Goal: Task Accomplishment & Management: Manage account settings

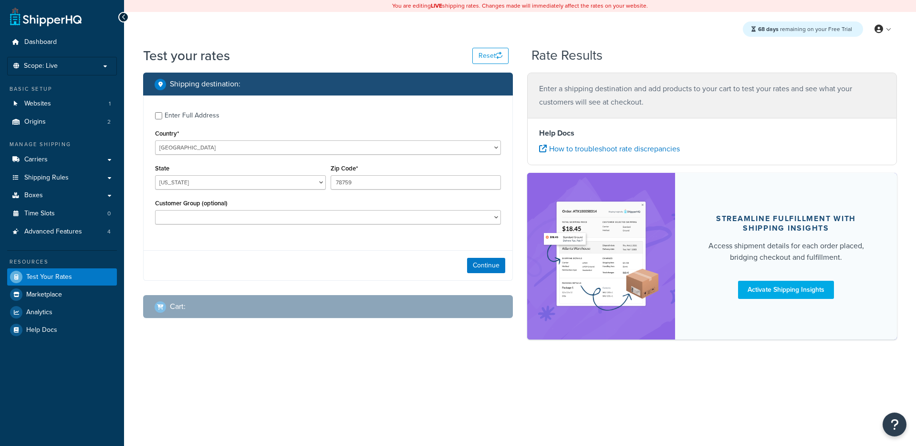
select select "[GEOGRAPHIC_DATA]"
click at [485, 268] on button "Continue" at bounding box center [486, 265] width 38 height 15
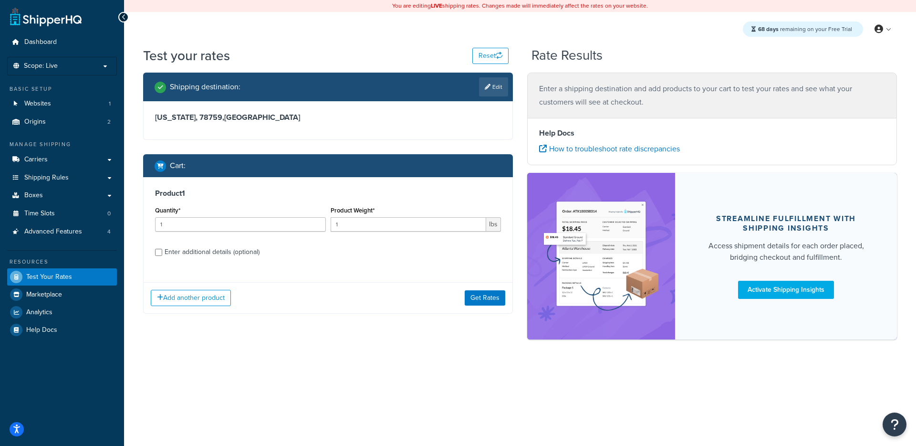
click at [205, 306] on div "Add another product Get Rates" at bounding box center [328, 297] width 369 height 31
drag, startPoint x: 210, startPoint y: 299, endPoint x: 212, endPoint y: 293, distance: 6.0
click at [210, 299] on button "Add another product" at bounding box center [191, 298] width 80 height 16
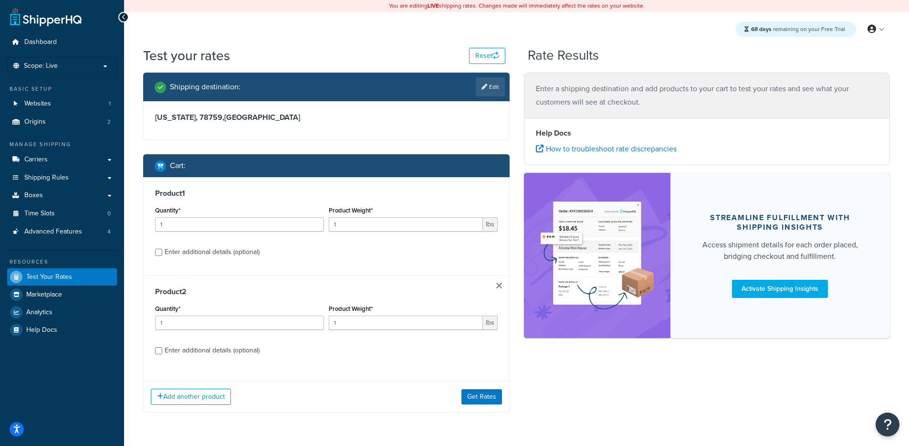
click at [225, 258] on div "Enter additional details (optional)" at bounding box center [212, 251] width 95 height 13
click at [162, 256] on input "Enter additional details (optional)" at bounding box center [158, 252] width 7 height 7
checkbox input "true"
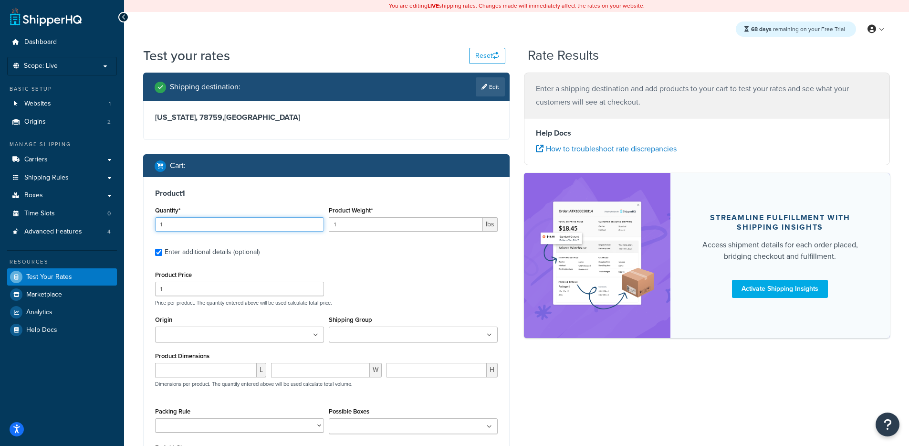
click at [244, 216] on div "Quantity* 1" at bounding box center [239, 218] width 169 height 28
click at [353, 334] on input "Shipping Group" at bounding box center [374, 335] width 84 height 10
type input "group"
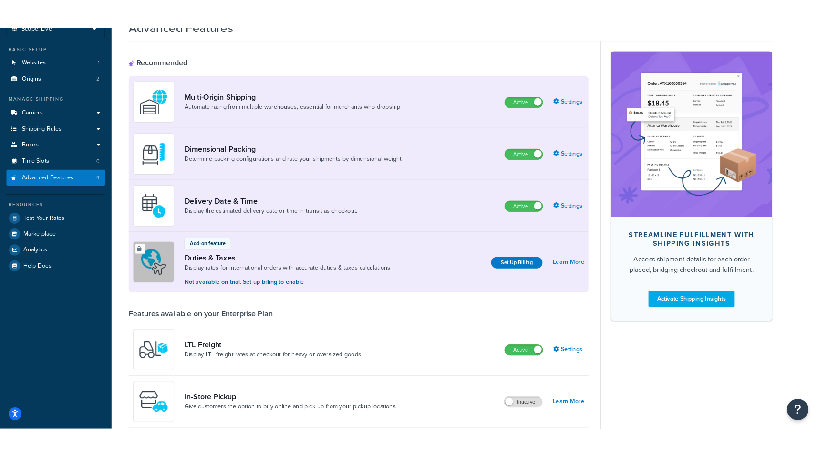
scroll to position [59, 0]
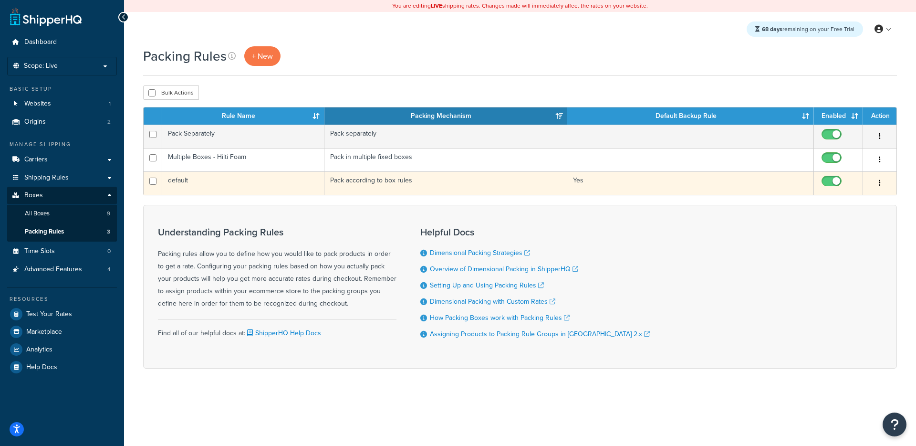
click at [828, 179] on input "checkbox" at bounding box center [833, 183] width 26 height 12
checkbox input "false"
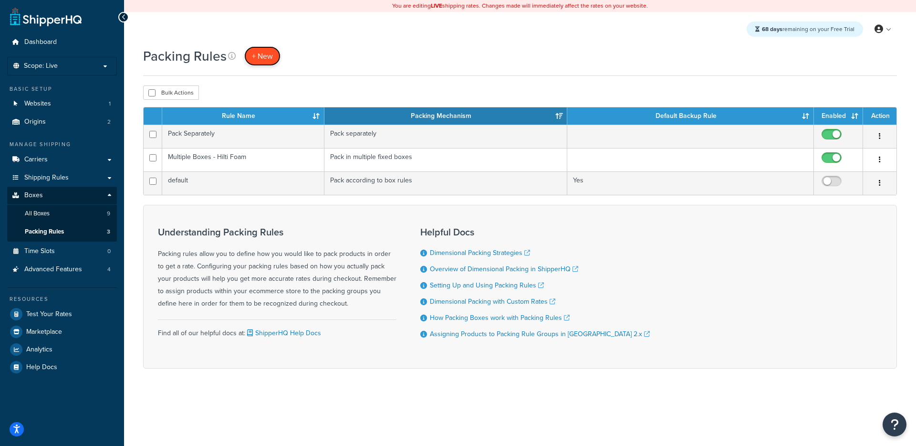
click at [260, 50] on link "+ New" at bounding box center [262, 56] width 36 height 20
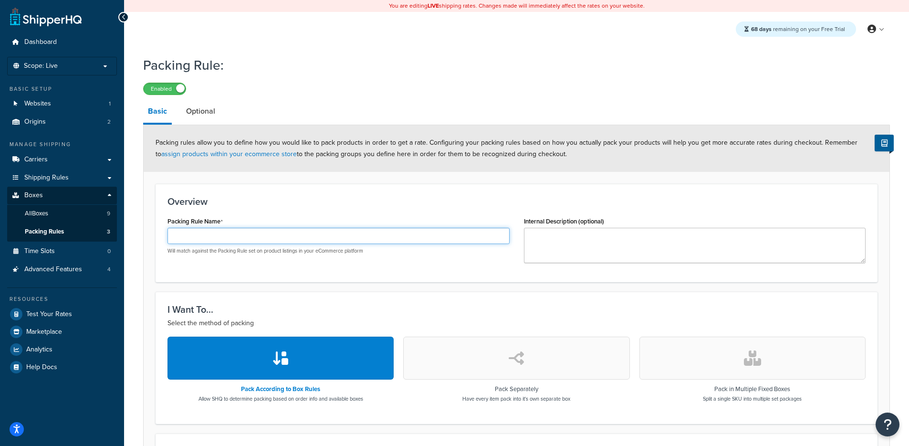
click at [292, 229] on input "Packing Rule Name" at bounding box center [338, 236] width 342 height 16
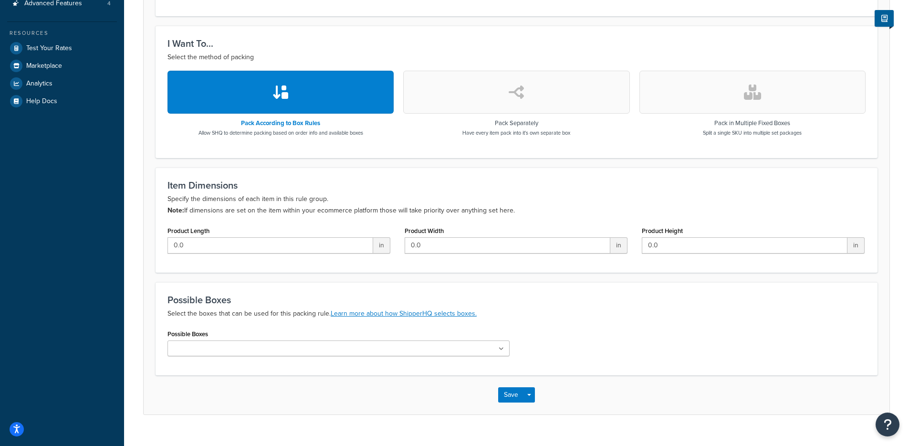
scroll to position [283, 0]
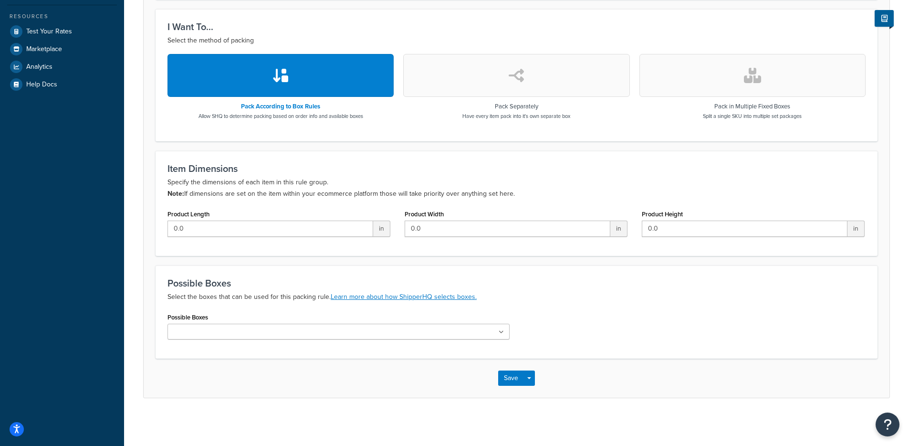
type input "Test 1"
click at [258, 323] on div at bounding box center [338, 331] width 342 height 16
click at [258, 325] on ul at bounding box center [338, 331] width 342 height 16
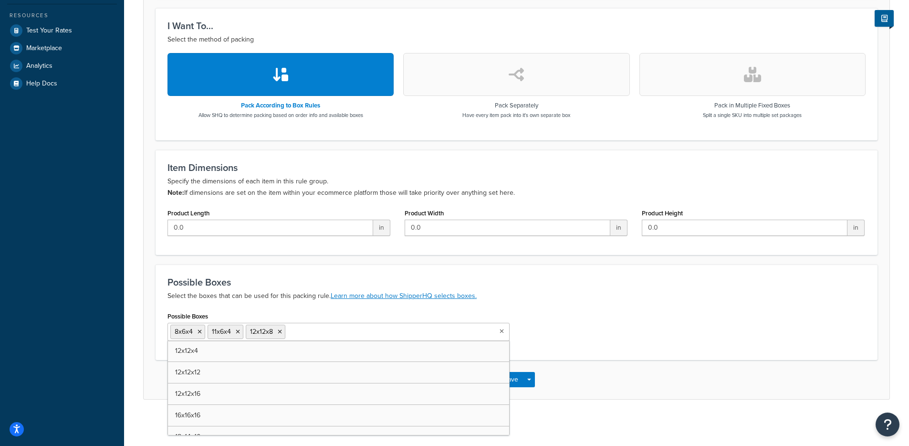
click at [625, 338] on div "Possible Boxes 8x6x4 11x6x4 12x12x8 12x12x4 12x12x12 12x12x16 16x16x16 18x14x10…" at bounding box center [516, 328] width 712 height 39
click at [514, 376] on button "Save" at bounding box center [511, 379] width 26 height 15
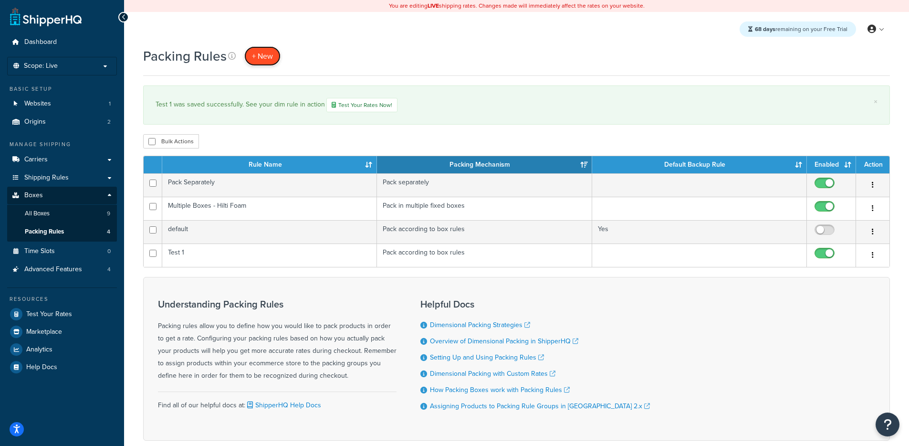
click at [268, 62] on link "+ New" at bounding box center [262, 56] width 36 height 20
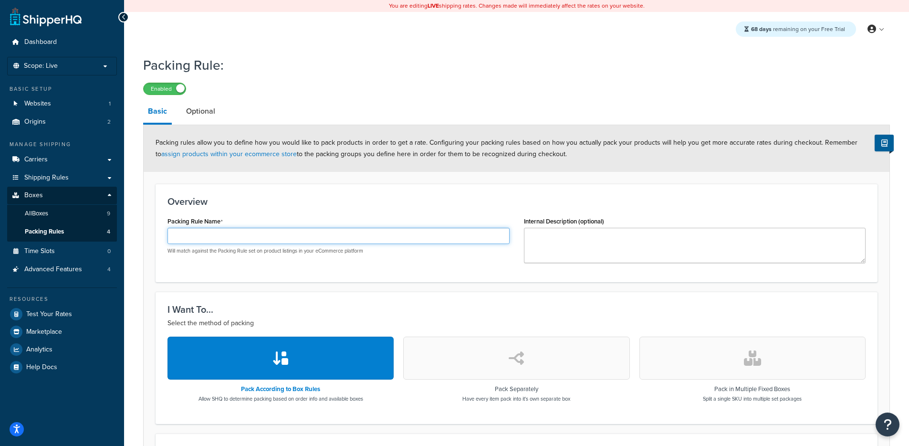
click at [218, 236] on input "Packing Rule Name" at bounding box center [338, 236] width 342 height 16
type input "Test 2"
click at [444, 177] on form "Packing rules allow you to define how you would like to pack products in order …" at bounding box center [517, 402] width 746 height 554
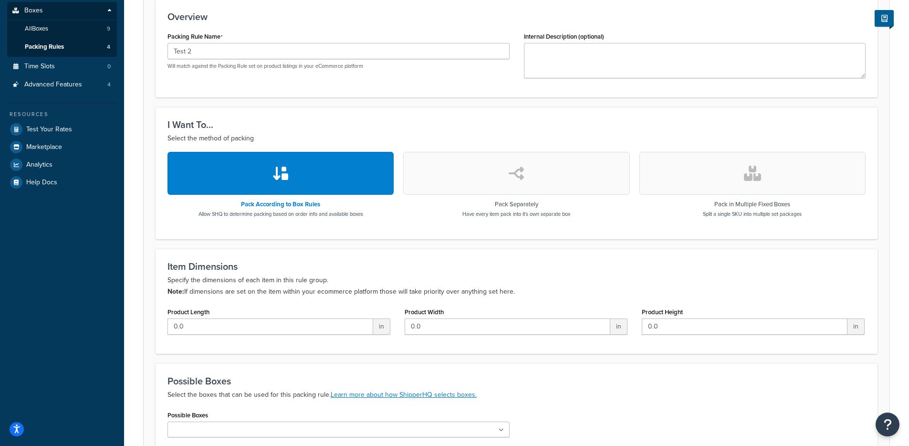
scroll to position [283, 0]
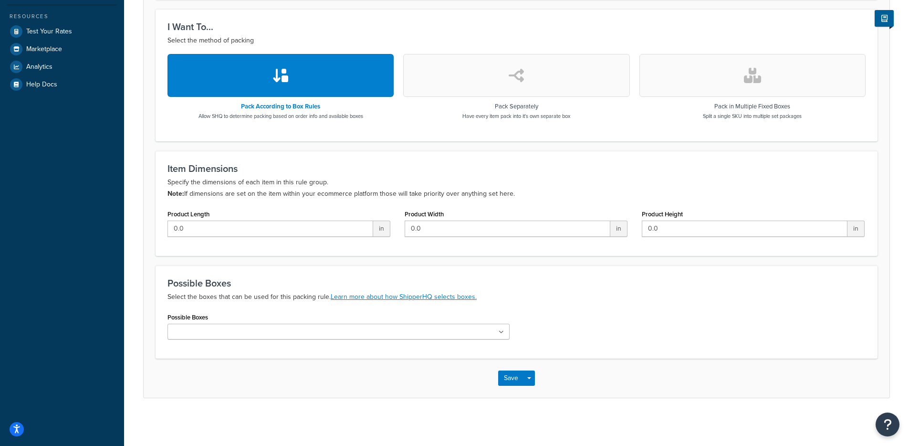
click at [211, 333] on input "Possible Boxes" at bounding box center [212, 332] width 84 height 10
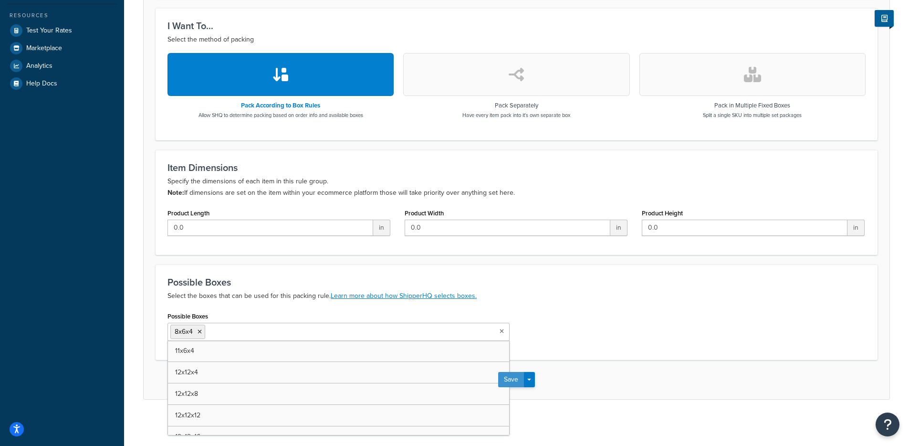
click at [516, 378] on button "Save" at bounding box center [511, 379] width 26 height 15
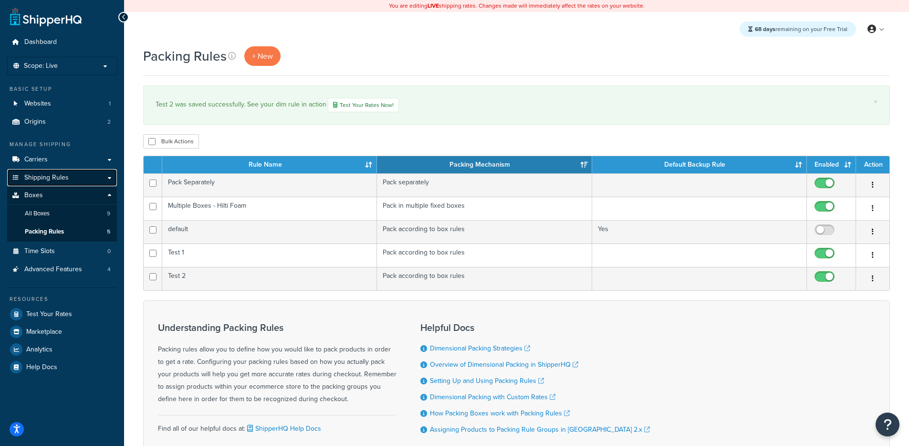
click at [86, 172] on link "Shipping Rules" at bounding box center [62, 178] width 110 height 18
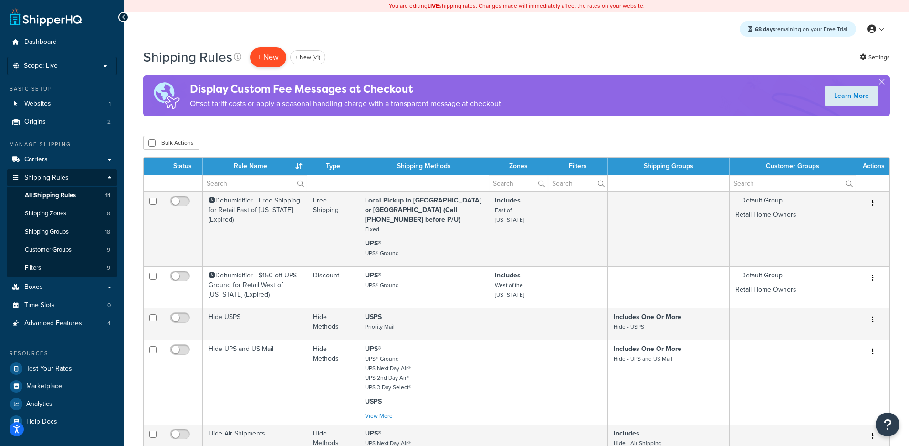
click at [275, 56] on p "+ New" at bounding box center [268, 57] width 36 height 20
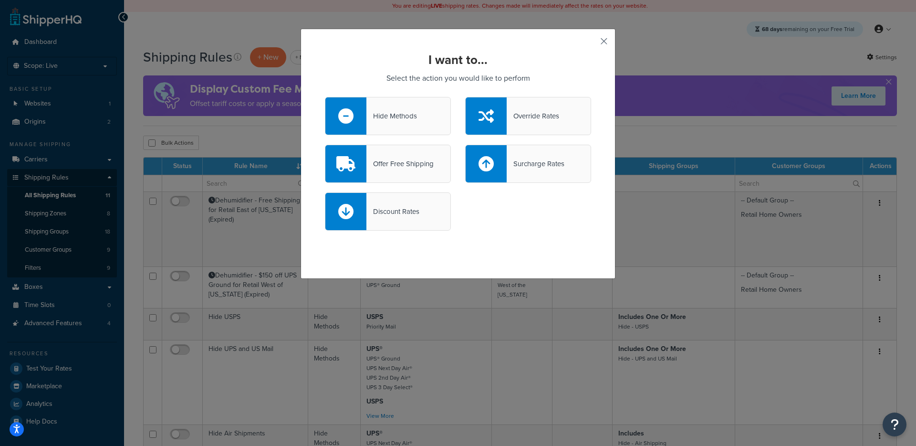
click at [591, 43] on button "button" at bounding box center [590, 44] width 2 height 2
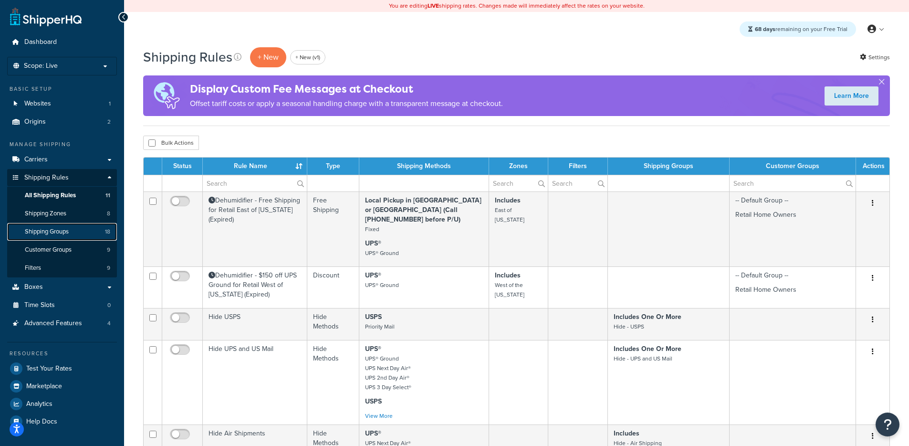
click at [82, 228] on link "Shipping Groups 18" at bounding box center [62, 232] width 110 height 18
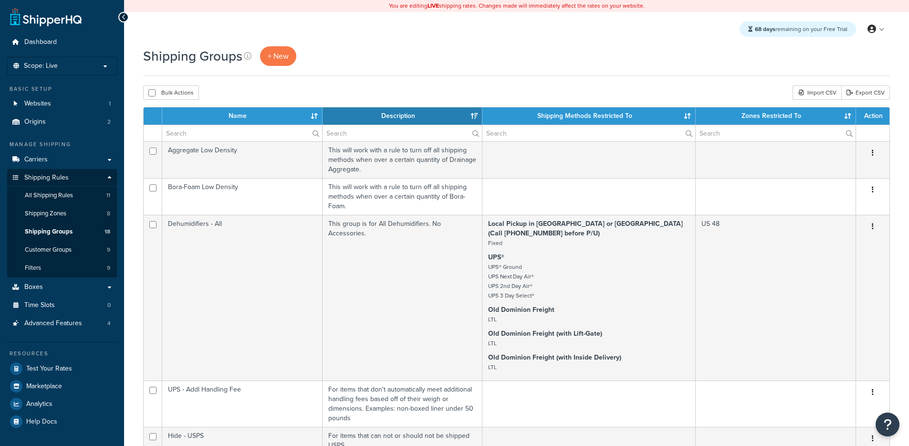
select select "15"
click at [226, 134] on input "text" at bounding box center [242, 133] width 160 height 16
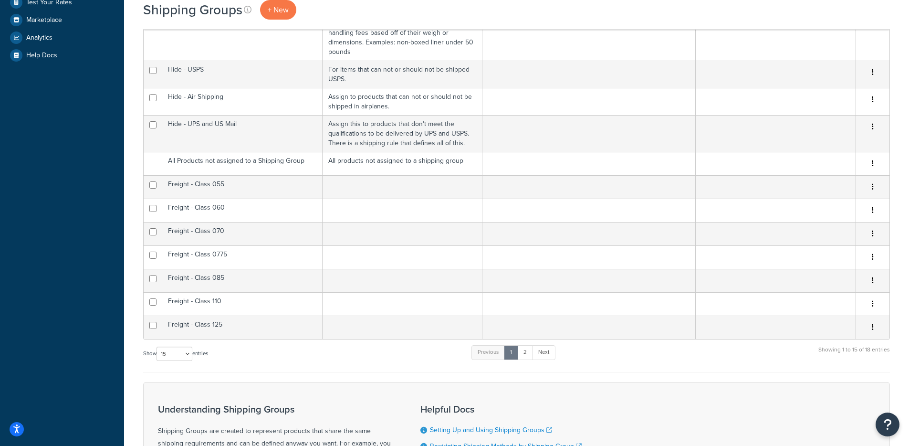
scroll to position [538, 0]
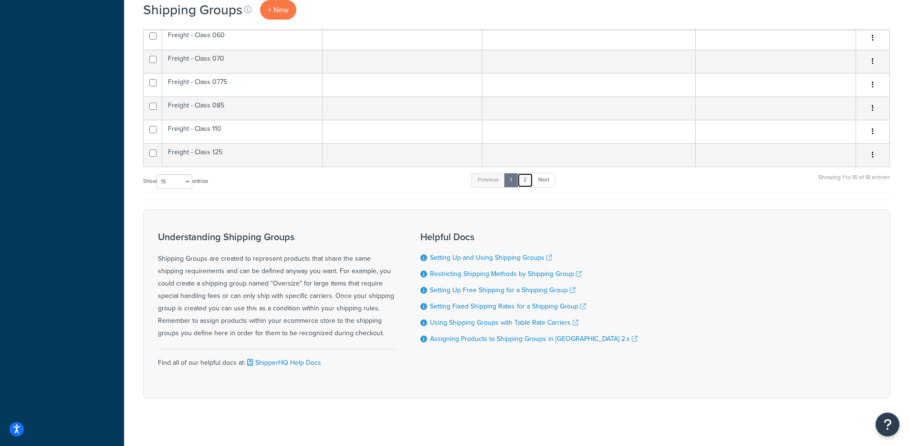
click at [531, 173] on link "2" at bounding box center [525, 180] width 16 height 14
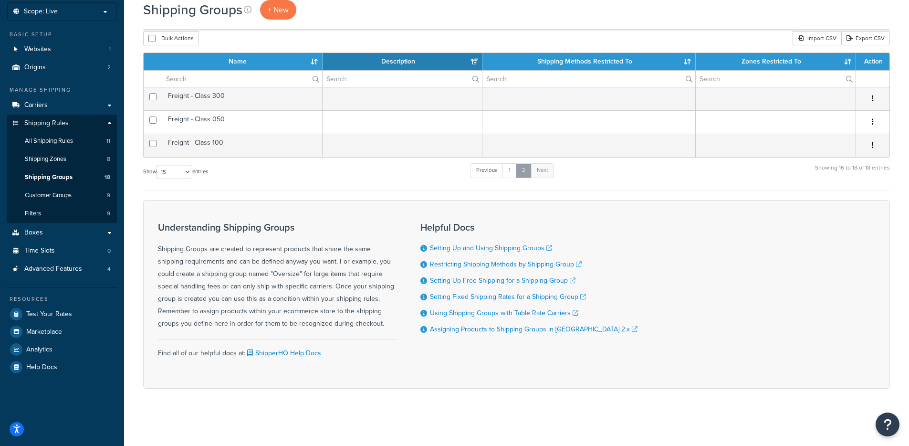
scroll to position [54, 0]
click at [509, 169] on link "1" at bounding box center [509, 170] width 14 height 14
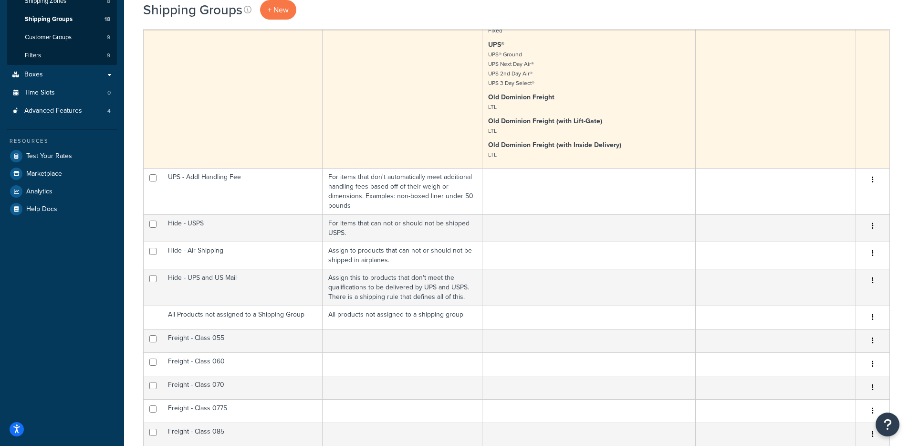
scroll to position [12, 0]
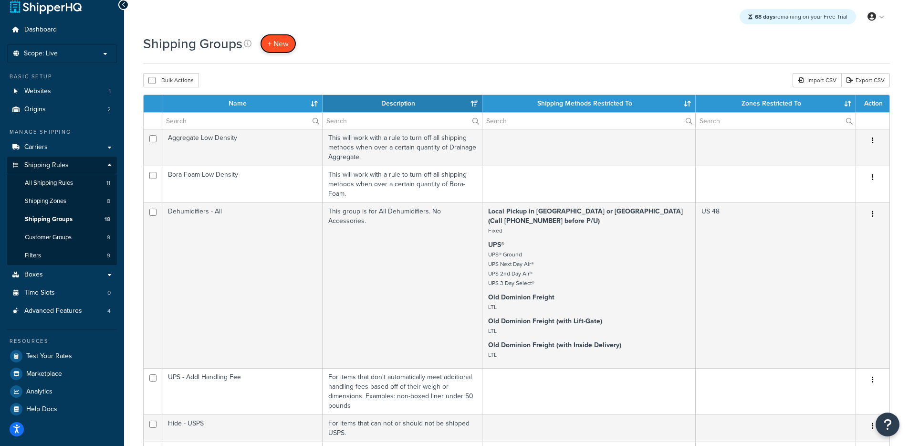
click at [290, 46] on link "+ New" at bounding box center [278, 44] width 36 height 20
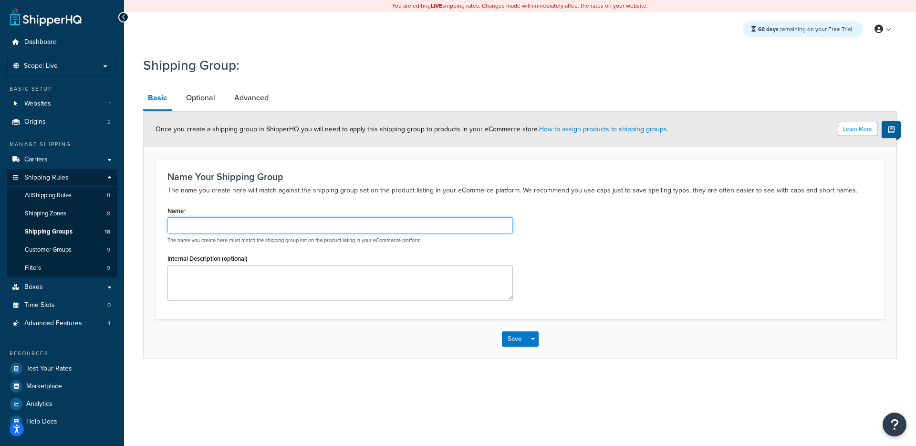
click at [296, 222] on input "Name" at bounding box center [339, 225] width 345 height 16
type input "G"
type input "Group 1"
click at [511, 333] on button "Save" at bounding box center [515, 338] width 26 height 15
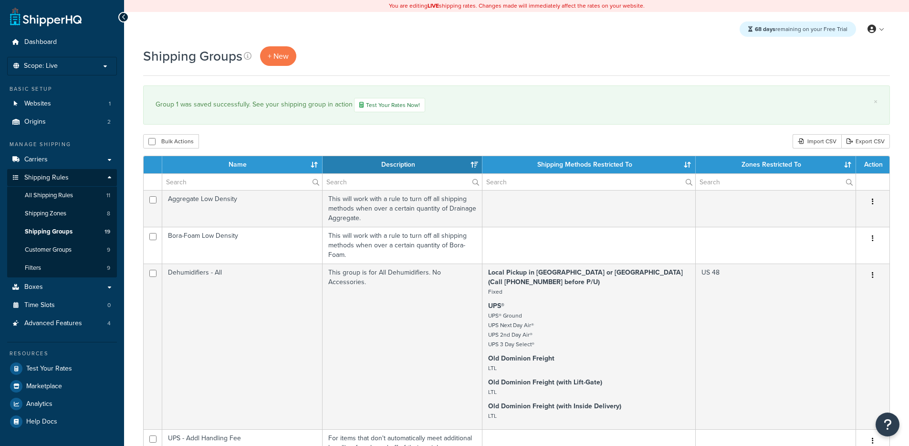
select select "15"
click at [283, 56] on span "+ New" at bounding box center [278, 56] width 21 height 11
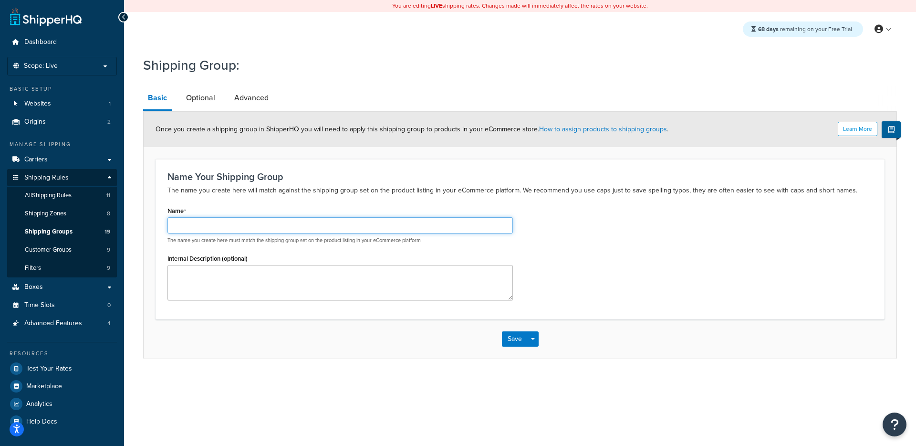
click at [292, 226] on input "Name" at bounding box center [339, 225] width 345 height 16
type input "Group 2"
click at [519, 333] on button "Save" at bounding box center [515, 338] width 26 height 15
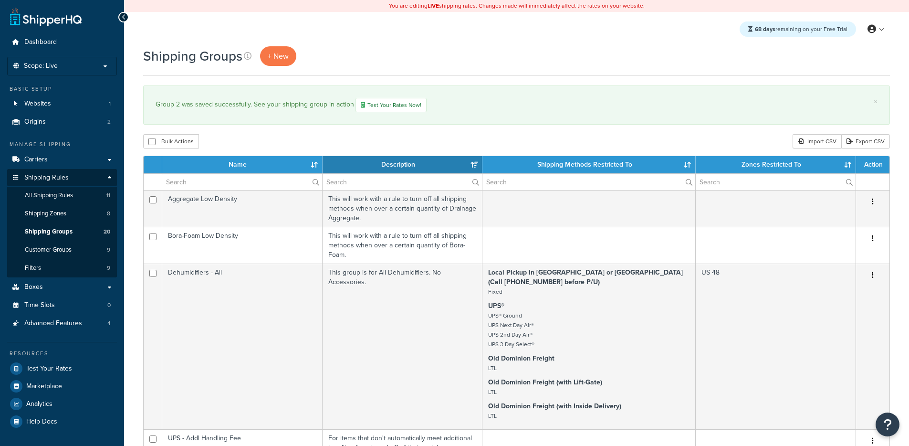
select select "15"
click at [79, 197] on link "All Shipping Rules 11" at bounding box center [62, 196] width 110 height 18
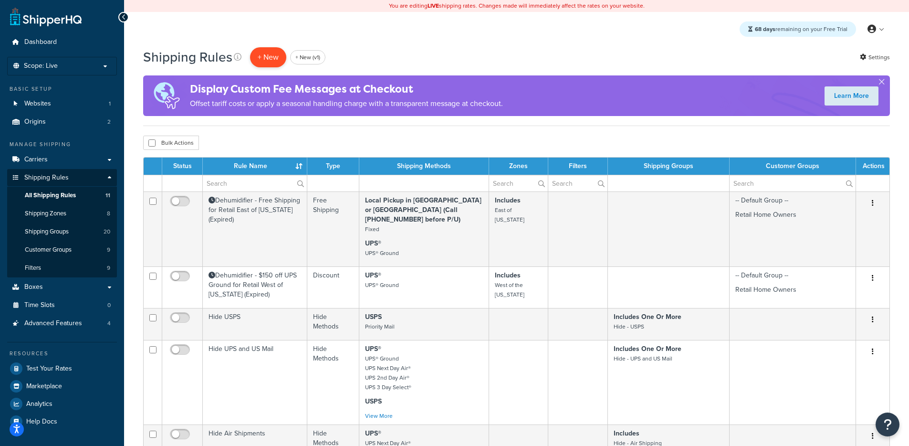
click at [272, 62] on p "+ New" at bounding box center [268, 57] width 36 height 20
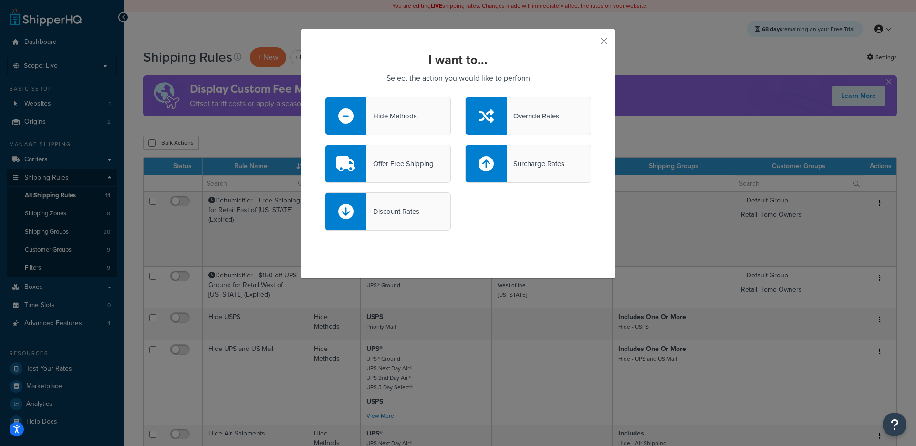
click at [424, 116] on div "Hide Methods" at bounding box center [388, 116] width 126 height 38
click at [0, 0] on input "Hide Methods" at bounding box center [0, 0] width 0 height 0
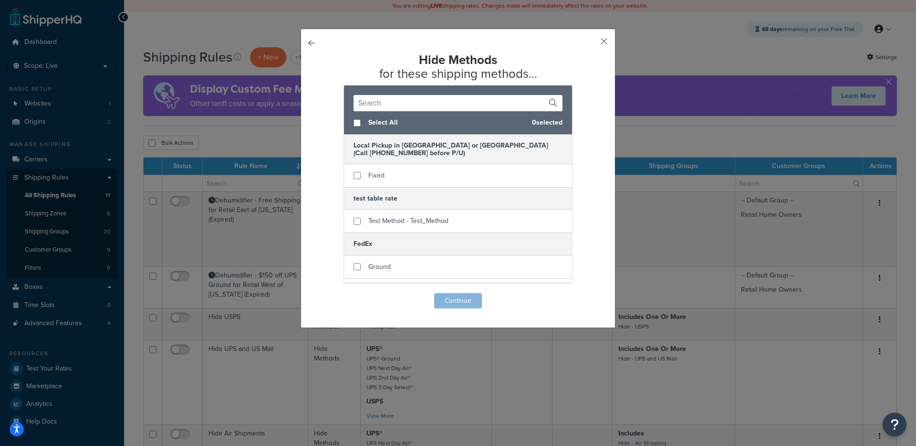
click at [591, 43] on button "button" at bounding box center [590, 44] width 2 height 2
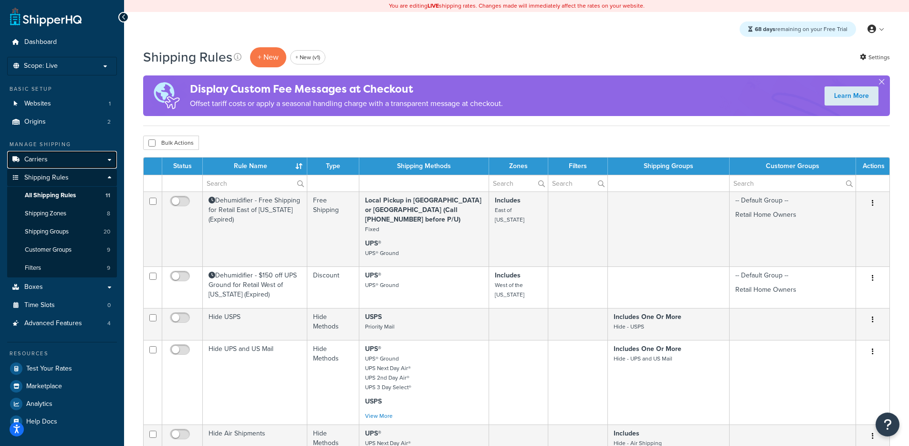
click at [107, 155] on link "Carriers" at bounding box center [62, 160] width 110 height 18
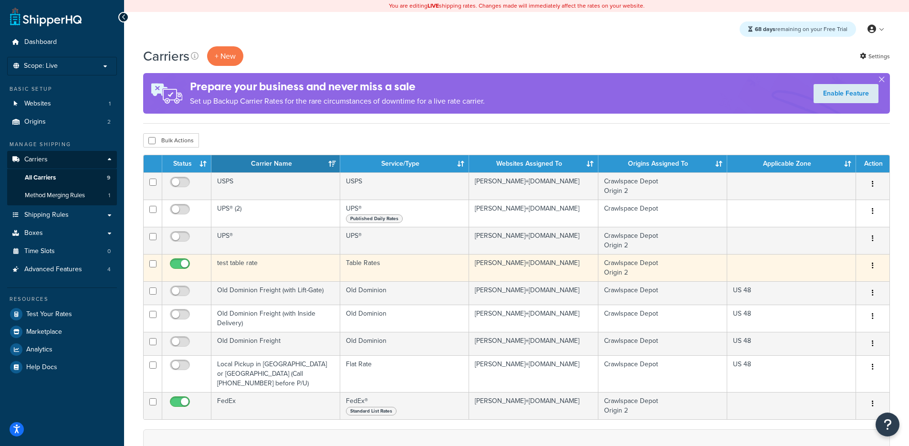
click at [179, 261] on input "checkbox" at bounding box center [181, 266] width 26 height 12
checkbox input "false"
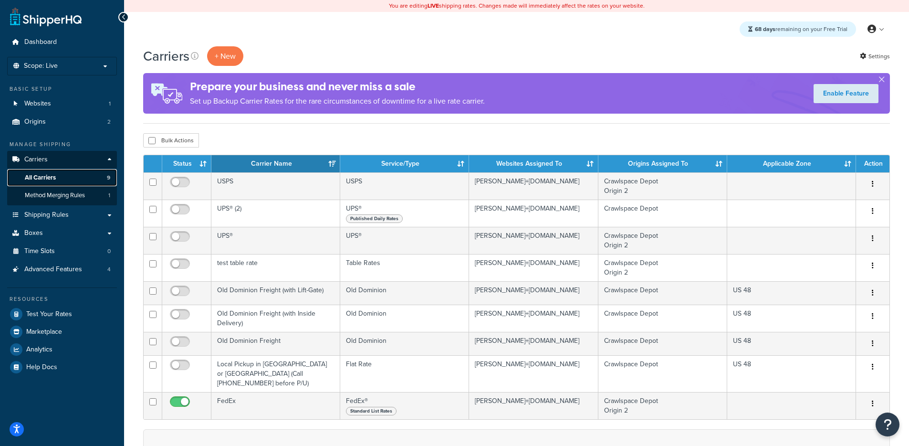
click at [82, 180] on link "All Carriers 9" at bounding box center [62, 178] width 110 height 18
click at [76, 217] on link "Shipping Rules" at bounding box center [62, 215] width 110 height 18
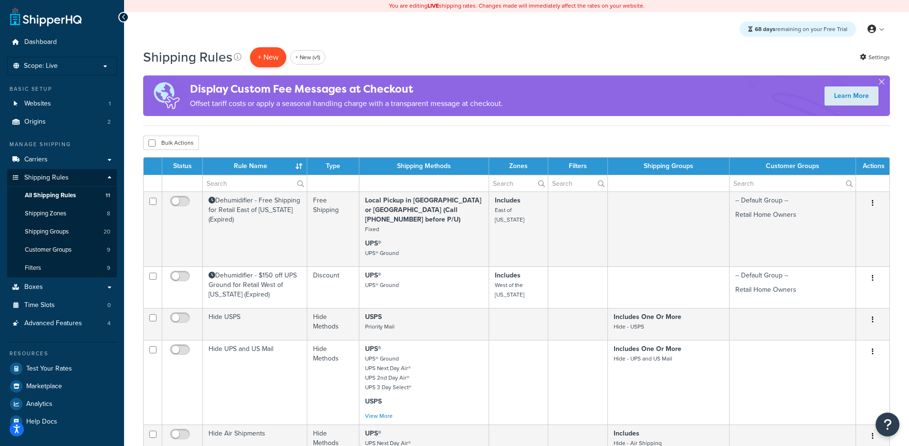
click at [268, 59] on p "+ New" at bounding box center [268, 57] width 36 height 20
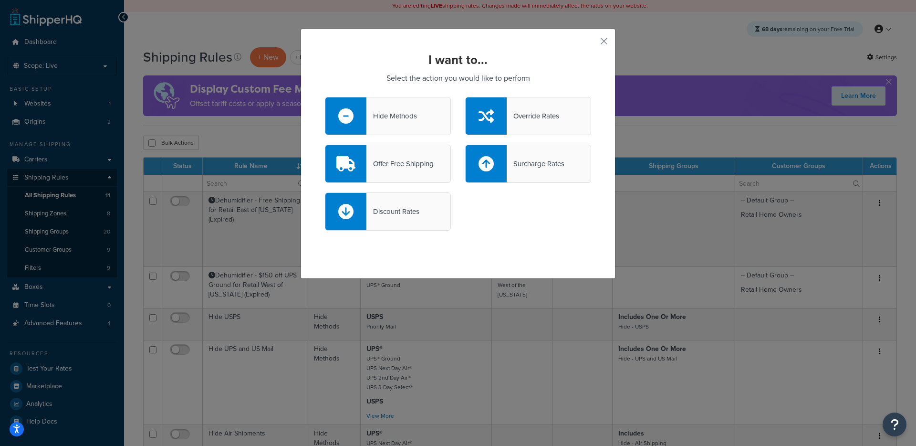
click at [400, 169] on div "Offer Free Shipping" at bounding box center [399, 163] width 67 height 13
click at [0, 0] on input "Offer Free Shipping" at bounding box center [0, 0] width 0 height 0
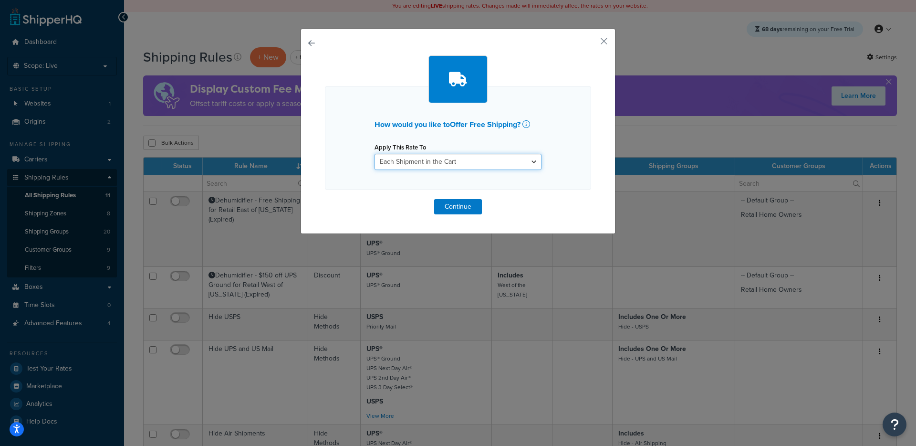
click at [414, 162] on select "Each Shipment in the Cart Each Origin in the Cart Each Shipping Group in the Ca…" at bounding box center [457, 162] width 167 height 16
select select "SHIPPING_GROUP"
click at [374, 154] on select "Each Shipment in the Cart Each Origin in the Cart Each Shipping Group in the Ca…" at bounding box center [457, 162] width 167 height 16
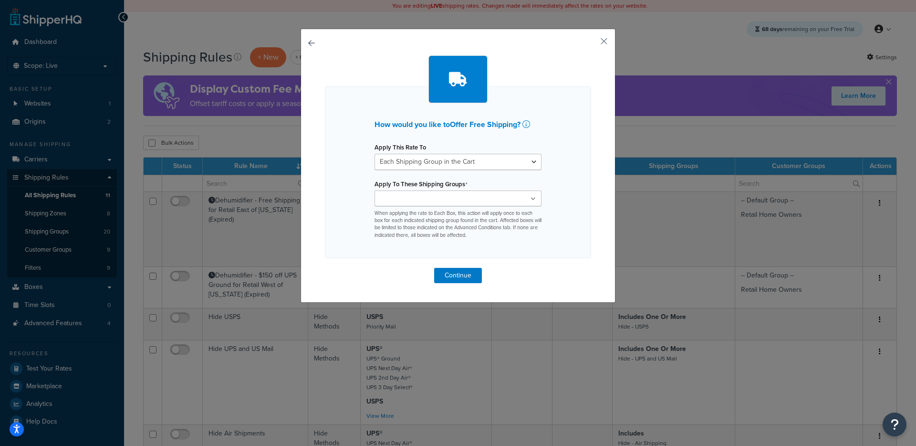
click at [444, 199] on input "Apply To These Shipping Groups" at bounding box center [419, 199] width 84 height 10
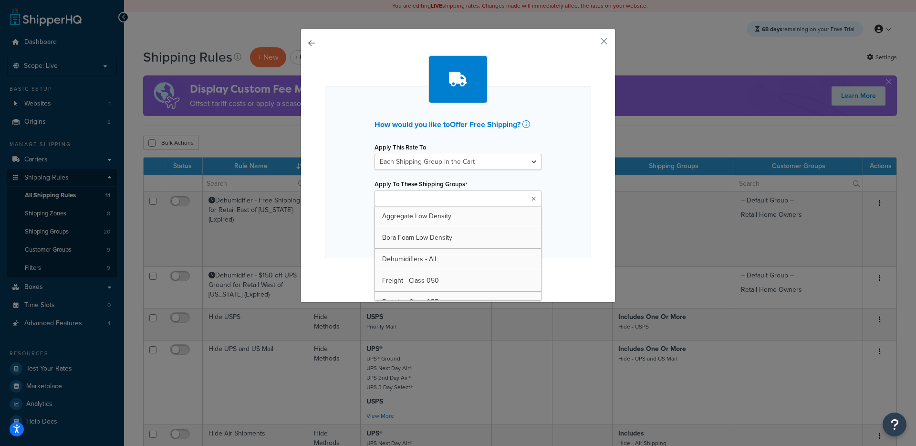
type input "r"
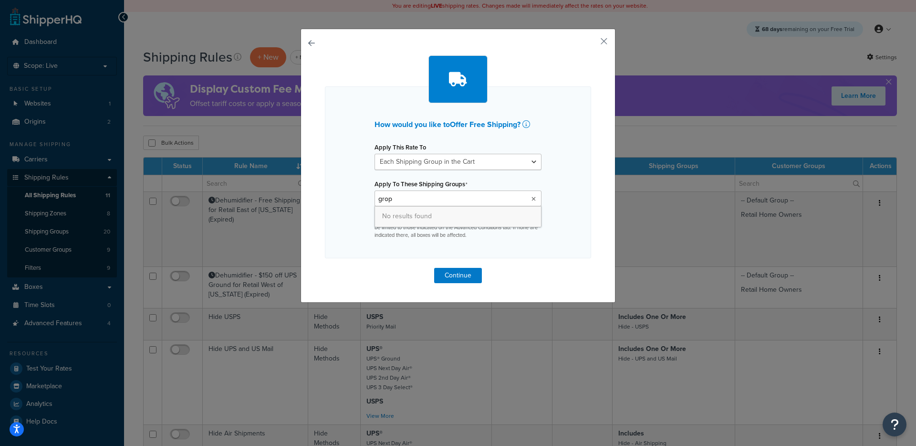
type input "gro"
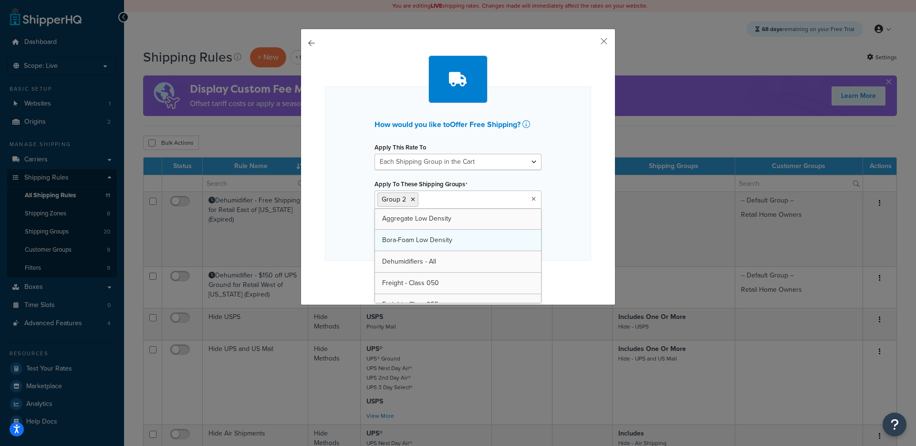
click at [565, 153] on div "How would you like to Offer Free Shipping ? Apply This Rate To Each Shipment in…" at bounding box center [458, 173] width 266 height 174
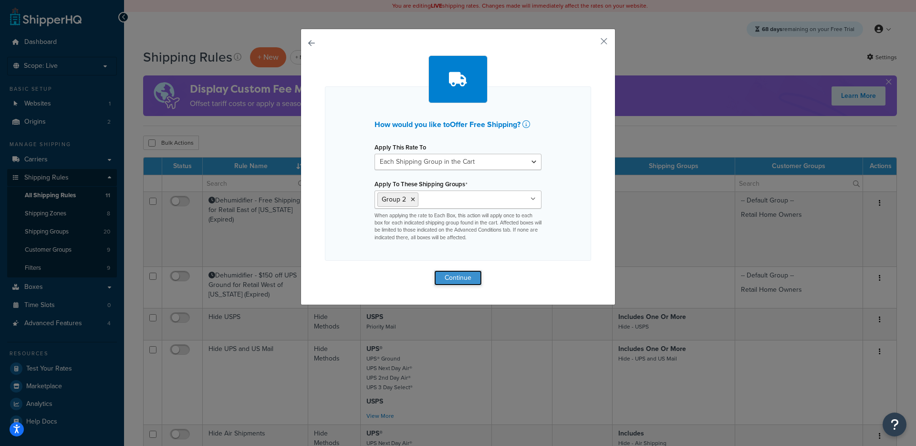
click at [465, 279] on button "Continue" at bounding box center [458, 277] width 48 height 15
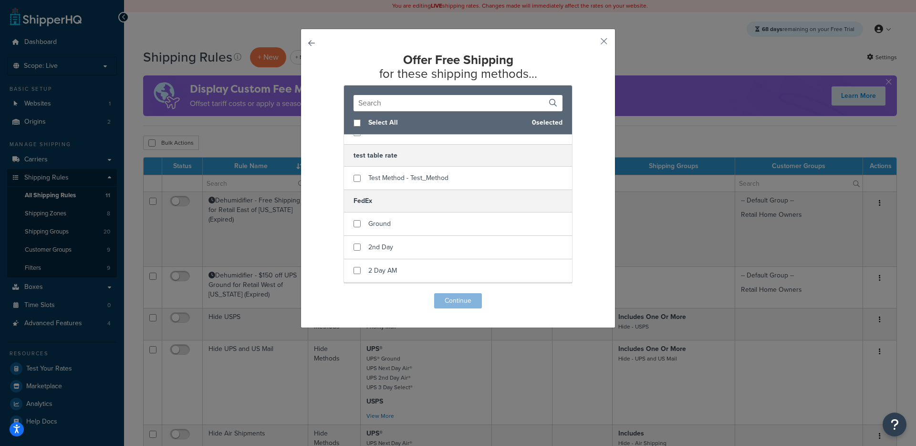
scroll to position [59, 0]
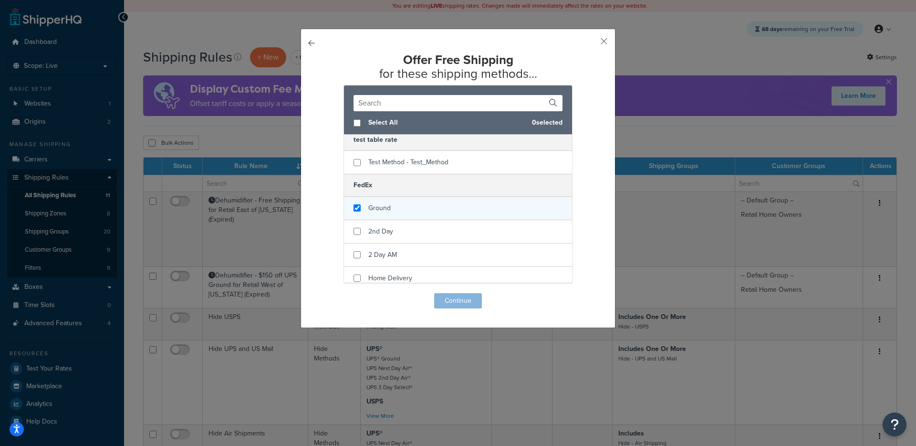
checkbox input "true"
click at [411, 210] on div "Ground" at bounding box center [458, 208] width 228 height 23
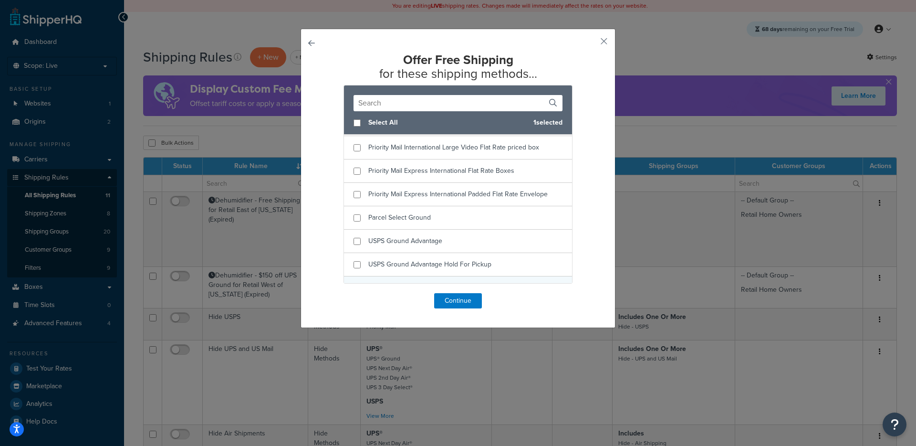
scroll to position [4008, 0]
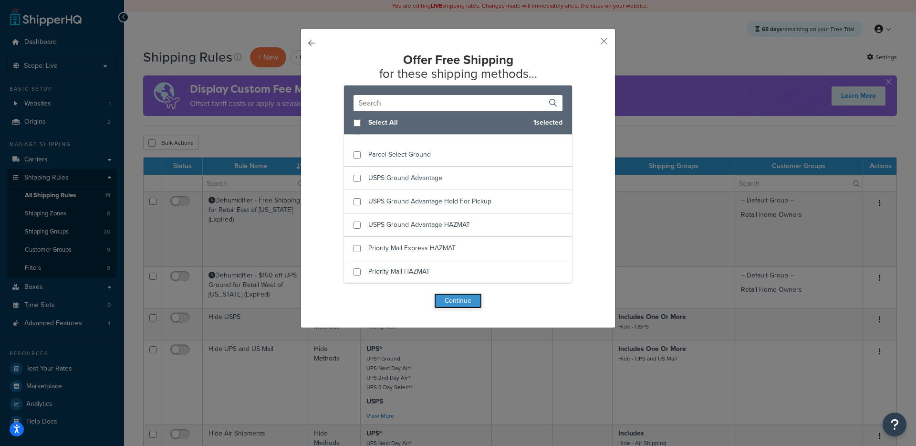
click at [454, 299] on button "Continue" at bounding box center [458, 300] width 48 height 15
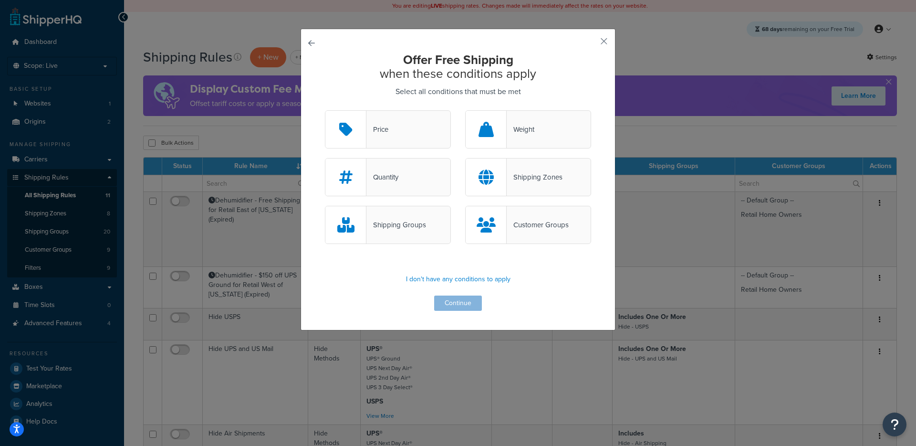
click at [422, 239] on div "Shipping Groups" at bounding box center [388, 225] width 126 height 38
click at [0, 0] on input "Shipping Groups" at bounding box center [0, 0] width 0 height 0
click at [447, 308] on button "Continue" at bounding box center [458, 302] width 48 height 15
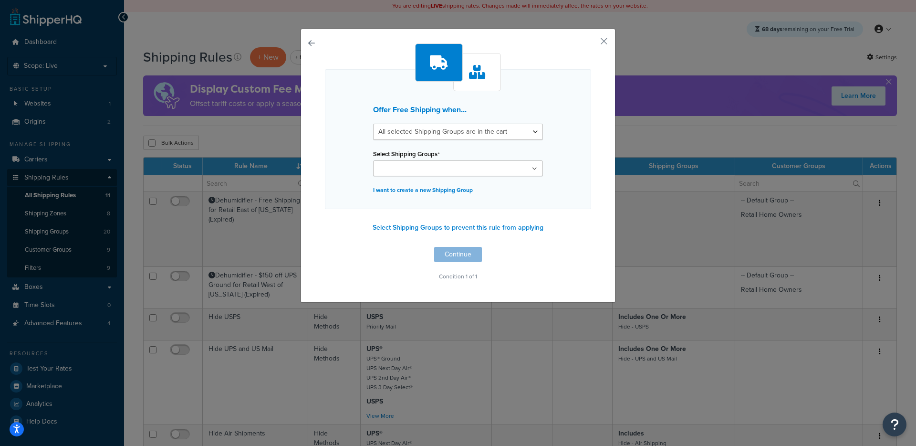
click at [407, 166] on input "Select Shipping Groups" at bounding box center [418, 169] width 84 height 10
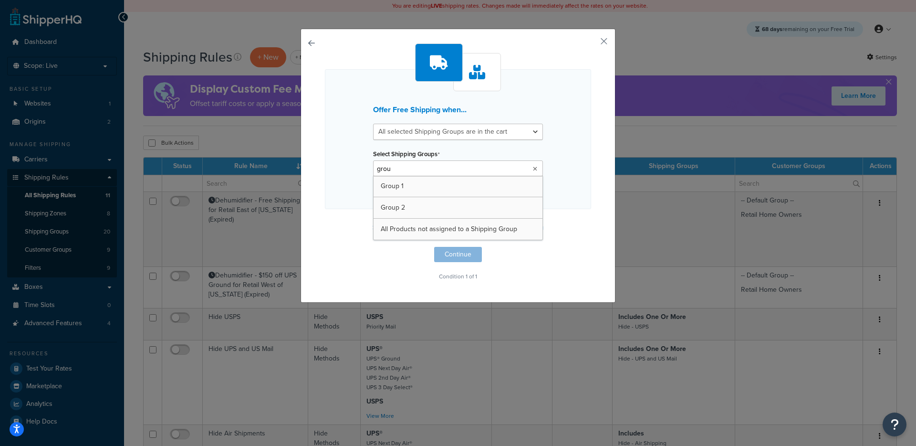
type input "group"
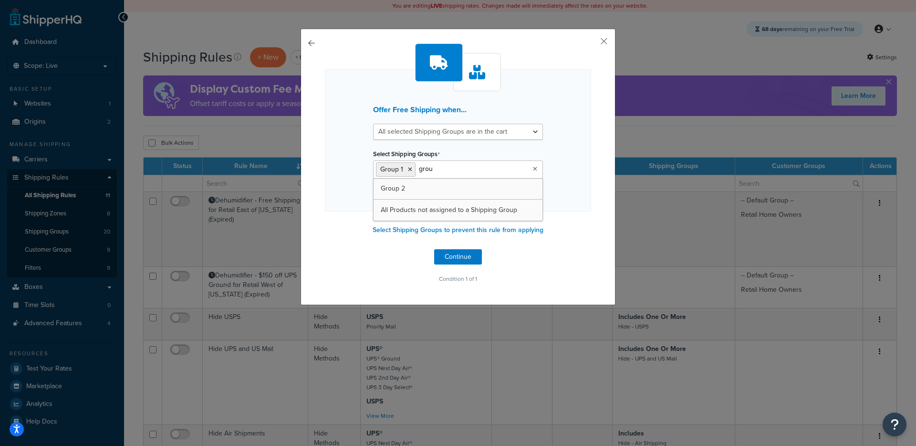
type input "group"
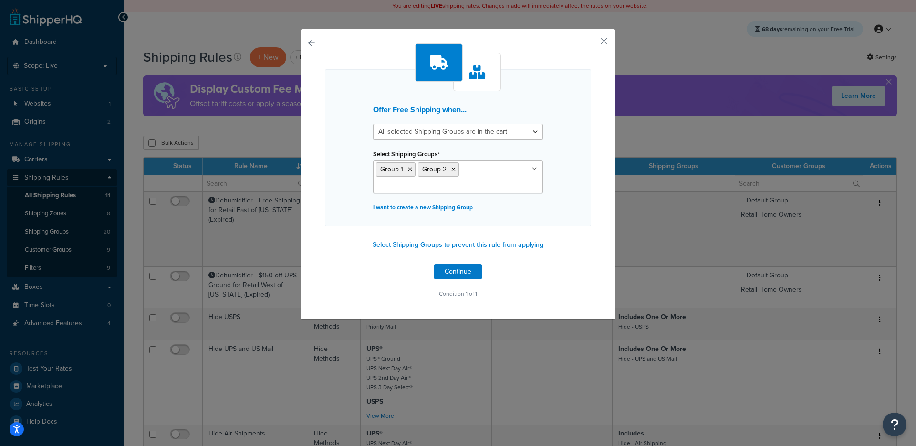
drag, startPoint x: 577, startPoint y: 110, endPoint x: 553, endPoint y: 157, distance: 52.9
click at [577, 111] on div "Offer Free Shipping when... All selected Shipping Groups are in the cart Any se…" at bounding box center [458, 147] width 266 height 157
click at [468, 271] on button "Continue" at bounding box center [458, 271] width 48 height 15
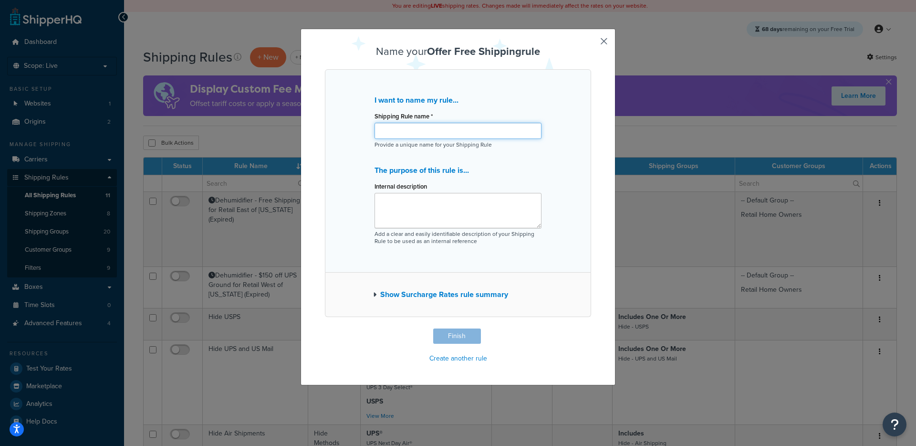
click at [421, 130] on input "Shipping Rule name *" at bounding box center [457, 131] width 167 height 16
type input "Test - Free Shipping"
click at [448, 333] on button "Finish" at bounding box center [457, 335] width 48 height 15
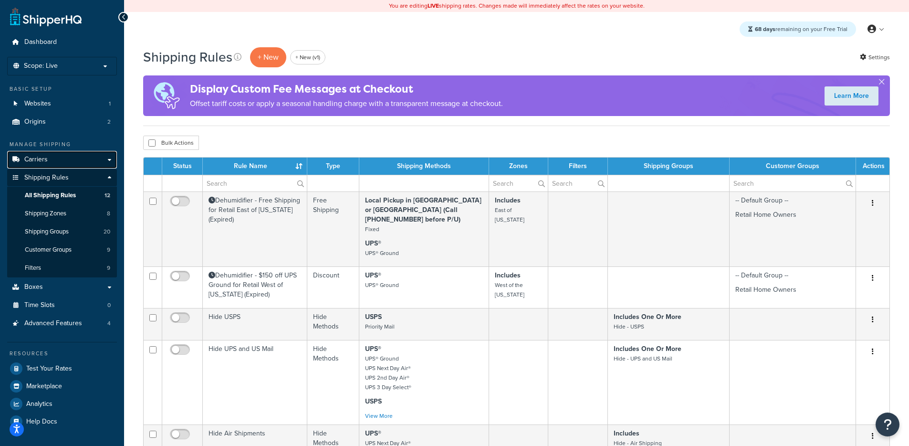
click at [69, 161] on link "Carriers" at bounding box center [62, 160] width 110 height 18
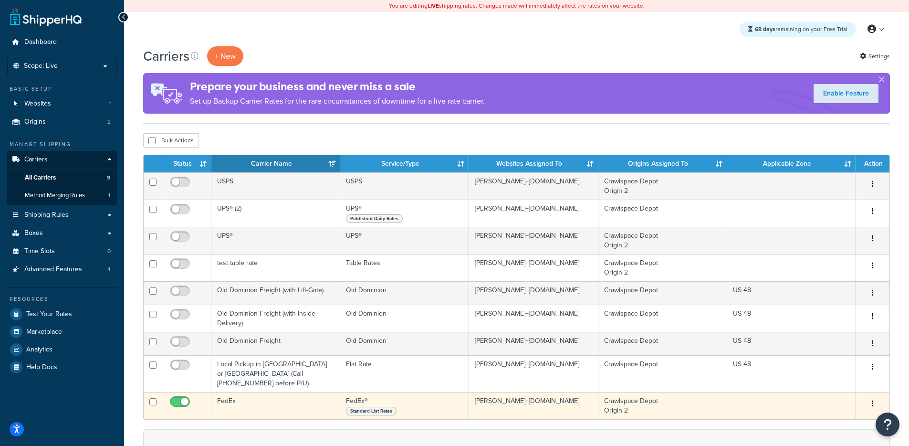
click at [267, 395] on td "FedEx" at bounding box center [275, 405] width 129 height 27
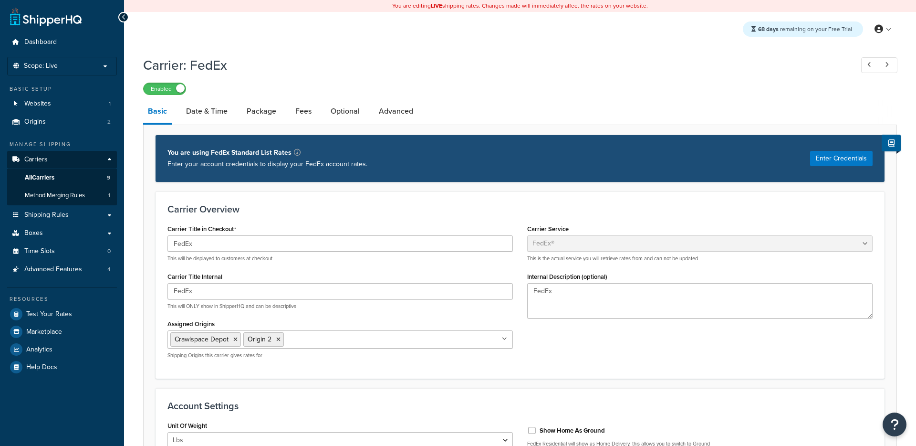
select select "fedEx"
select select "REGULAR_PICKUP"
select select "YOUR_PACKAGING"
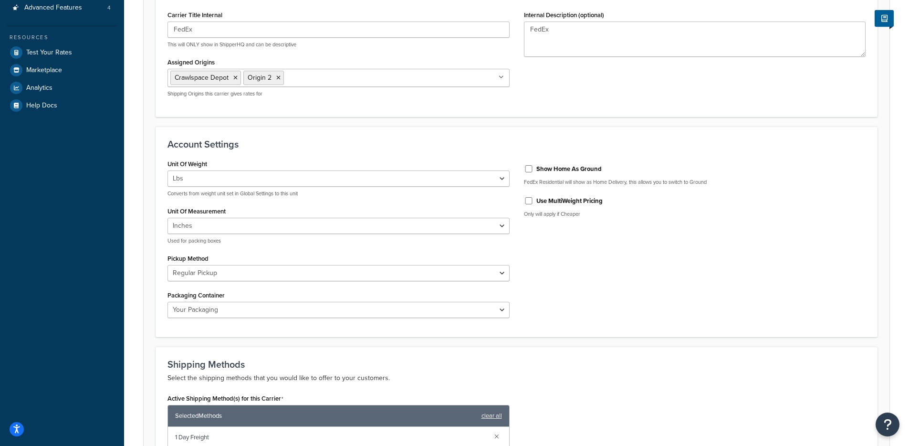
scroll to position [472, 0]
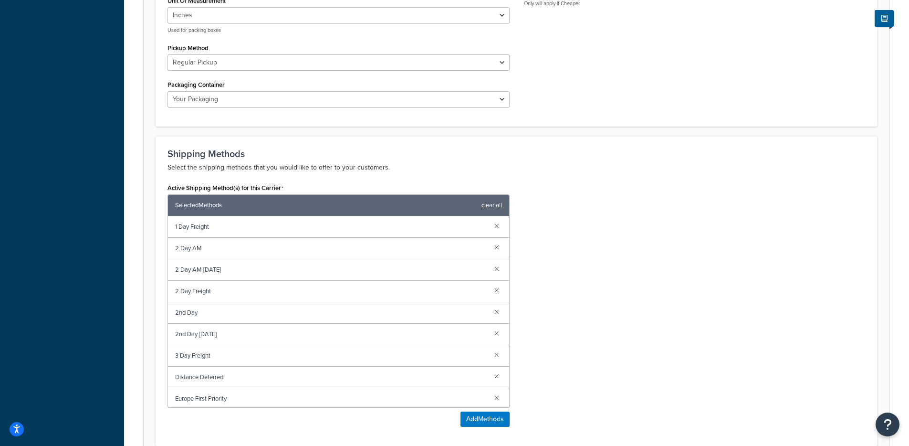
click at [497, 210] on link "clear all" at bounding box center [491, 204] width 21 height 13
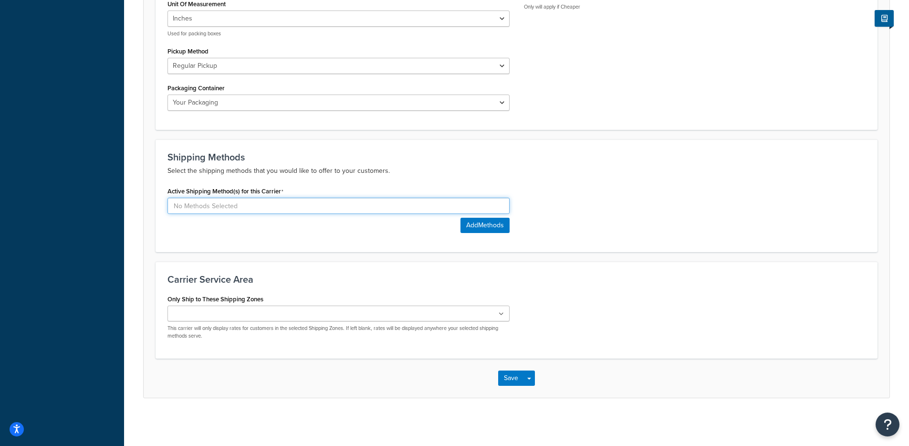
click at [323, 199] on input at bounding box center [338, 206] width 342 height 16
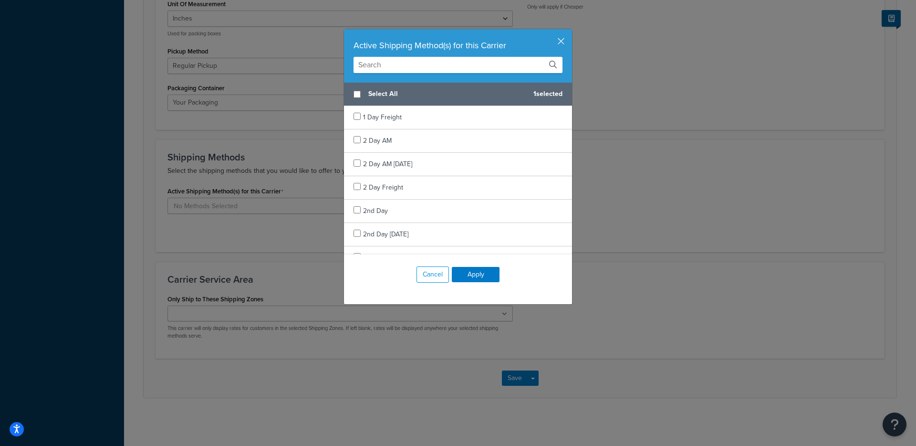
click at [411, 61] on input "text" at bounding box center [458, 65] width 209 height 16
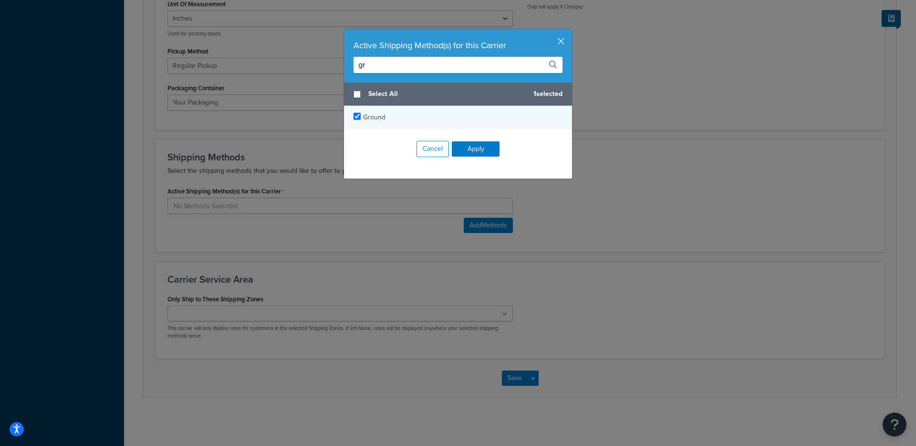
type input "gr"
checkbox input "true"
click at [363, 120] on span "Ground" at bounding box center [374, 117] width 22 height 10
click at [376, 64] on input "gr" at bounding box center [458, 65] width 209 height 16
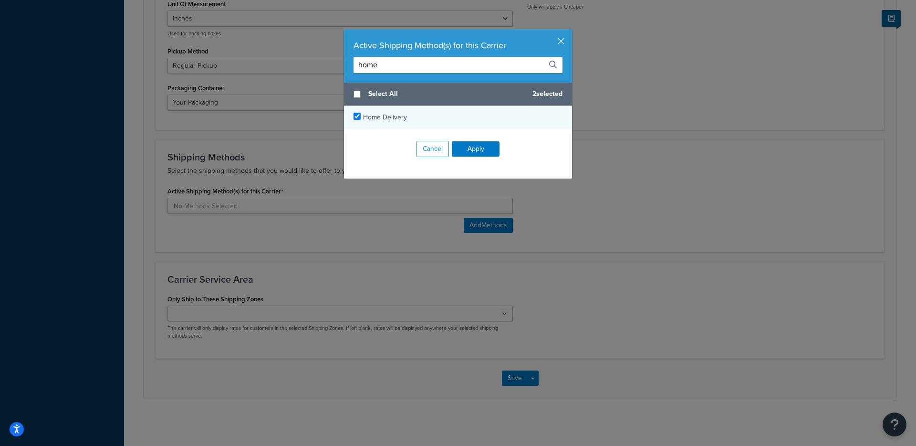
type input "home"
checkbox input "true"
click at [364, 112] on div "Home Delivery" at bounding box center [385, 117] width 44 height 13
click at [471, 148] on button "Apply" at bounding box center [476, 148] width 48 height 15
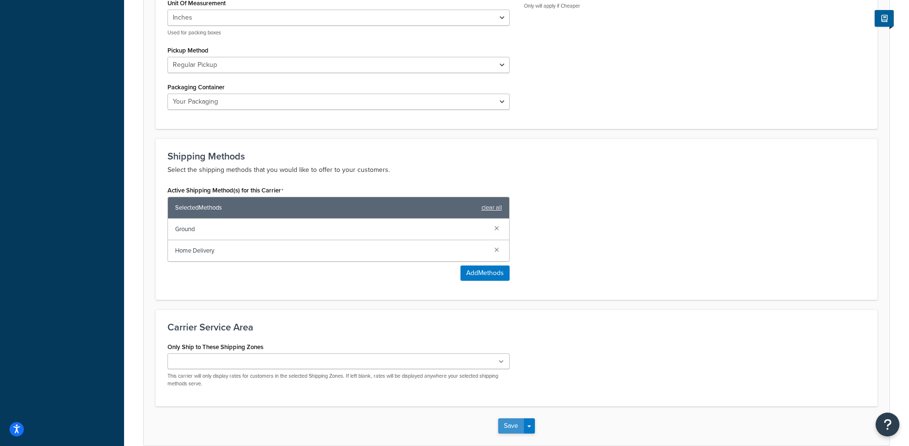
click at [515, 426] on button "Save" at bounding box center [511, 425] width 26 height 15
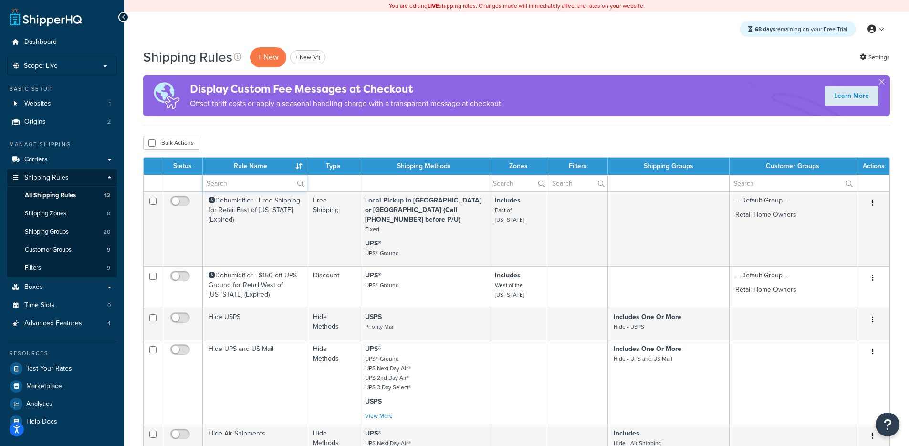
click at [220, 185] on input "text" at bounding box center [255, 183] width 104 height 16
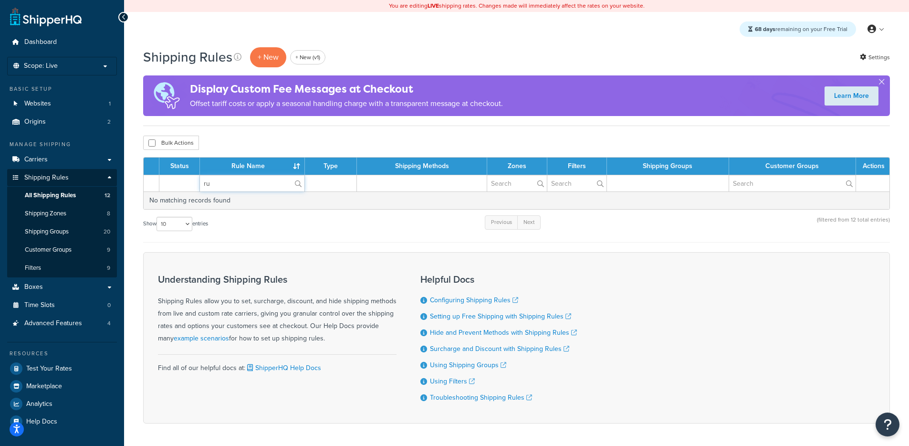
type input "r"
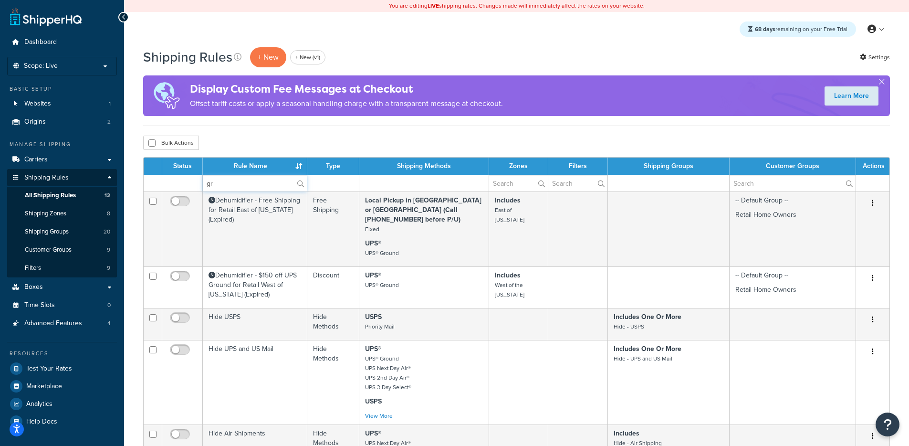
type input "g"
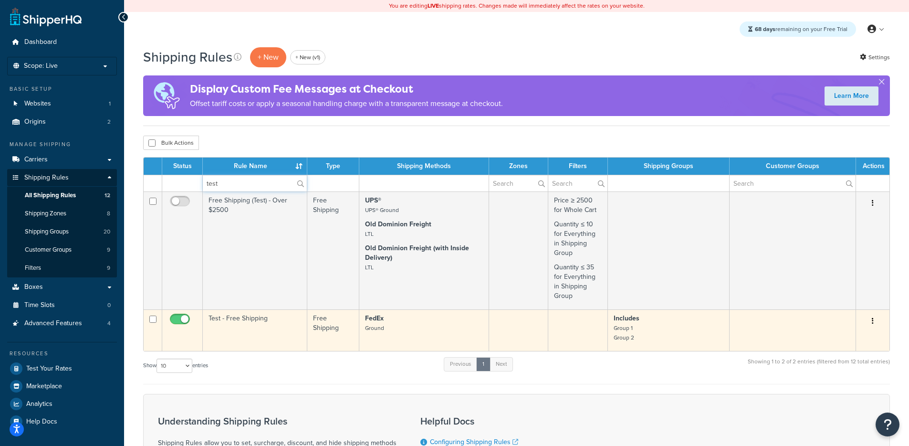
type input "test"
click at [261, 314] on td "Test - Free Shipping" at bounding box center [255, 330] width 104 height 42
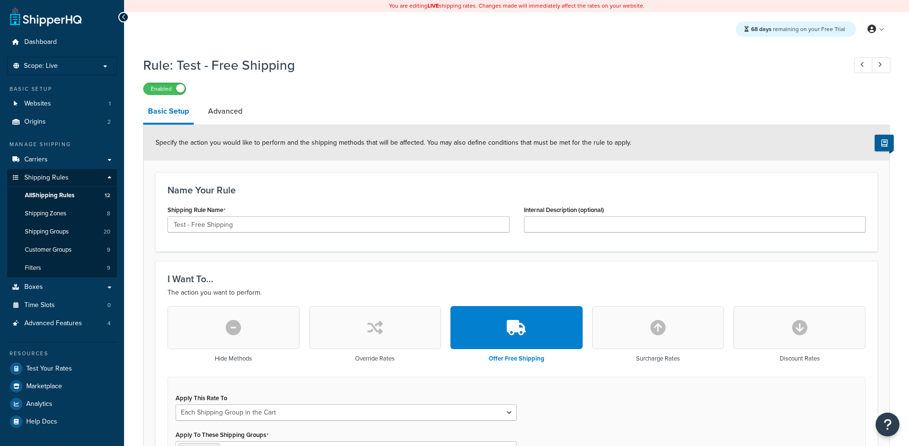
select select "SHIPPING_GROUP"
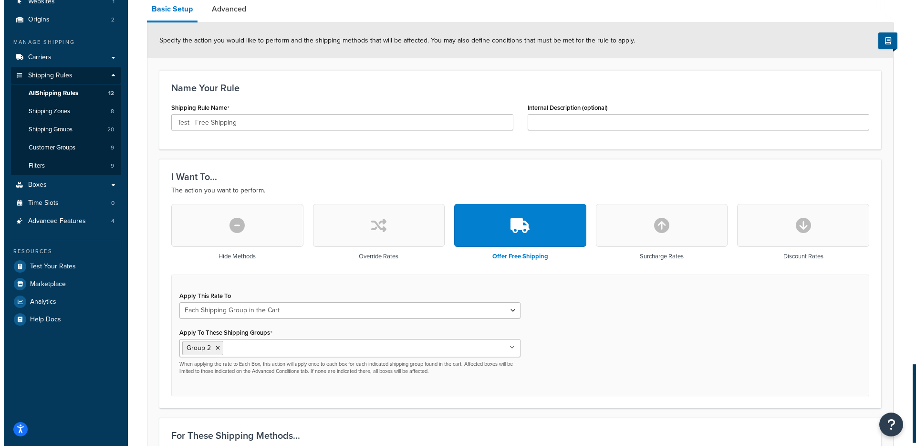
scroll to position [319, 0]
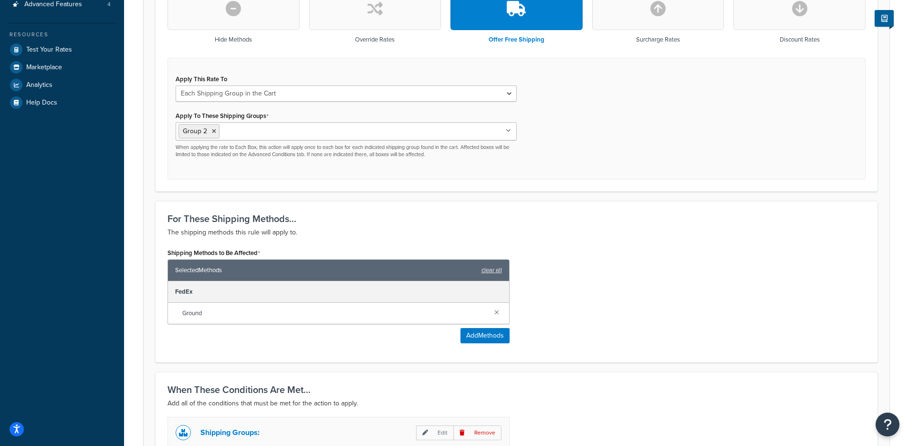
click at [483, 348] on div "Shipping Methods to Be Affected Selected Methods clear all FedEx Ground Add Met…" at bounding box center [338, 298] width 356 height 104
click at [485, 343] on button "Add Methods" at bounding box center [484, 335] width 49 height 15
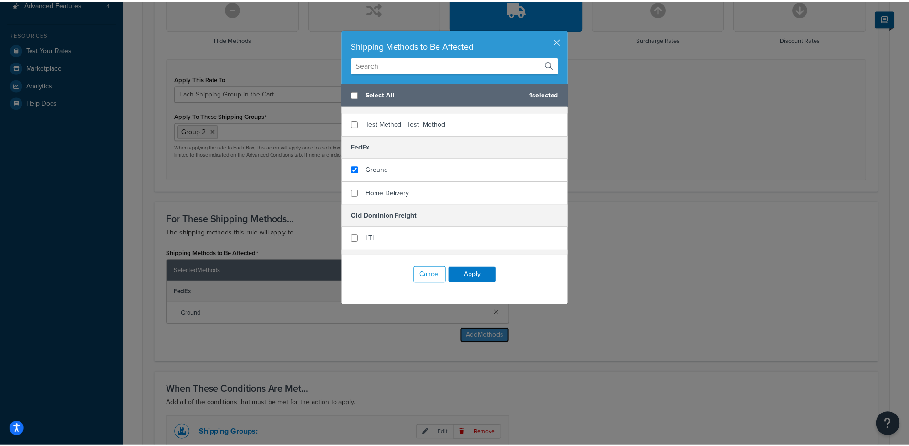
scroll to position [73, 0]
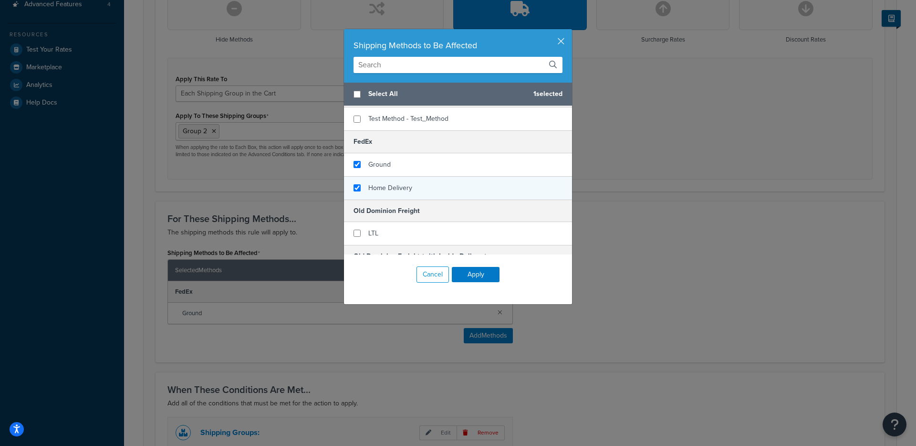
checkbox input "true"
click at [399, 186] on div "Home Delivery" at bounding box center [390, 187] width 44 height 13
click at [472, 269] on button "Apply" at bounding box center [476, 274] width 48 height 15
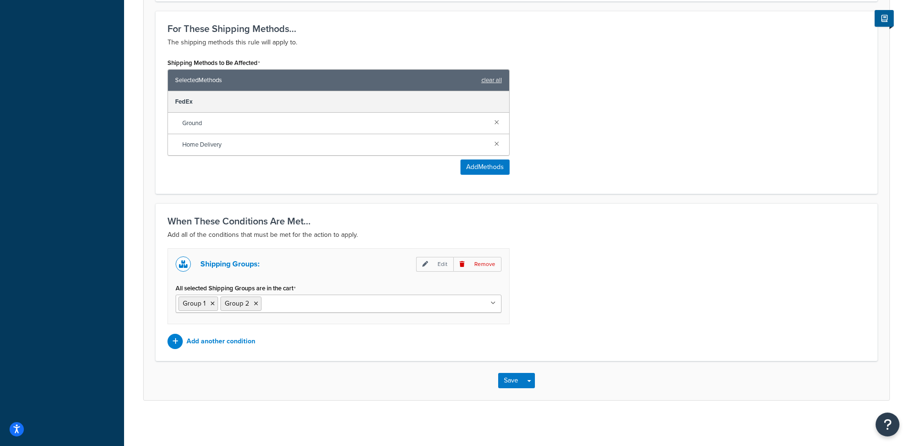
scroll to position [512, 0]
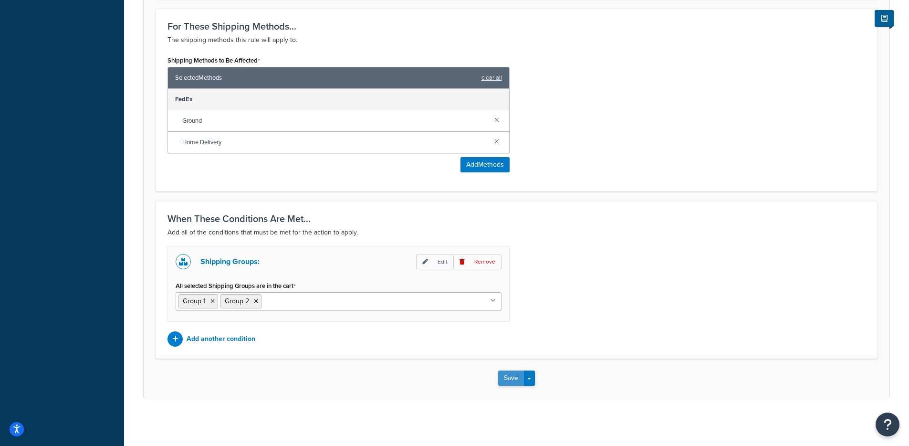
click at [511, 371] on button "Save" at bounding box center [511, 377] width 26 height 15
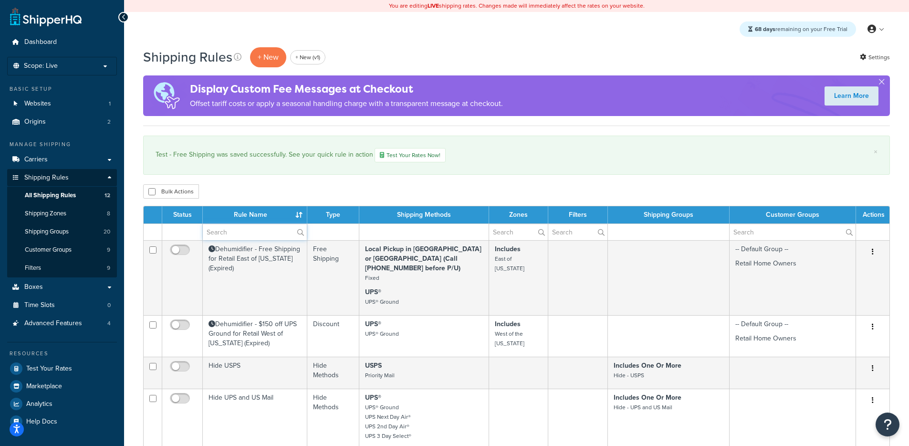
click at [250, 226] on input "text" at bounding box center [255, 232] width 104 height 16
paste input "Hide FedEx when cart has more than 1 item"
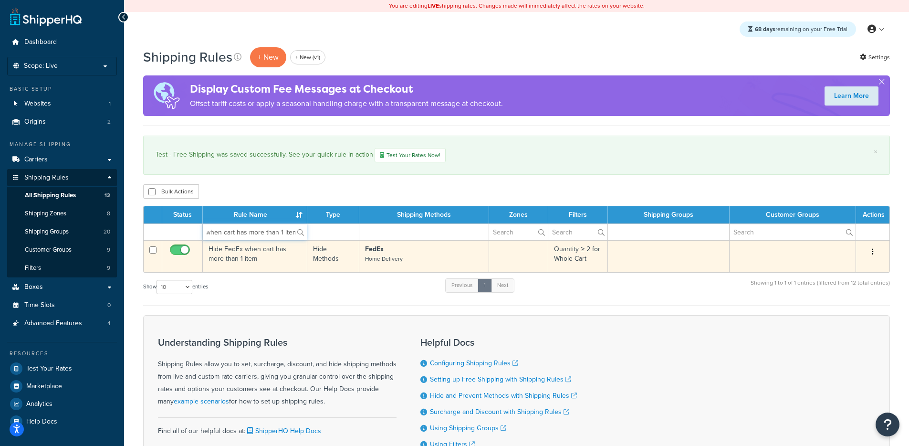
type input "Hide FedEx when cart has more than 1 item"
click at [175, 247] on input "checkbox" at bounding box center [181, 252] width 26 height 12
checkbox input "false"
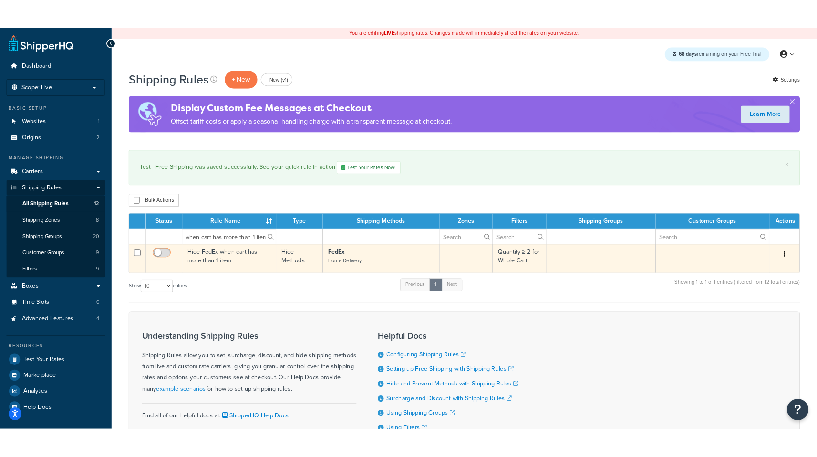
scroll to position [0, 0]
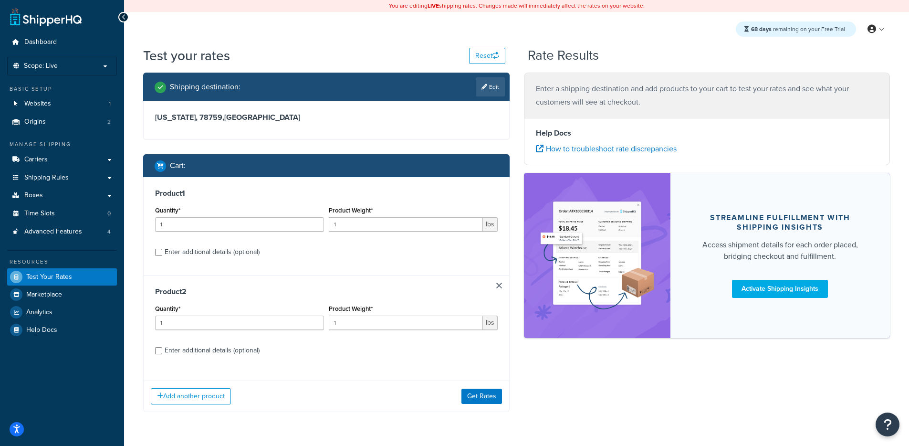
click at [253, 254] on div "Enter additional details (optional)" at bounding box center [212, 251] width 95 height 13
click at [162, 254] on input "Enter additional details (optional)" at bounding box center [158, 252] width 7 height 7
checkbox input "true"
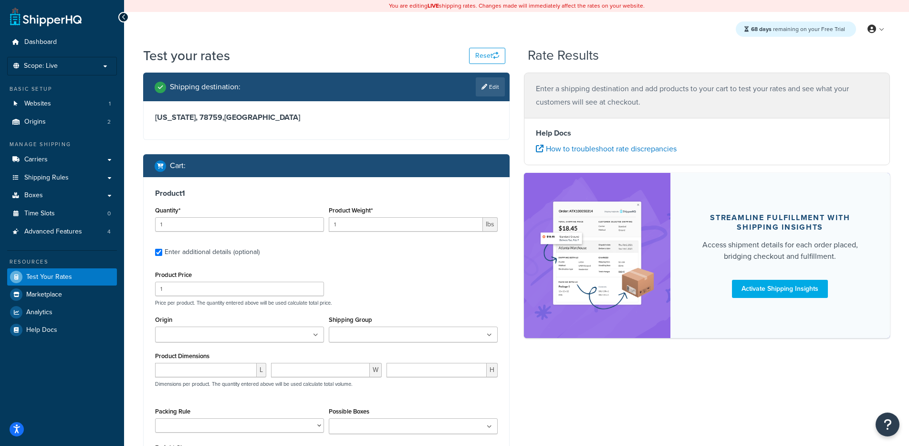
click at [407, 334] on ul at bounding box center [413, 334] width 169 height 16
type input "group"
click at [403, 272] on div "Product Price 1 Price per product. The quantity entered above will be used calc…" at bounding box center [326, 287] width 347 height 38
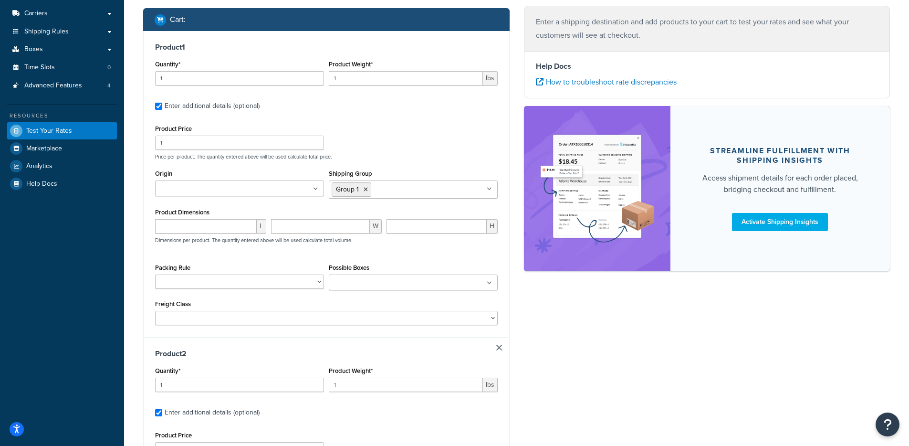
scroll to position [315, 0]
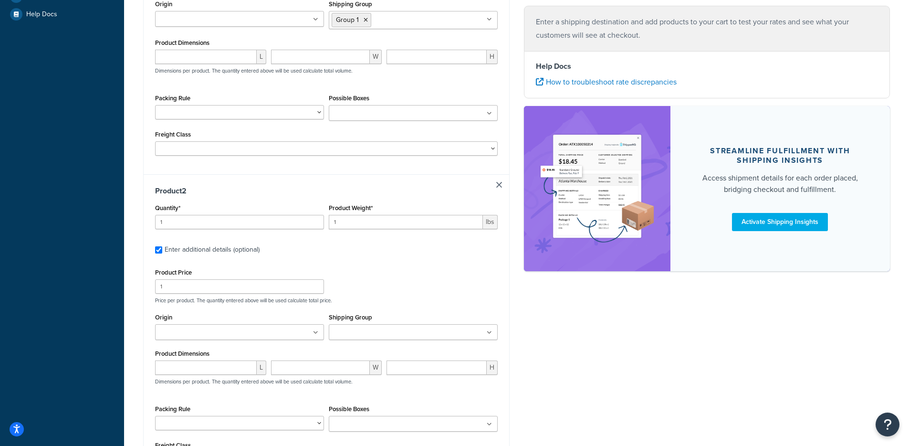
click at [375, 332] on input "Shipping Group" at bounding box center [374, 332] width 84 height 10
type input "group"
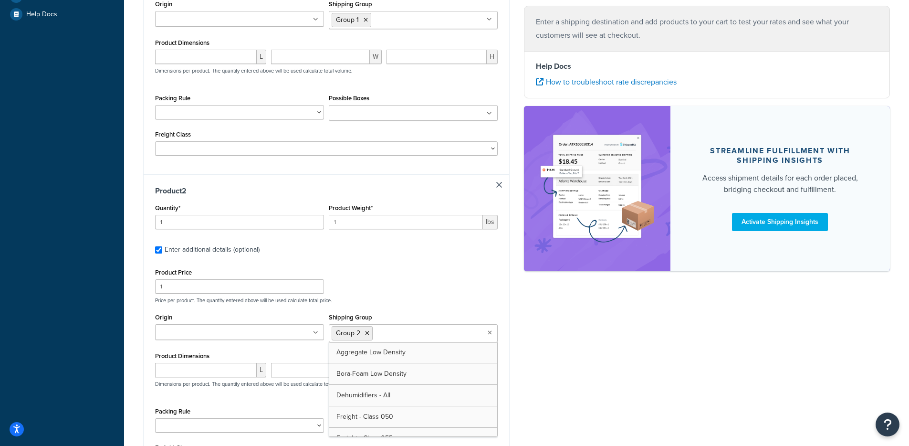
click at [441, 263] on div "Product 2 Quantity* 1 Product Weight* 1 lbs Enter additional details (optional)…" at bounding box center [326, 327] width 365 height 306
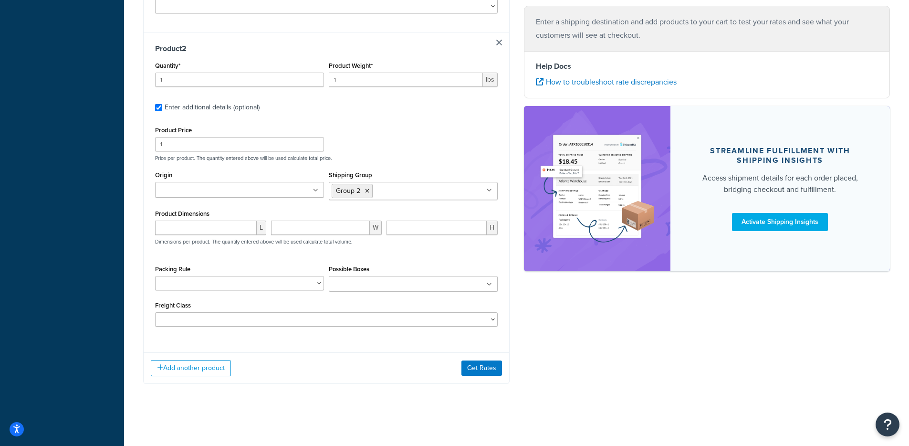
click at [493, 377] on div "Add another product Get Rates" at bounding box center [326, 367] width 365 height 31
click at [494, 373] on button "Get Rates" at bounding box center [481, 367] width 41 height 15
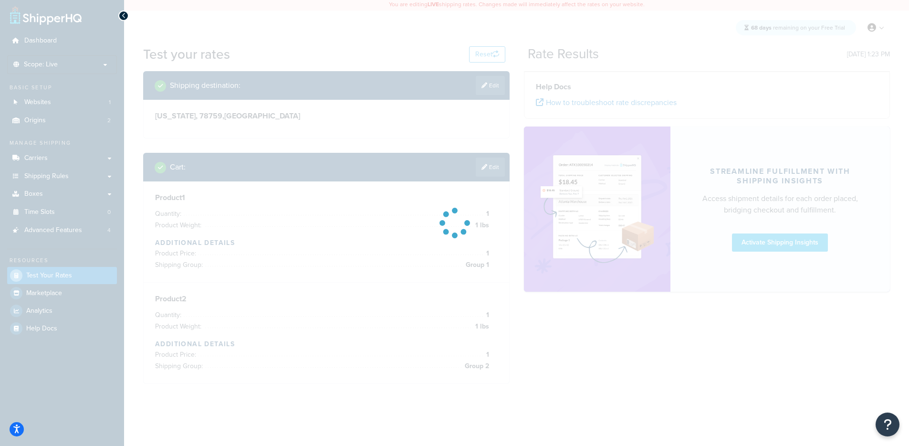
scroll to position [84, 0]
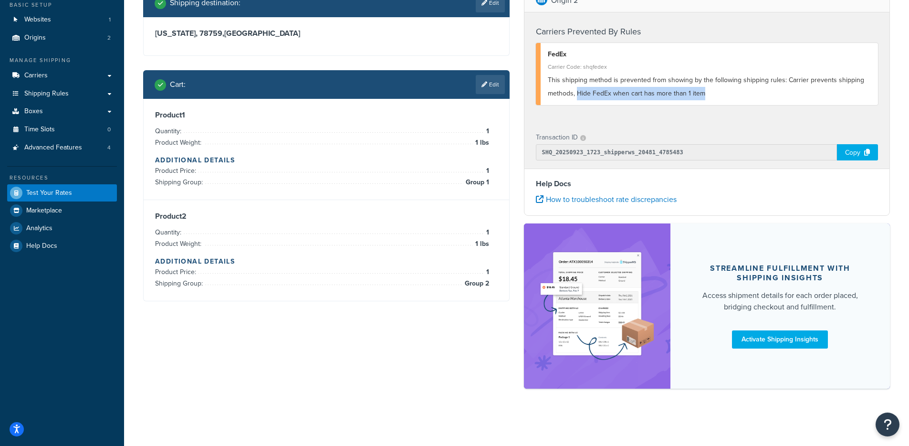
drag, startPoint x: 577, startPoint y: 92, endPoint x: 752, endPoint y: 91, distance: 175.1
click at [752, 91] on div "This shipping method is prevented from showing by the following shipping rules:…" at bounding box center [709, 86] width 323 height 27
copy span "Hide FedEx when cart has more than 1 item"
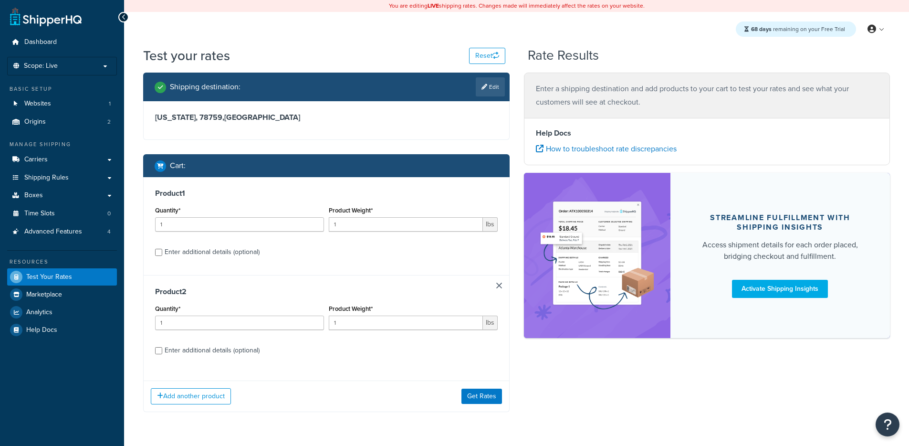
scroll to position [29, 0]
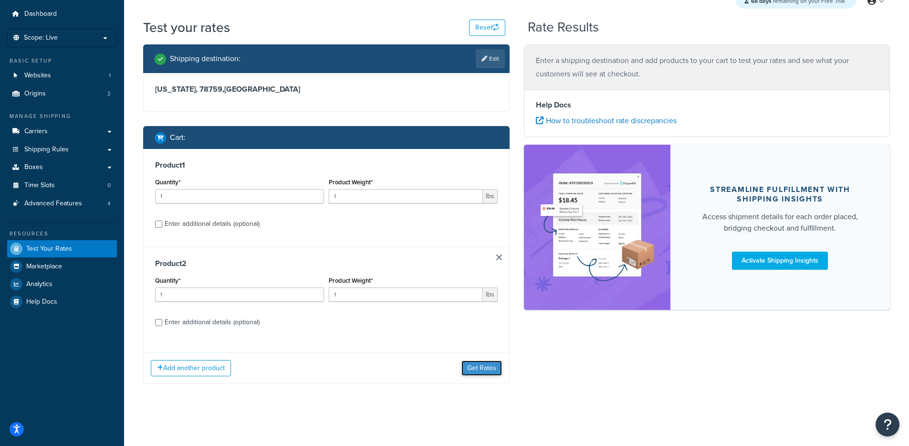
click at [491, 367] on button "Get Rates" at bounding box center [481, 367] width 41 height 15
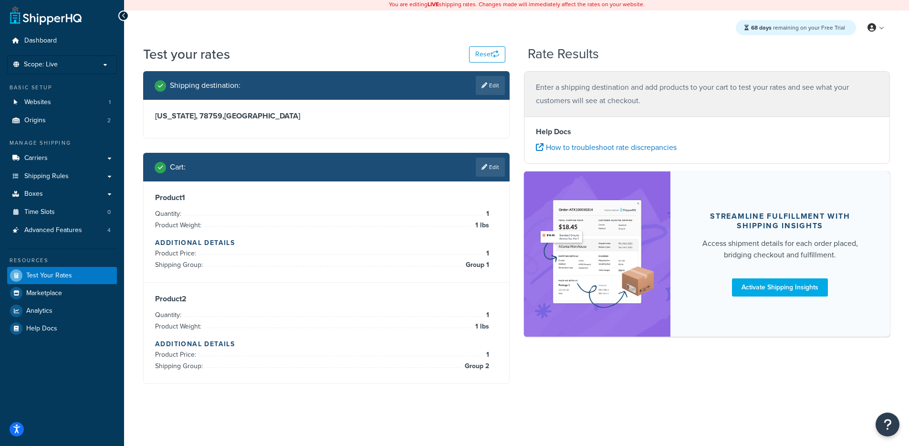
scroll to position [0, 0]
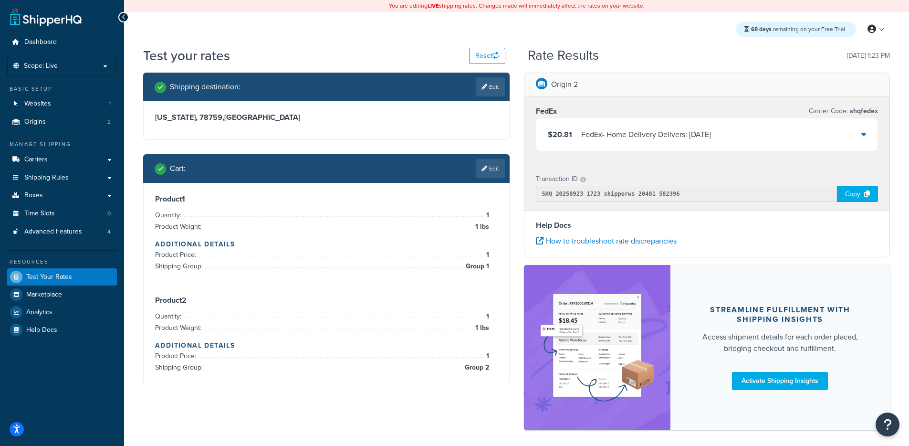
click at [629, 140] on div "FedEx - Home Delivery Delivers: [DATE]" at bounding box center [646, 134] width 130 height 13
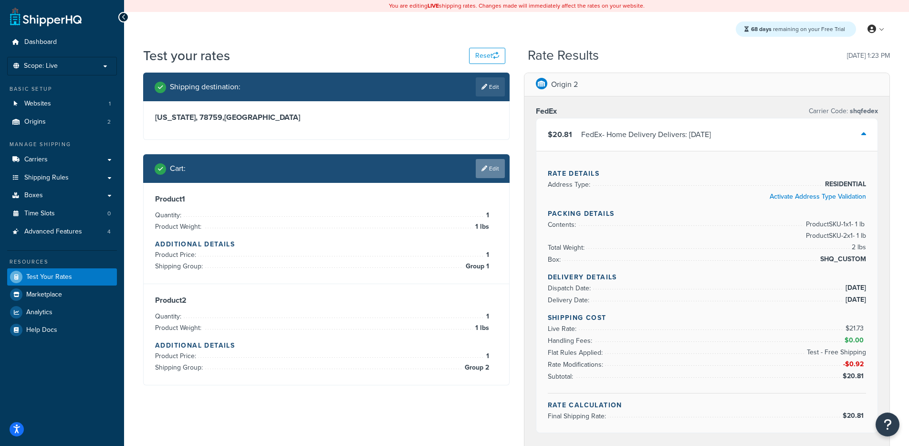
click at [490, 170] on link "Edit" at bounding box center [490, 168] width 29 height 19
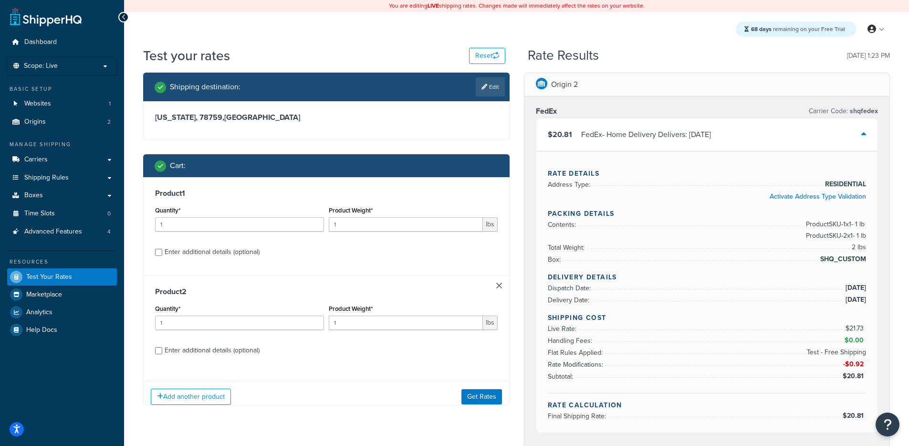
click at [218, 255] on div "Enter additional details (optional)" at bounding box center [212, 251] width 95 height 13
click at [162, 255] on input "Enter additional details (optional)" at bounding box center [158, 252] width 7 height 7
checkbox input "true"
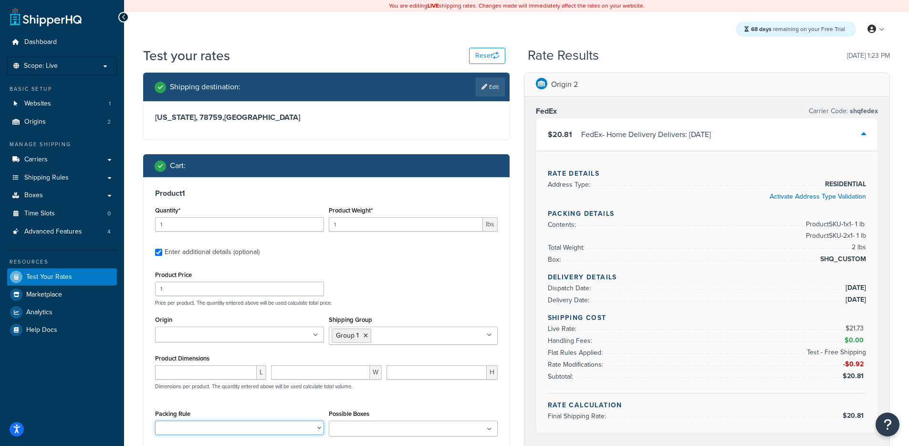
click at [213, 430] on select "default Multiple Boxes - Hilti Foam Pack Separately Test 1 Test 2" at bounding box center [239, 427] width 169 height 14
select select "87994"
click at [155, 421] on select "default Multiple Boxes - Hilti Foam Pack Separately Test 1 Test 2" at bounding box center [239, 427] width 169 height 14
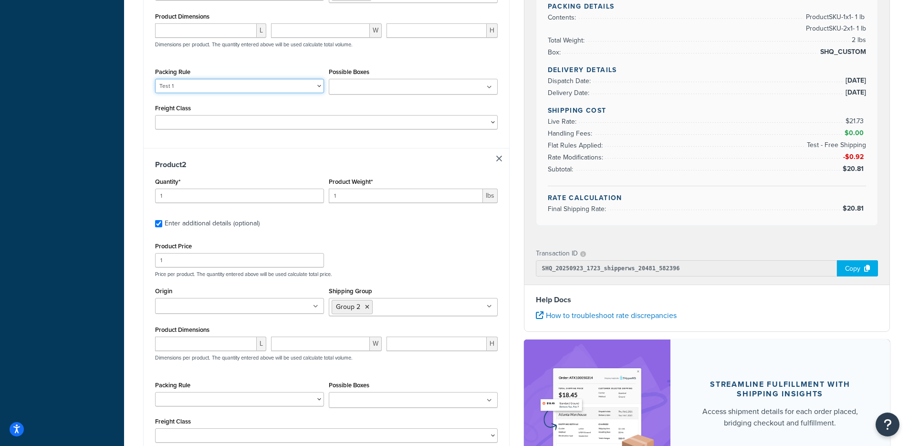
scroll to position [377, 0]
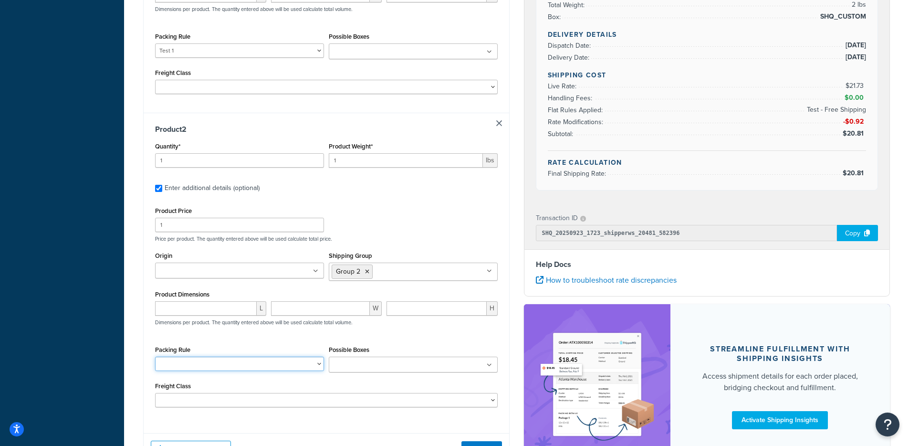
click at [203, 370] on select "default Multiple Boxes - Hilti Foam Pack Separately Test 1 Test 2" at bounding box center [239, 363] width 169 height 14
select select "87995"
click at [155, 358] on select "default Multiple Boxes - Hilti Foam Pack Separately Test 1 Test 2" at bounding box center [239, 363] width 169 height 14
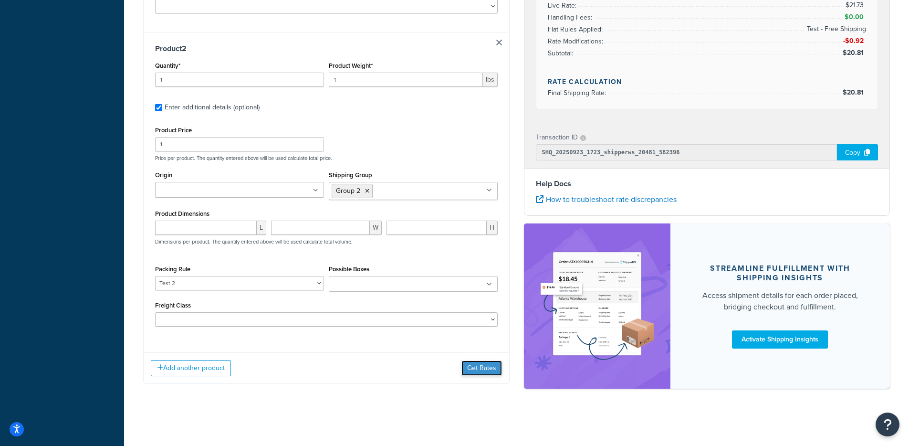
click at [462, 373] on button "Get Rates" at bounding box center [481, 367] width 41 height 15
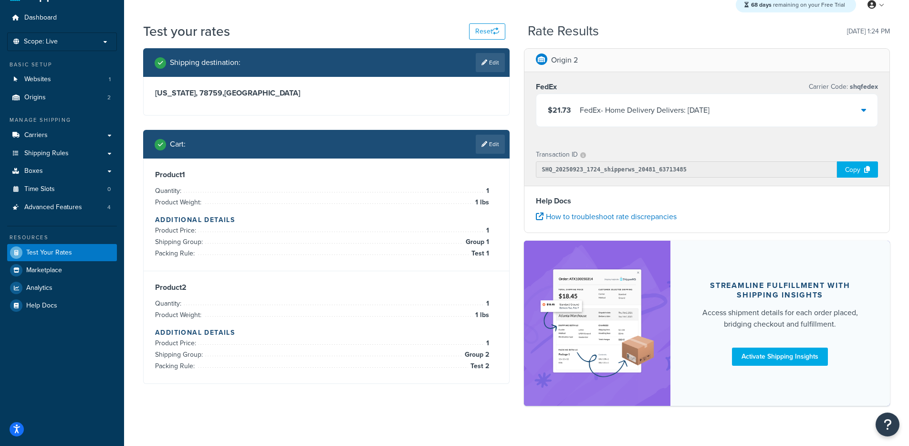
scroll to position [42, 0]
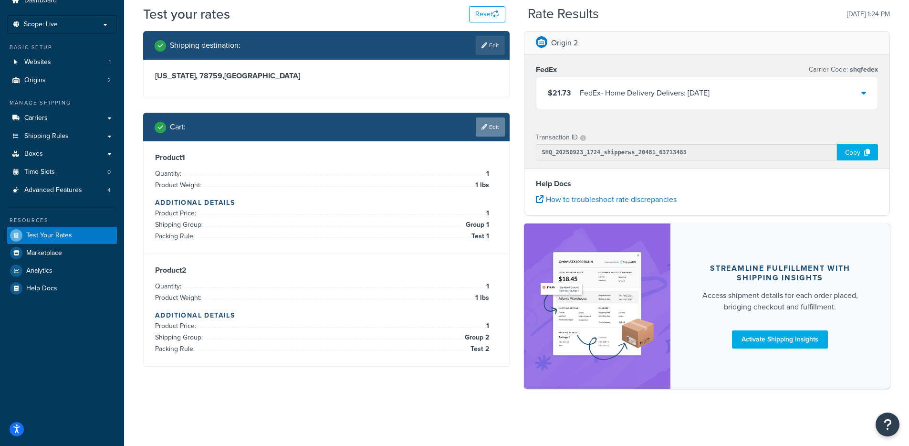
click at [487, 129] on link "Edit" at bounding box center [490, 126] width 29 height 19
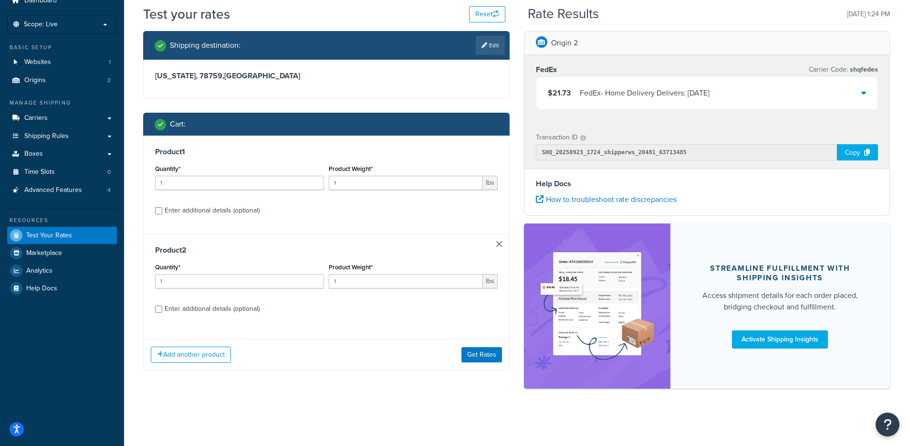
click at [208, 214] on div "Enter additional details (optional)" at bounding box center [212, 210] width 95 height 13
click at [162, 214] on input "Enter additional details (optional)" at bounding box center [158, 210] width 7 height 7
checkbox input "true"
select select "87994"
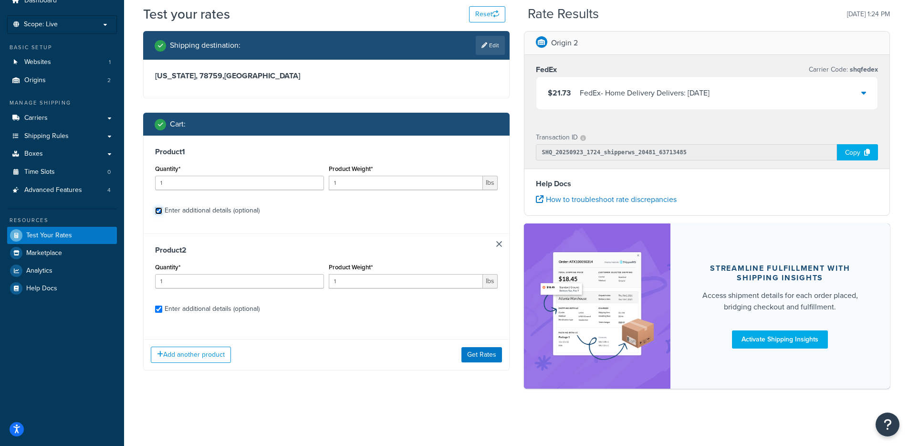
select select "87995"
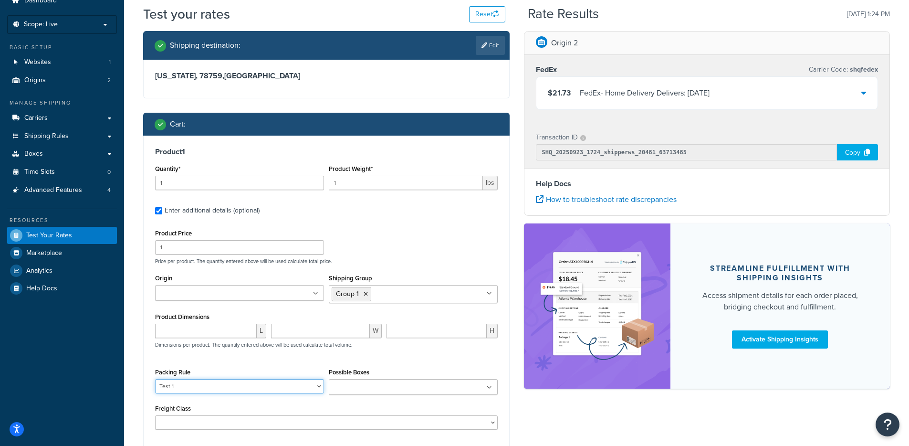
click at [209, 385] on select "default Multiple Boxes - Hilti Foam Pack Separately Test 1 Test 2" at bounding box center [239, 386] width 169 height 14
select select "84496"
click at [155, 380] on select "default Multiple Boxes - Hilti Foam Pack Separately Test 1 Test 2" at bounding box center [239, 386] width 169 height 14
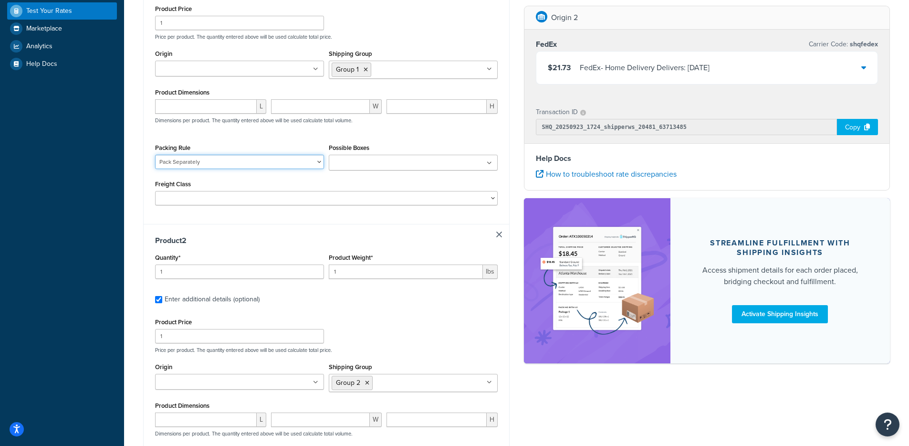
scroll to position [459, 0]
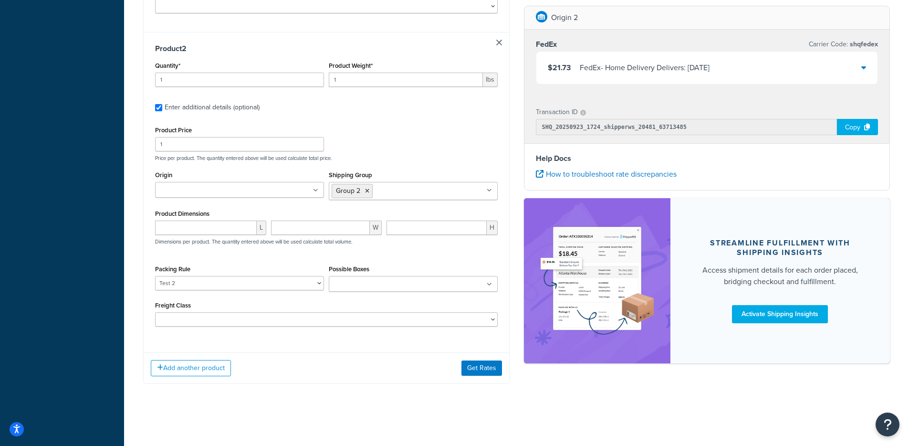
click at [481, 376] on div "Add another product Get Rates" at bounding box center [326, 367] width 365 height 31
click at [477, 370] on button "Get Rates" at bounding box center [481, 367] width 41 height 15
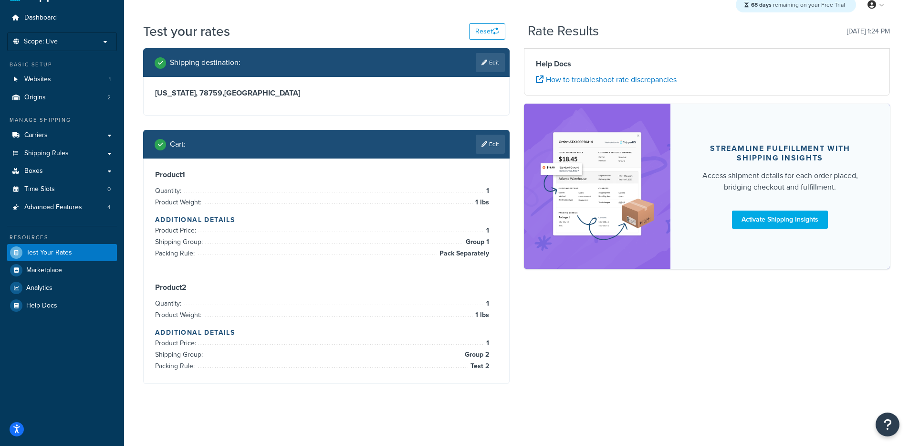
scroll to position [42, 0]
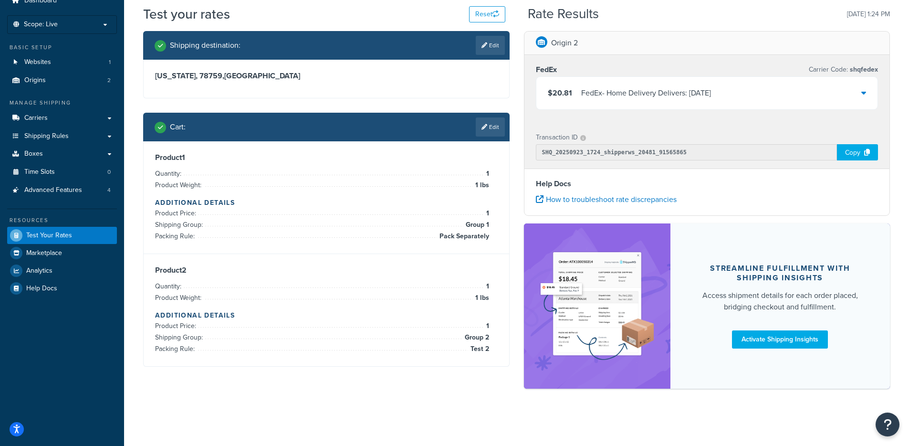
click at [591, 92] on div "FedEx - Home Delivery Delivers: Wed, Sep 24" at bounding box center [646, 92] width 130 height 13
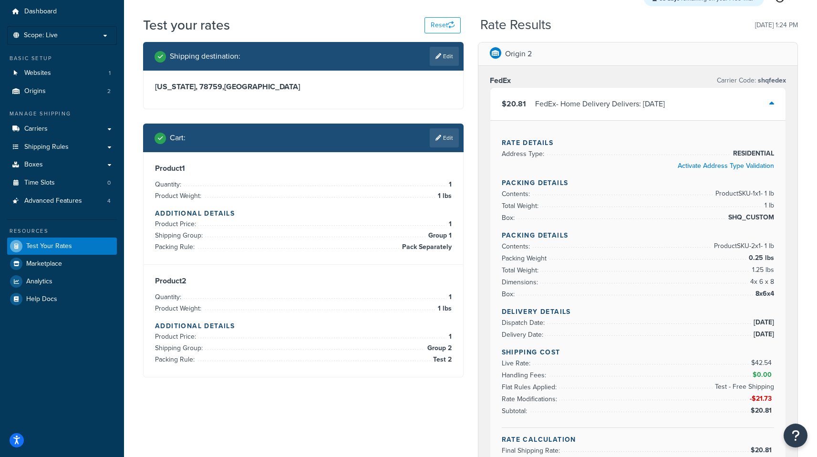
scroll to position [19, 0]
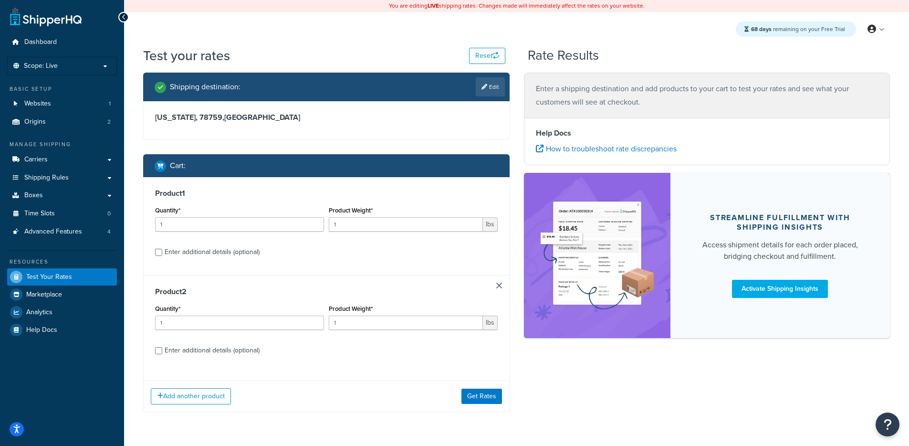
click at [499, 289] on div "Product 2 Quantity* 1 Product Weight* 1 lbs Enter additional details (optional)" at bounding box center [326, 324] width 365 height 98
click at [499, 284] on link at bounding box center [499, 285] width 6 height 6
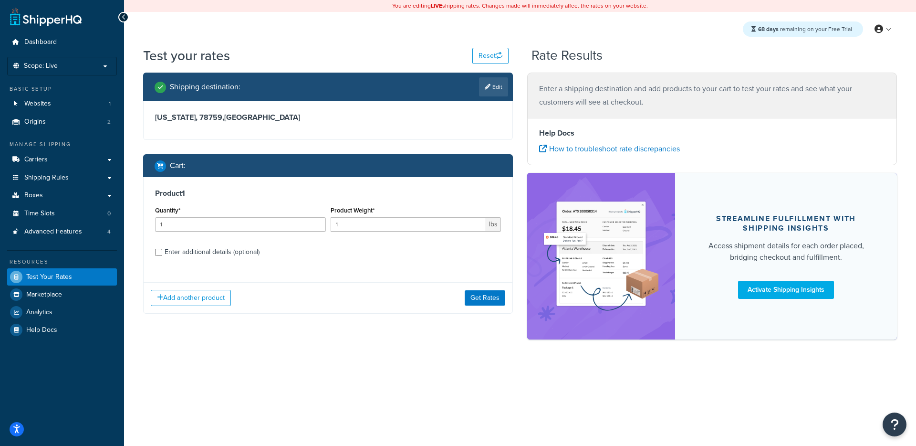
click at [490, 307] on div "Add another product Get Rates" at bounding box center [328, 297] width 369 height 31
click at [492, 302] on button "Get Rates" at bounding box center [485, 297] width 41 height 15
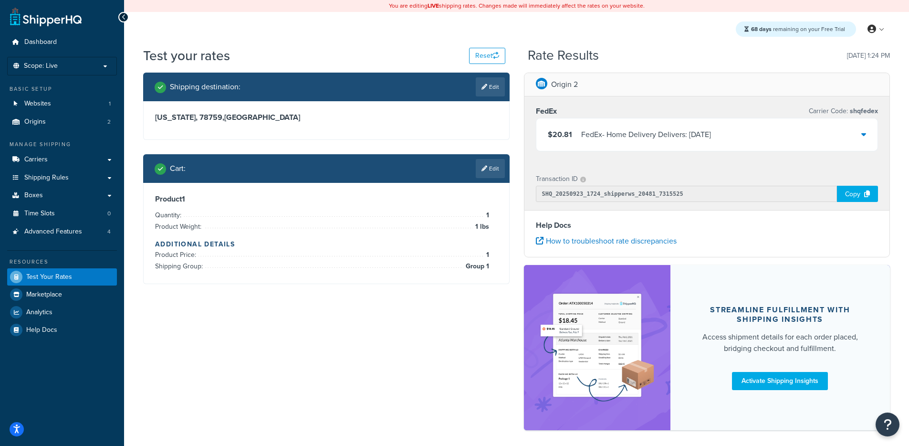
click at [616, 125] on div "$20.81 FedEx - Home Delivery Delivers: [DATE]" at bounding box center [707, 134] width 342 height 32
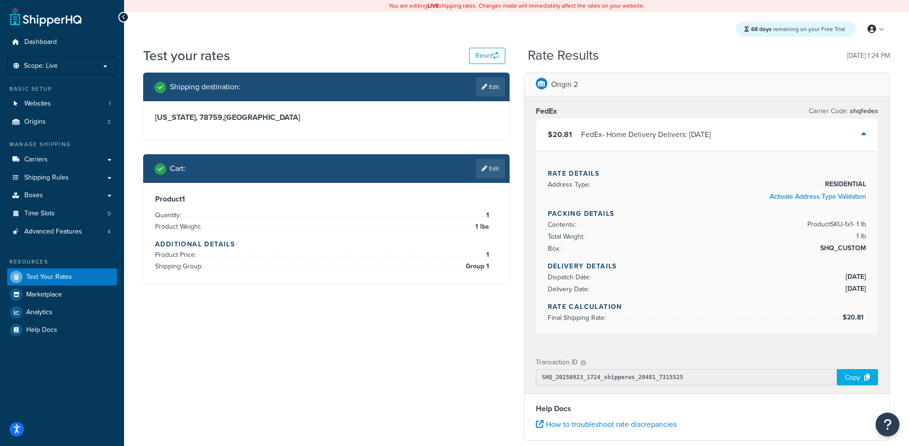
click at [493, 156] on div "Cart : Edit" at bounding box center [326, 168] width 366 height 29
click at [492, 165] on link "Edit" at bounding box center [490, 168] width 29 height 19
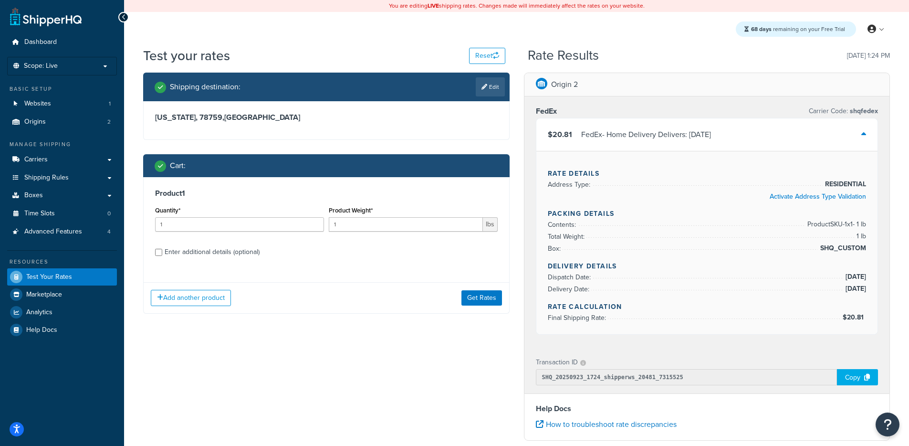
click at [187, 256] on div "Enter additional details (optional)" at bounding box center [212, 251] width 95 height 13
click at [162, 256] on input "Enter additional details (optional)" at bounding box center [158, 252] width 7 height 7
checkbox input "true"
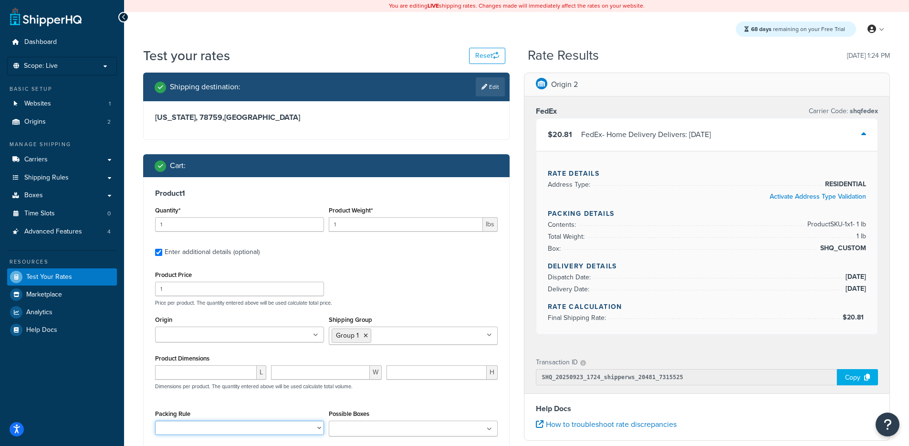
click at [215, 426] on select "default Multiple Boxes - Hilti Foam Pack Separately Test 1 Test 2" at bounding box center [239, 427] width 169 height 14
select select "87994"
click at [155, 421] on select "default Multiple Boxes - Hilti Foam Pack Separately Test 1 Test 2" at bounding box center [239, 427] width 169 height 14
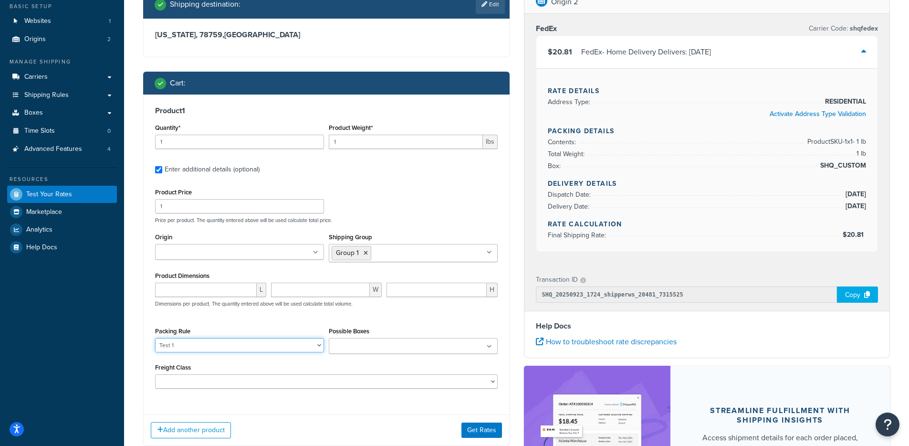
scroll to position [185, 0]
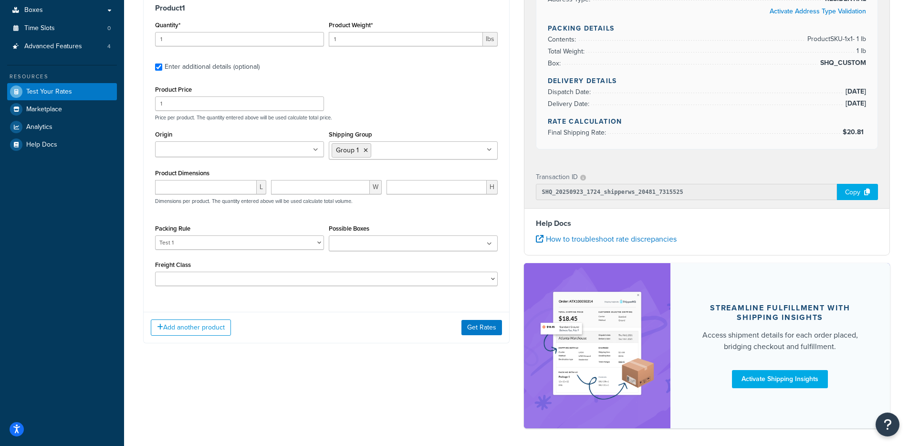
click at [490, 337] on div "Add another product Get Rates" at bounding box center [326, 327] width 365 height 31
click at [491, 332] on button "Get Rates" at bounding box center [481, 327] width 41 height 15
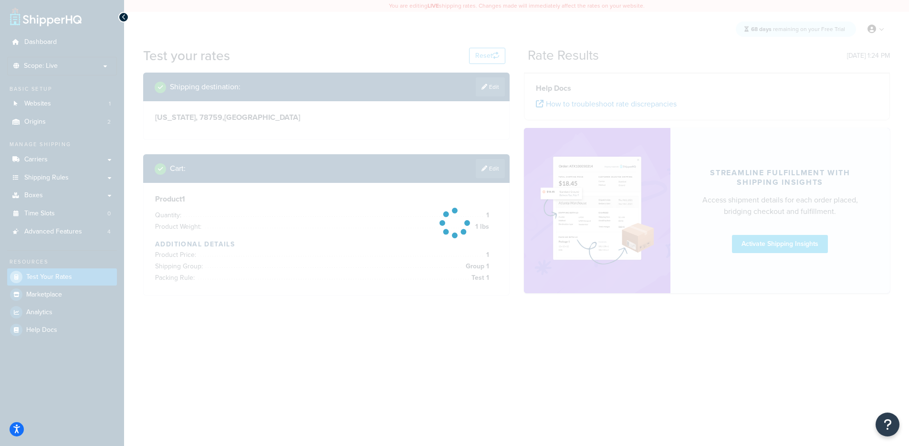
scroll to position [0, 0]
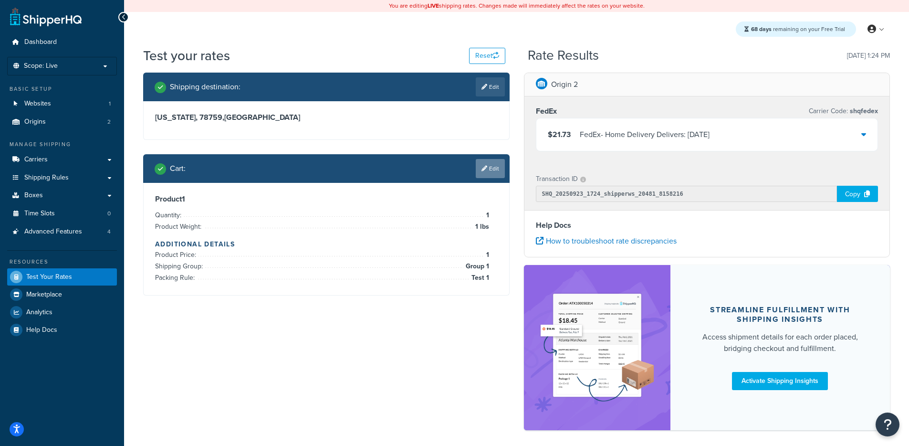
click at [497, 160] on link "Edit" at bounding box center [490, 168] width 29 height 19
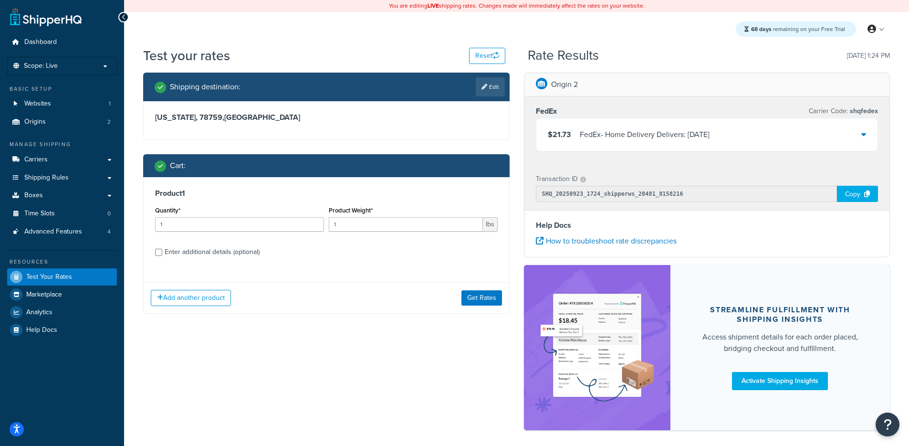
click at [237, 251] on div "Enter additional details (optional)" at bounding box center [212, 251] width 95 height 13
click at [162, 251] on input "Enter additional details (optional)" at bounding box center [158, 252] width 7 height 7
checkbox input "true"
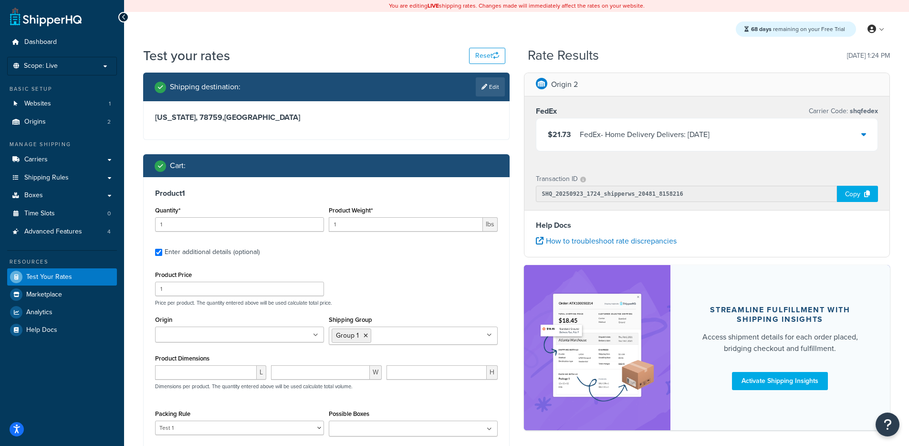
click at [201, 437] on div "Packing Rule default Multiple Boxes - Hilti Foam Pack Separately Test 1 Test 2" at bounding box center [240, 424] width 174 height 35
click at [202, 432] on select "default Multiple Boxes - Hilti Foam Pack Separately Test 1 Test 2" at bounding box center [239, 427] width 169 height 14
select select "84496"
click at [155, 421] on select "default Multiple Boxes - Hilti Foam Pack Separately Test 1 Test 2" at bounding box center [239, 427] width 169 height 14
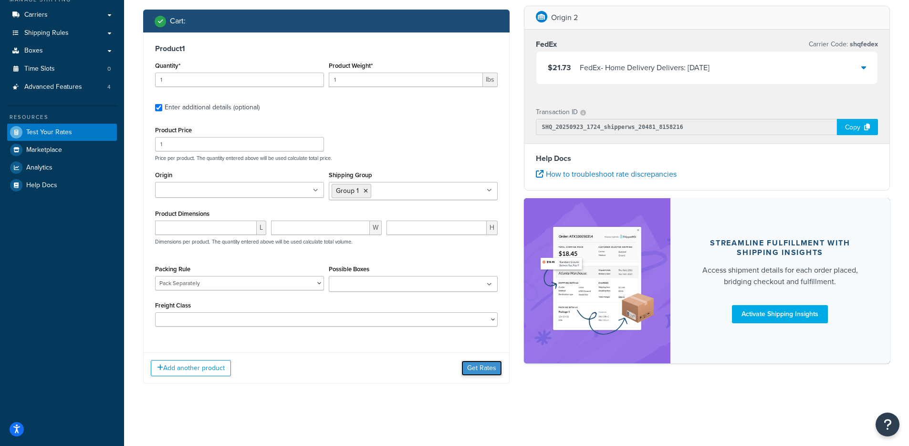
click at [474, 370] on button "Get Rates" at bounding box center [481, 367] width 41 height 15
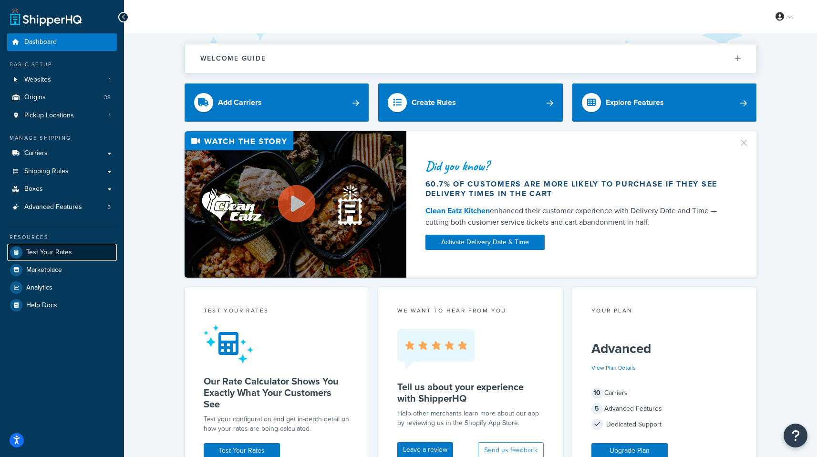
click at [99, 244] on link "Test Your Rates" at bounding box center [62, 252] width 110 height 17
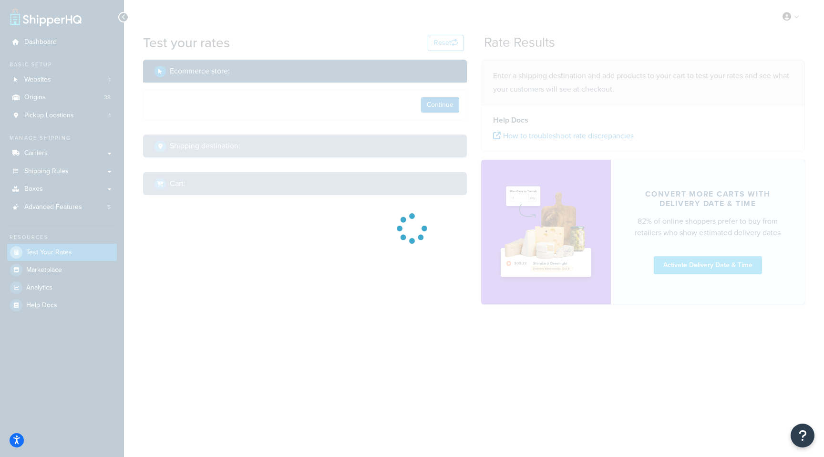
select select "[GEOGRAPHIC_DATA]"
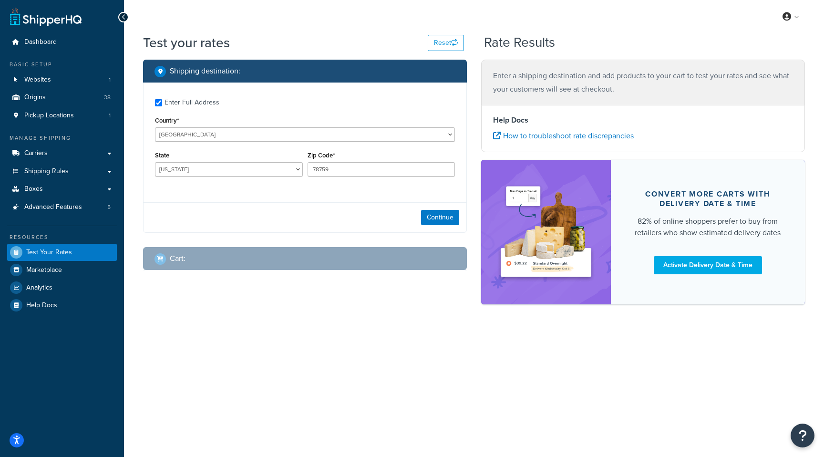
checkbox input "true"
select select "WA"
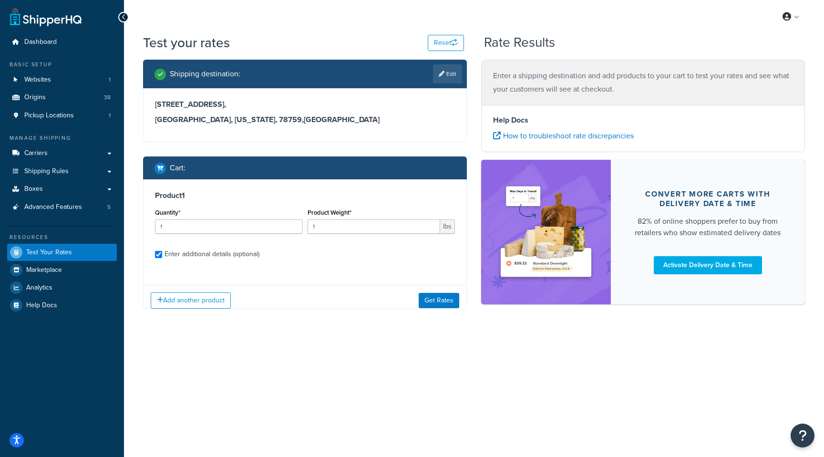
checkbox input "true"
type input "4"
type input "1.1"
select select "84863"
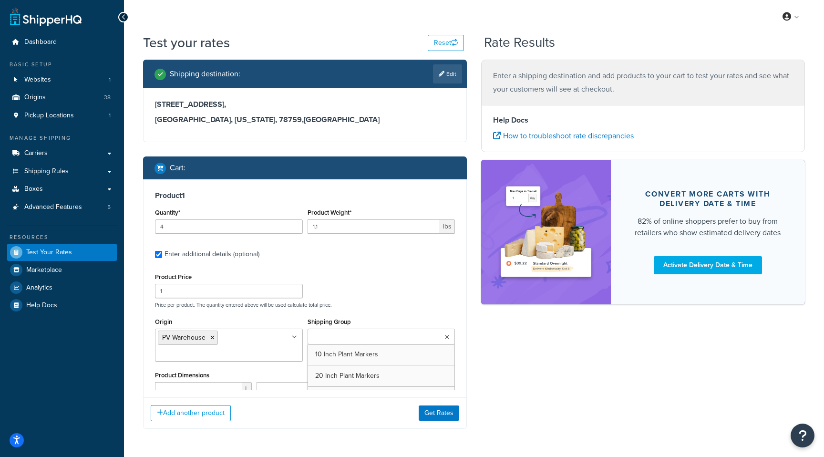
scroll to position [195, 0]
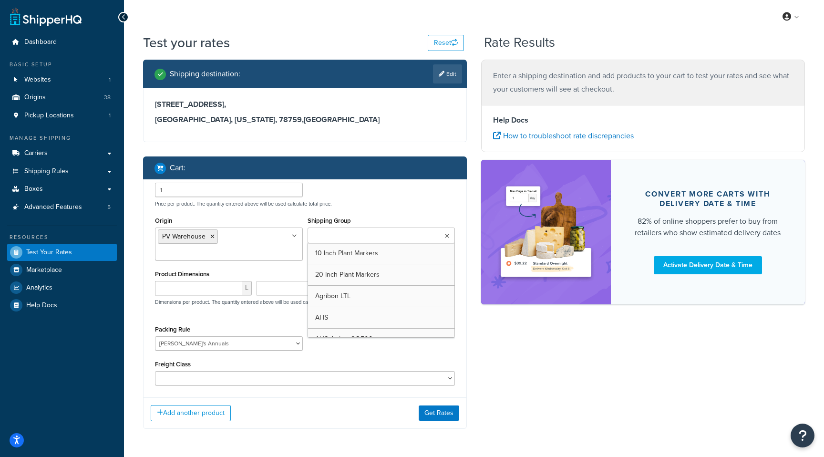
type input "5"
type input "0.02"
select select "65279"
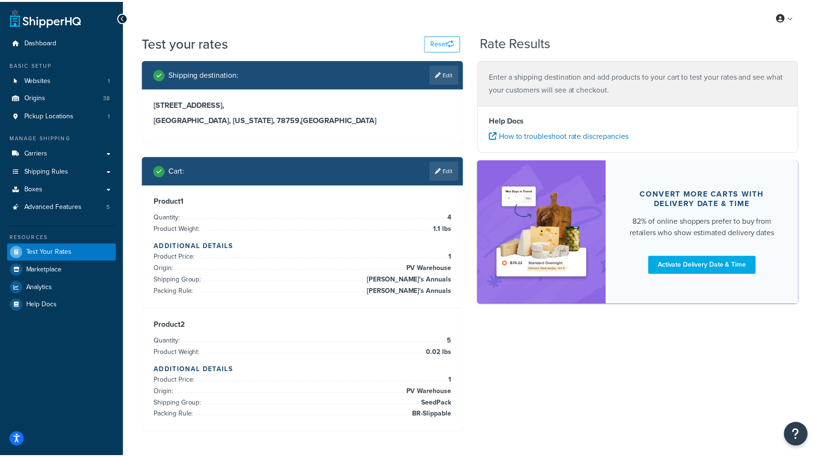
scroll to position [0, 0]
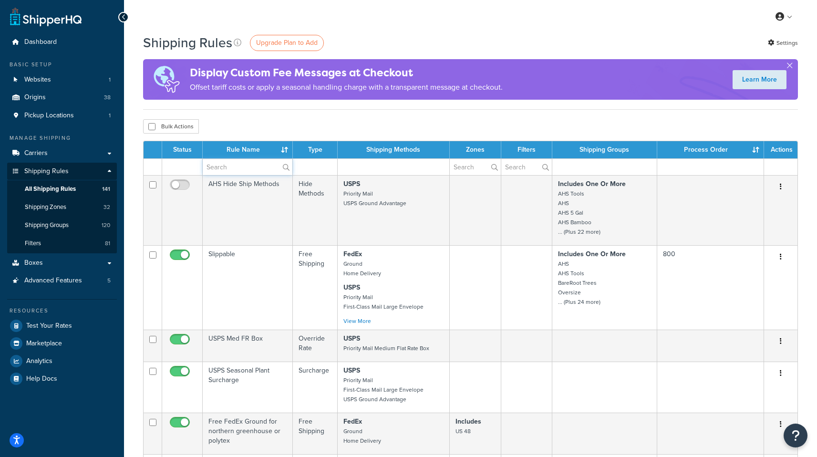
click at [218, 173] on input "text" at bounding box center [248, 167] width 90 height 16
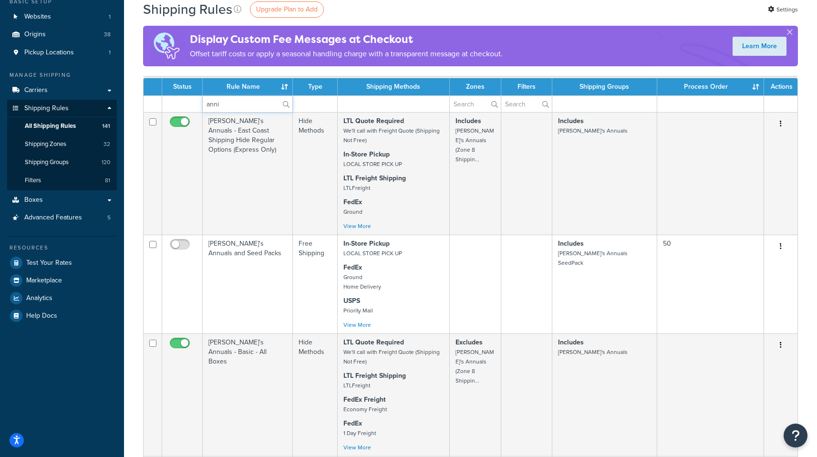
scroll to position [36, 0]
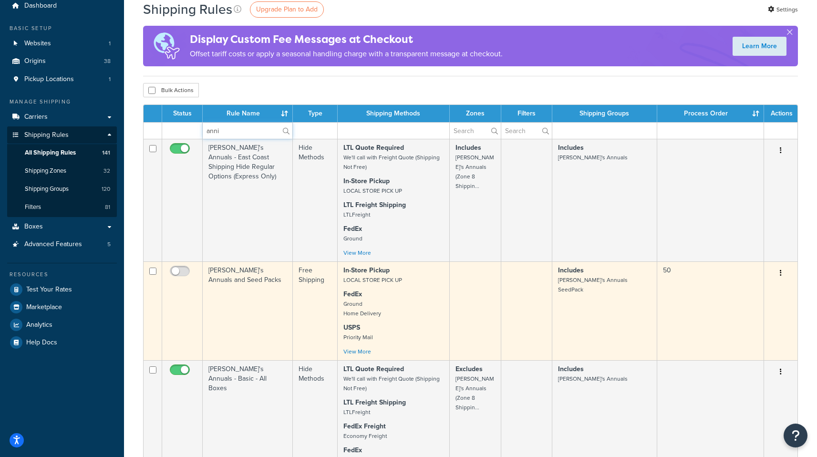
type input "anni"
click at [223, 285] on td "Annie's Annuals and Seed Packs" at bounding box center [248, 310] width 90 height 99
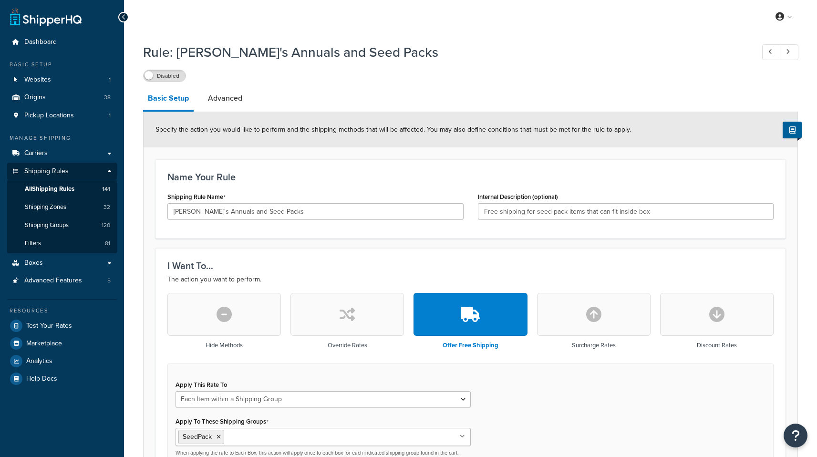
select select "ITEM"
click at [178, 80] on label "Disabled" at bounding box center [165, 75] width 42 height 11
click at [238, 102] on link "Advanced" at bounding box center [225, 98] width 44 height 23
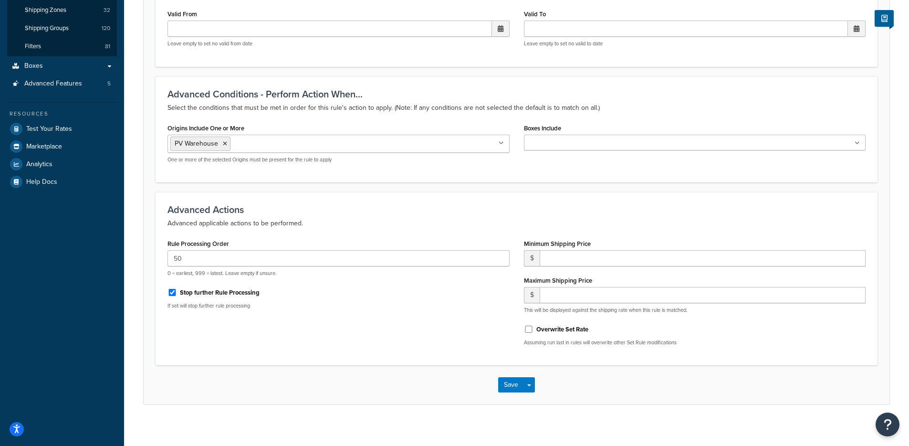
scroll to position [205, 0]
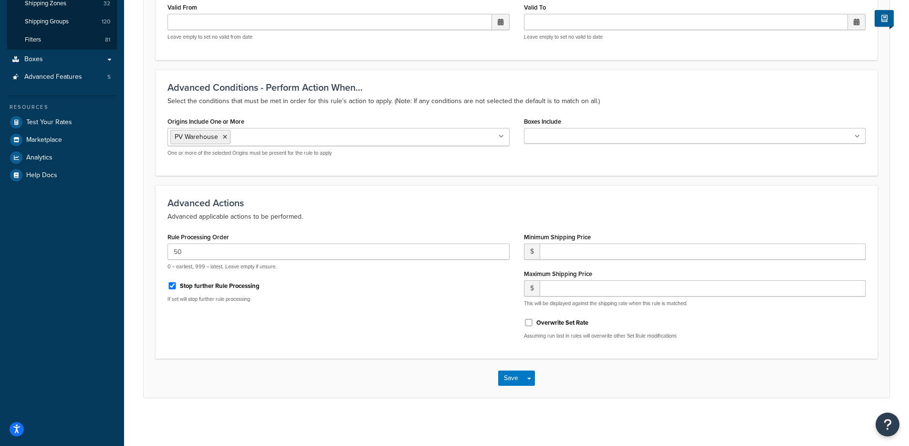
click at [200, 286] on label "Stop further Rule Processing" at bounding box center [220, 285] width 80 height 9
click at [177, 286] on input "Stop further Rule Processing" at bounding box center [172, 285] width 10 height 7
checkbox input "false"
click at [531, 376] on button "Save Dropdown" at bounding box center [528, 377] width 11 height 15
click at [530, 389] on button "Save and Edit" at bounding box center [544, 395] width 92 height 20
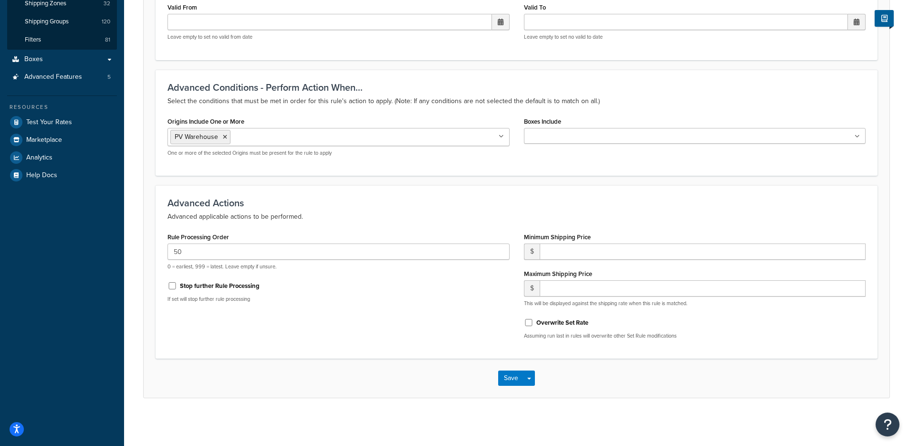
click at [202, 287] on label "Stop further Rule Processing" at bounding box center [220, 285] width 80 height 9
click at [177, 287] on input "Stop further Rule Processing" at bounding box center [172, 285] width 10 height 7
checkbox input "true"
click at [532, 376] on button "Save Dropdown" at bounding box center [528, 377] width 11 height 15
click at [532, 390] on button "Save and Edit" at bounding box center [544, 395] width 92 height 20
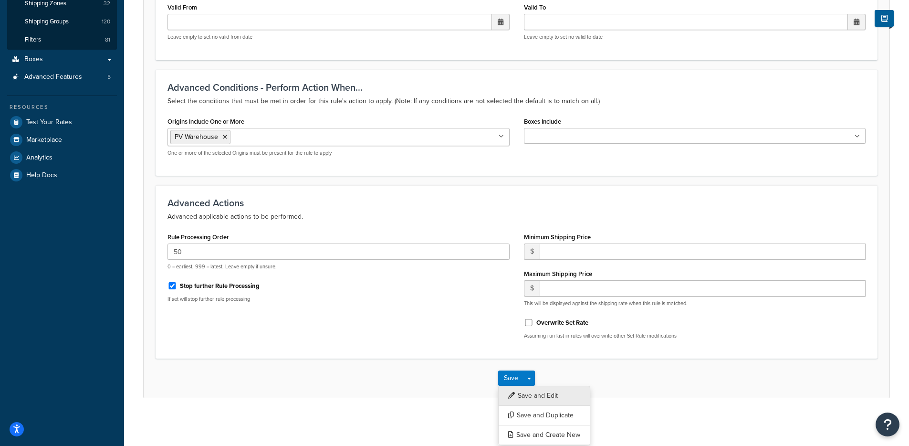
select select "ITEM"
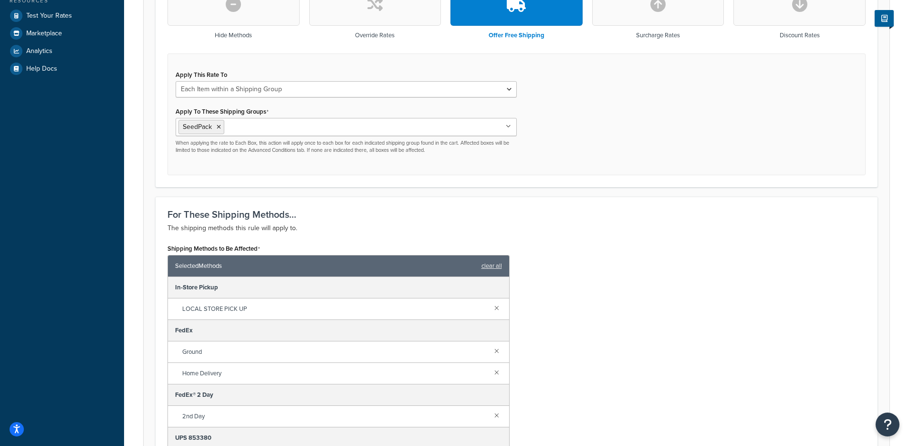
scroll to position [626, 0]
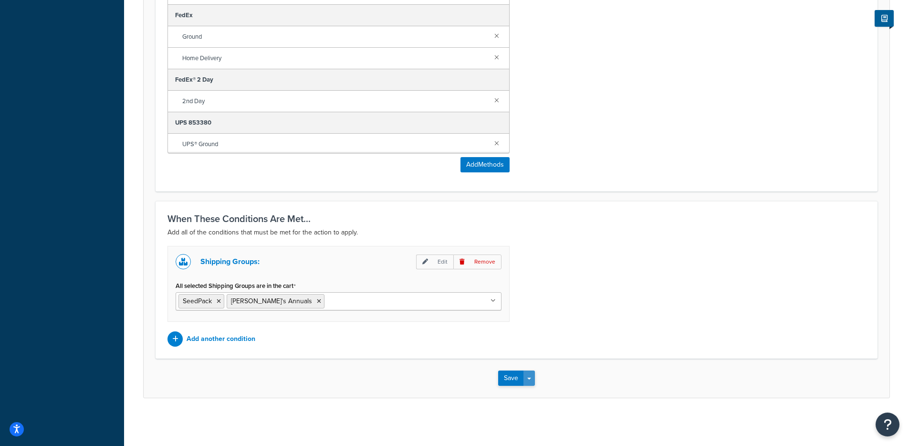
click at [532, 380] on button "Save Dropdown" at bounding box center [528, 377] width 11 height 15
click at [532, 389] on button "Save and Edit" at bounding box center [544, 395] width 92 height 20
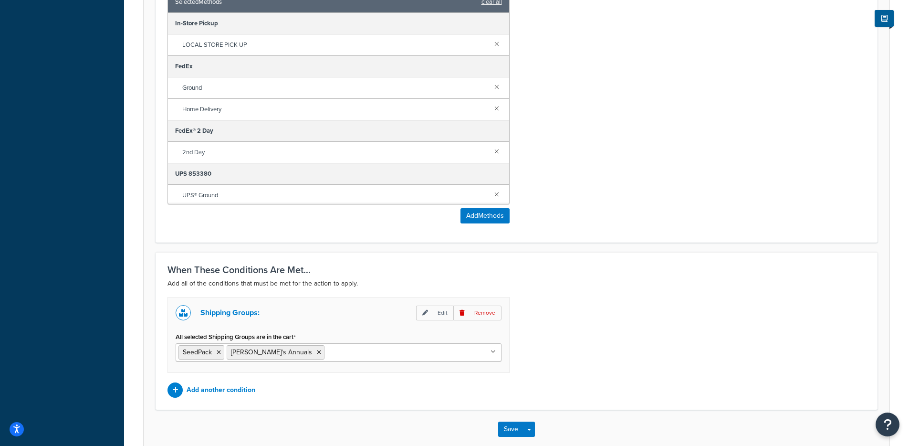
scroll to position [0, 0]
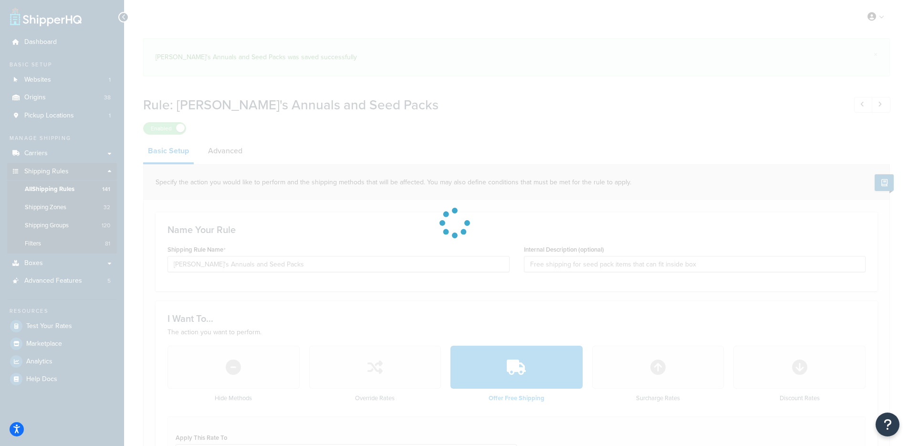
select select "ITEM"
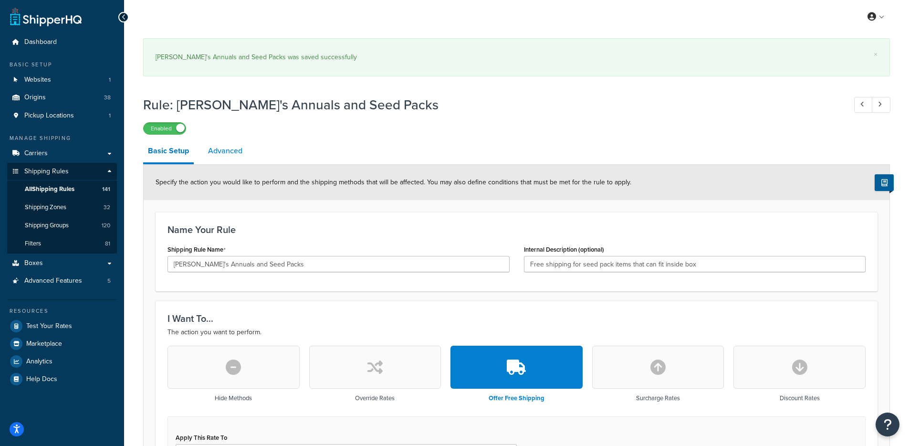
click at [239, 148] on link "Advanced" at bounding box center [225, 150] width 44 height 23
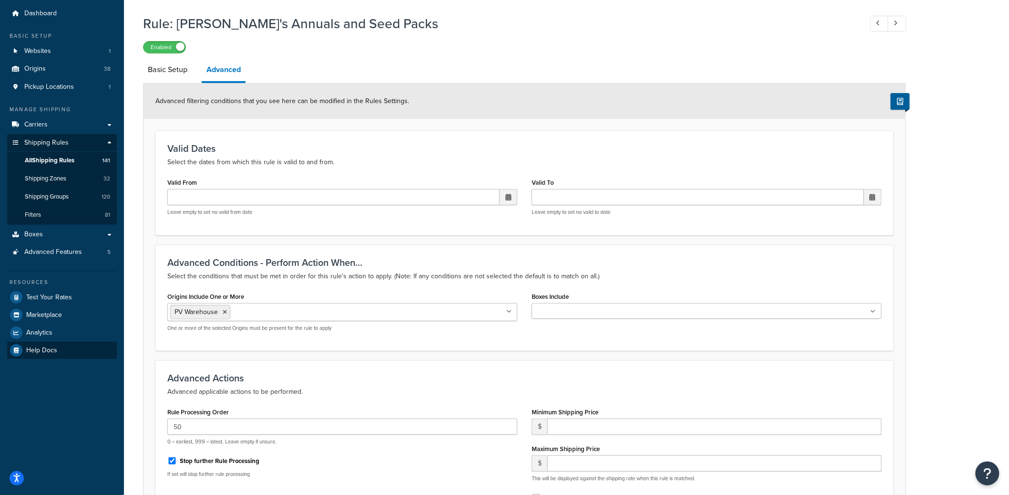
scroll to position [29, 0]
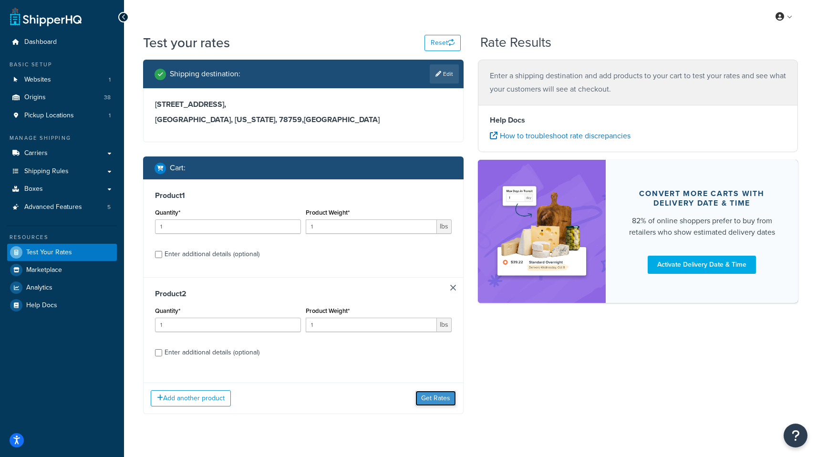
click at [427, 401] on button "Get Rates" at bounding box center [436, 398] width 41 height 15
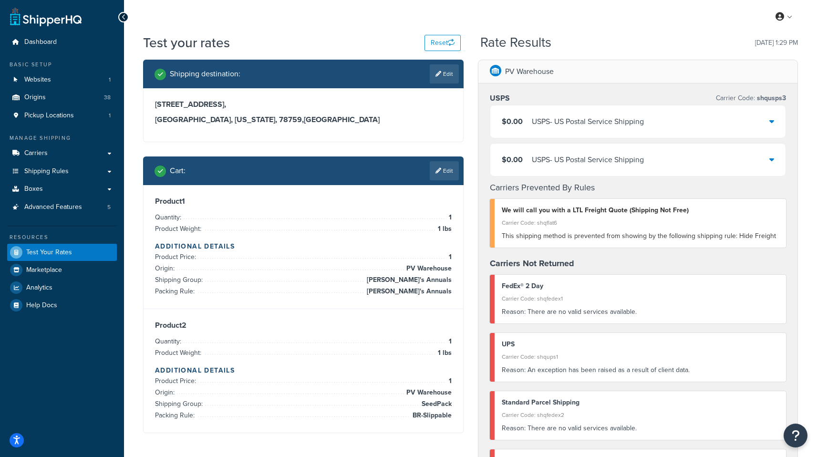
click at [737, 131] on div "$0.00 USPS - US Postal Service Shipping" at bounding box center [638, 121] width 296 height 32
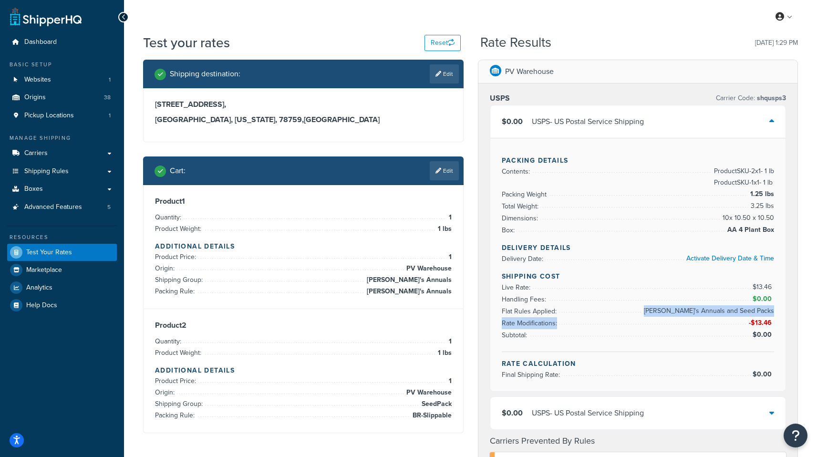
drag, startPoint x: 681, startPoint y: 312, endPoint x: 779, endPoint y: 318, distance: 98.5
click at [779, 318] on div "Packing Details Contents: Product SKU-2 x 1 - 1 lb Product SKU-1 x 1 - 1 lb Pac…" at bounding box center [638, 264] width 296 height 253
click at [747, 319] on li "Rate Modifications: -$13.46" at bounding box center [638, 323] width 273 height 12
drag, startPoint x: 751, startPoint y: 323, endPoint x: 781, endPoint y: 322, distance: 30.5
click at [781, 322] on div "Packing Details Contents: Product SKU-2 x 1 - 1 lb Product SKU-1 x 1 - 1 lb Pac…" at bounding box center [638, 264] width 296 height 253
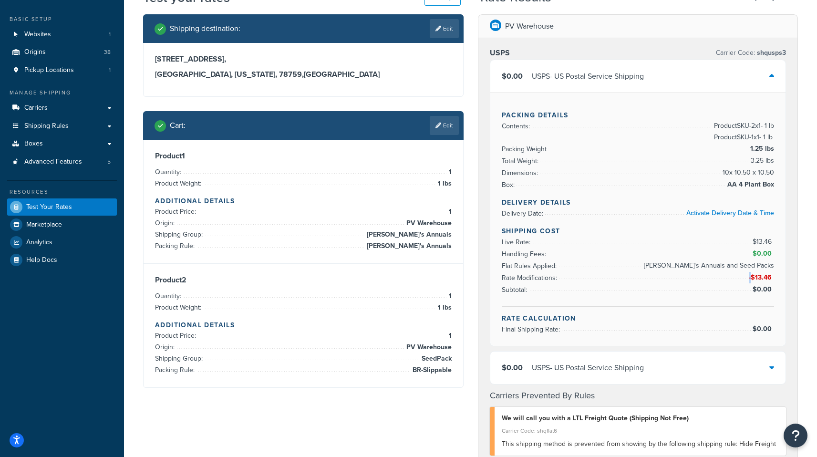
scroll to position [52, 0]
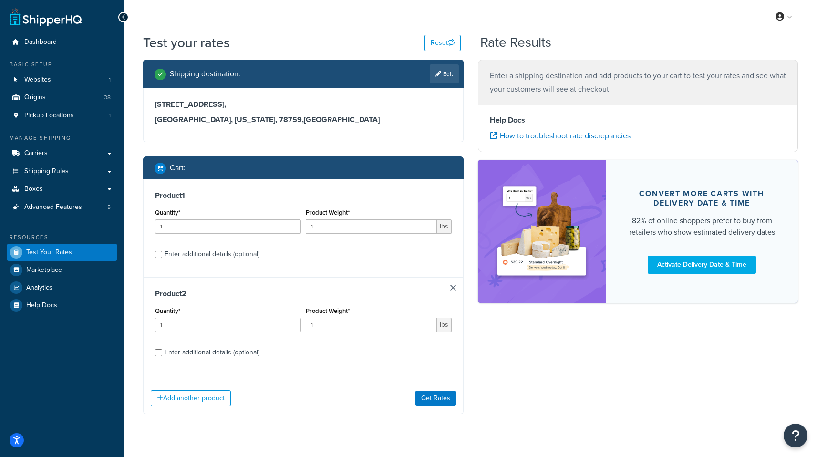
click at [454, 289] on link at bounding box center [453, 288] width 6 height 6
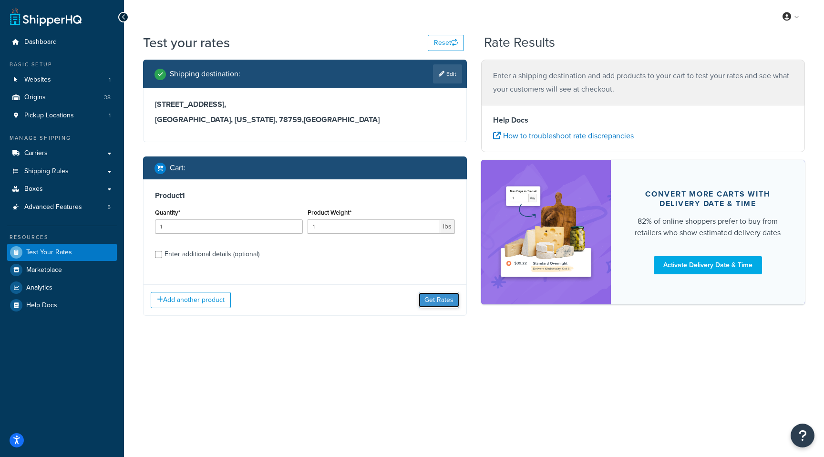
click at [447, 303] on button "Get Rates" at bounding box center [439, 299] width 41 height 15
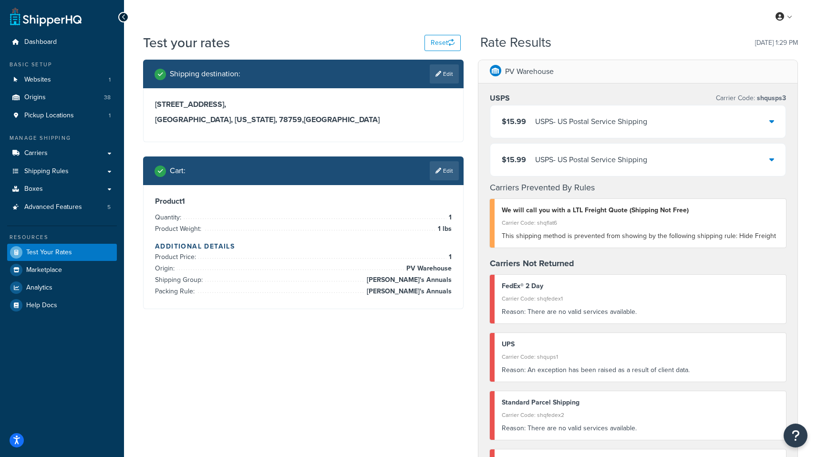
click at [589, 129] on div "$15.99 USPS - US Postal Service Shipping" at bounding box center [638, 121] width 296 height 32
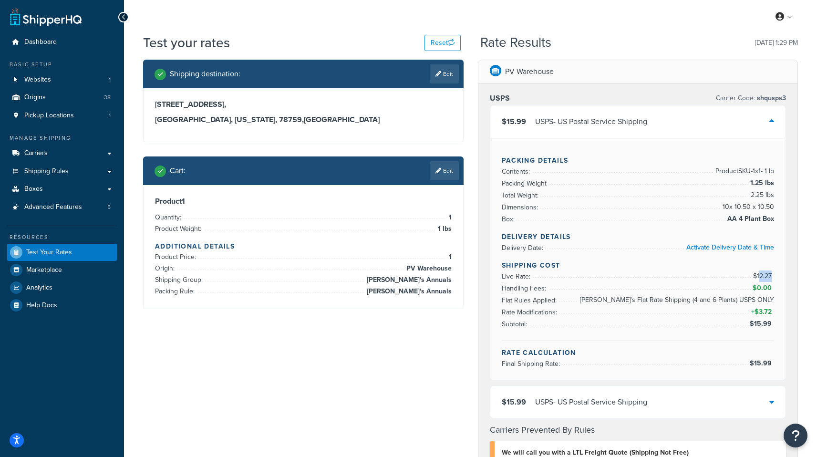
drag, startPoint x: 759, startPoint y: 276, endPoint x: 771, endPoint y: 277, distance: 12.4
click at [771, 277] on span "$12.27" at bounding box center [763, 276] width 21 height 10
drag, startPoint x: 615, startPoint y: 302, endPoint x: 780, endPoint y: 303, distance: 165.5
click at [780, 303] on div "Packing Details Contents: Product SKU-1 x 1 - 1 lb Packing Weight 1.25 lbs Tota…" at bounding box center [638, 259] width 296 height 242
drag, startPoint x: 778, startPoint y: 302, endPoint x: 772, endPoint y: 302, distance: 5.7
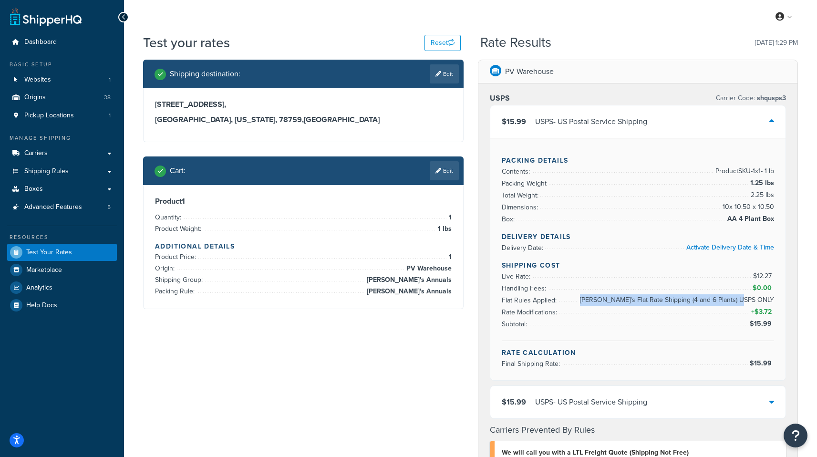
click at [772, 302] on div "Packing Details Contents: Product SKU-1 x 1 - 1 lb Packing Weight 1.25 lbs Tota…" at bounding box center [638, 259] width 296 height 242
copy li "[PERSON_NAME]'s Flat Rate Shipping (4 and 6 Plants) USPS ONLY"
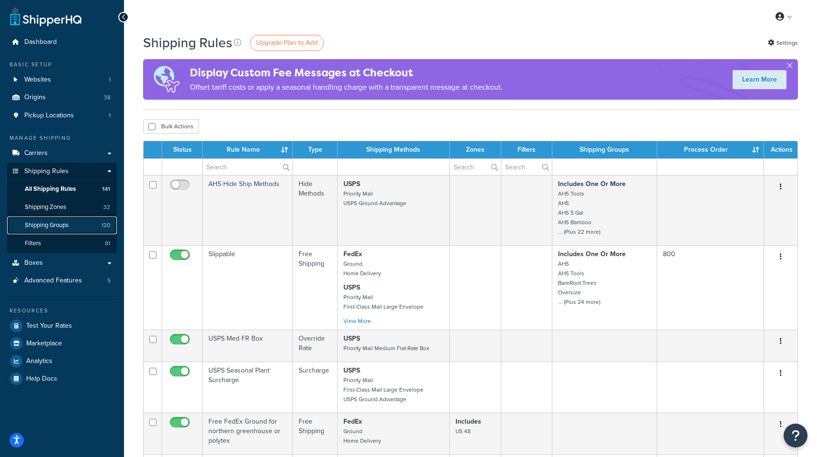
click at [71, 218] on link "Shipping Groups 120" at bounding box center [62, 226] width 110 height 18
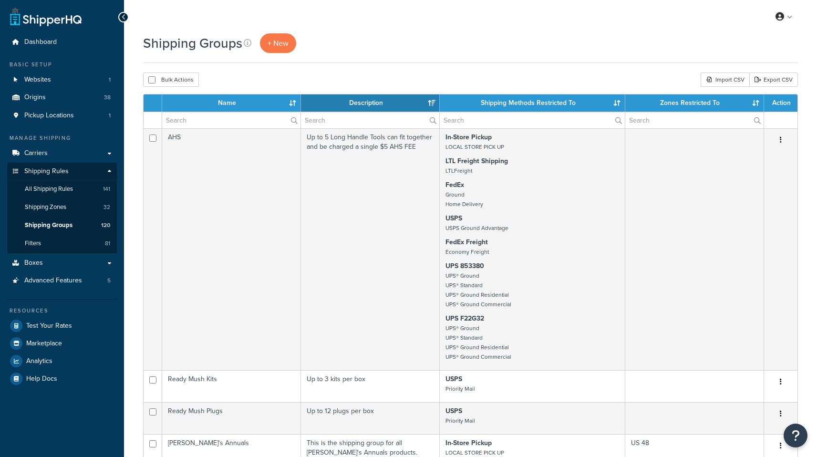
select select "15"
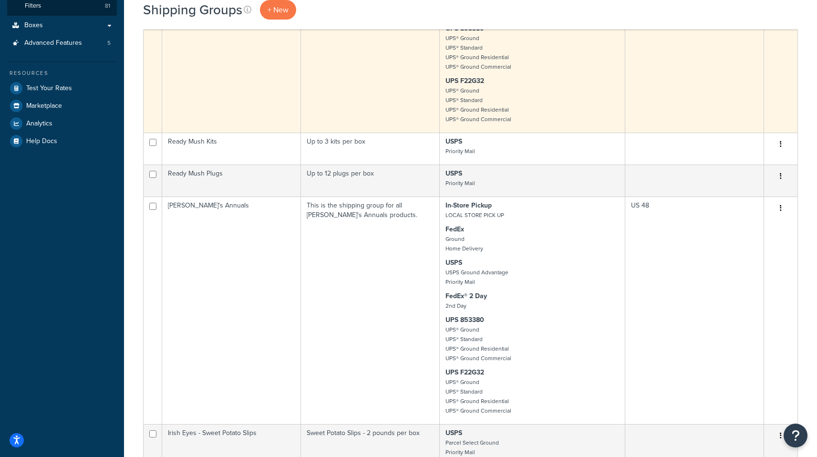
scroll to position [239, 0]
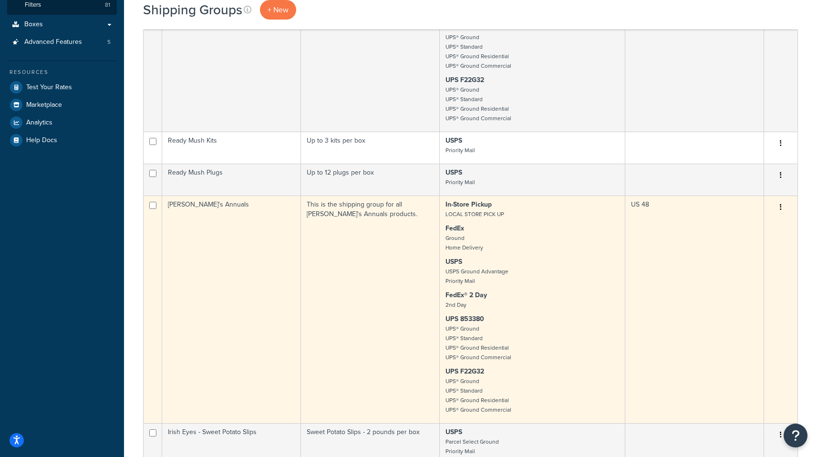
click at [781, 208] on icon "button" at bounding box center [781, 207] width 2 height 7
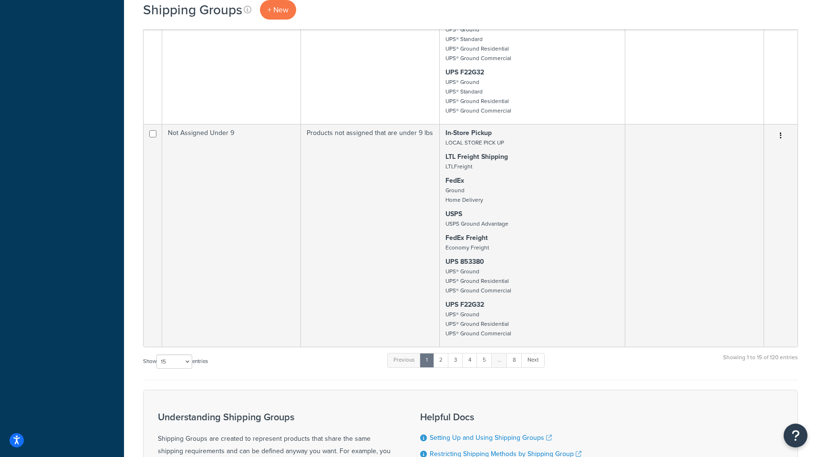
scroll to position [2041, 0]
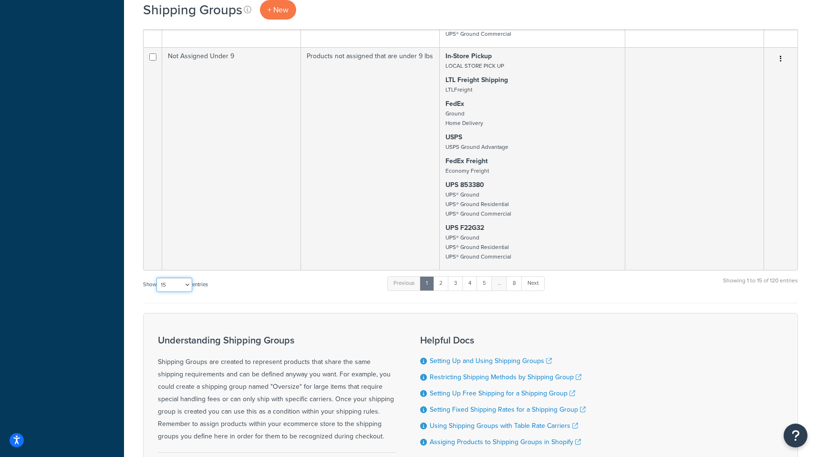
click at [176, 290] on select "10 15 25 50 100" at bounding box center [174, 285] width 36 height 14
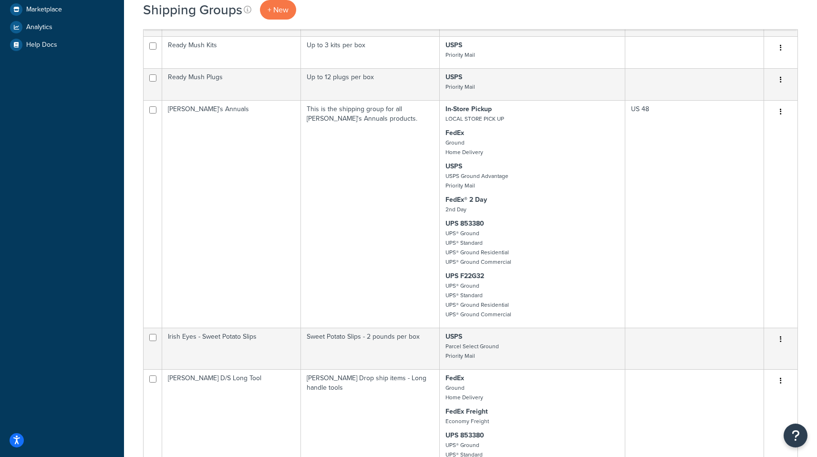
scroll to position [0, 0]
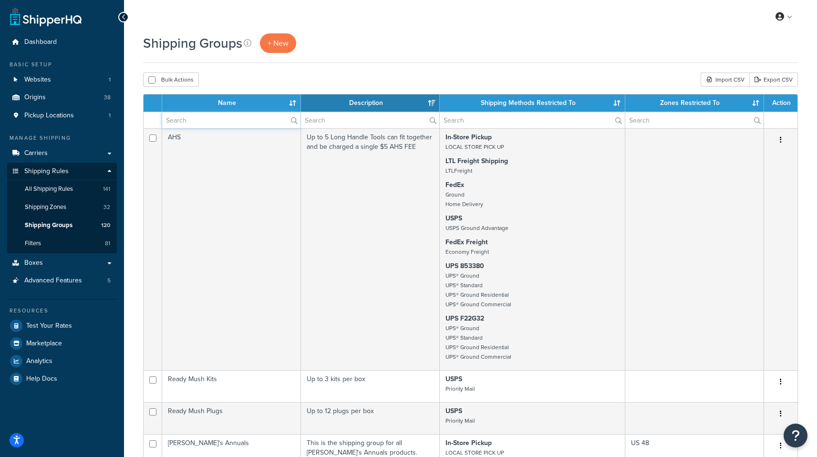
click at [249, 126] on input "text" at bounding box center [231, 120] width 138 height 16
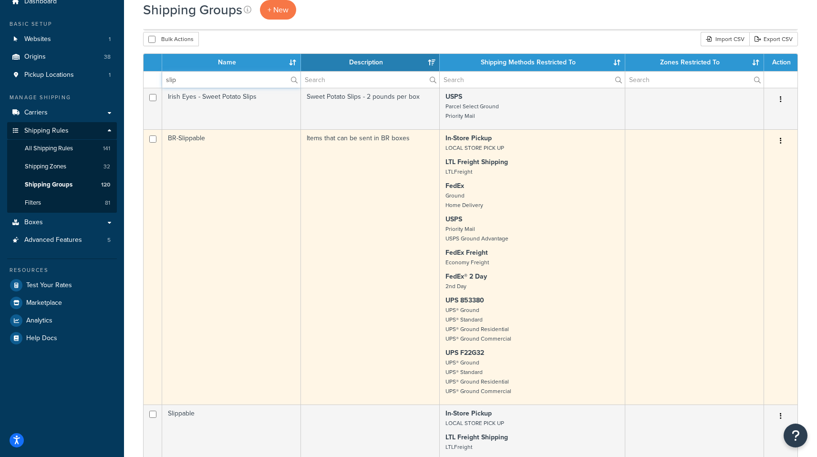
scroll to position [49, 0]
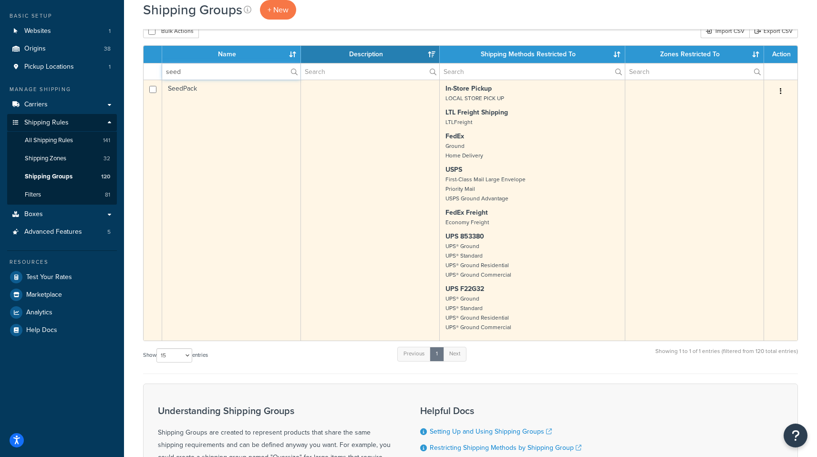
type input "seed"
click at [781, 91] on icon "button" at bounding box center [781, 91] width 2 height 7
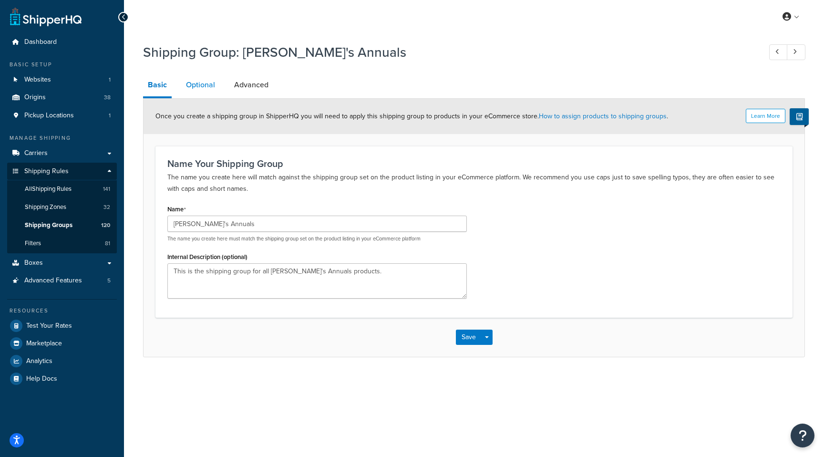
click at [205, 90] on link "Optional" at bounding box center [200, 84] width 39 height 23
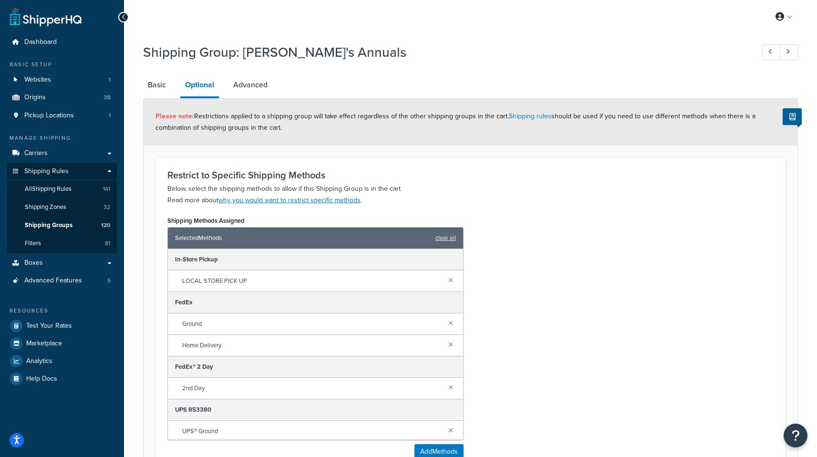
click at [253, 103] on div "Please note: Restrictions applied to a shipping group will take effect regardle…" at bounding box center [471, 122] width 654 height 47
click at [256, 86] on link "Advanced" at bounding box center [251, 84] width 44 height 23
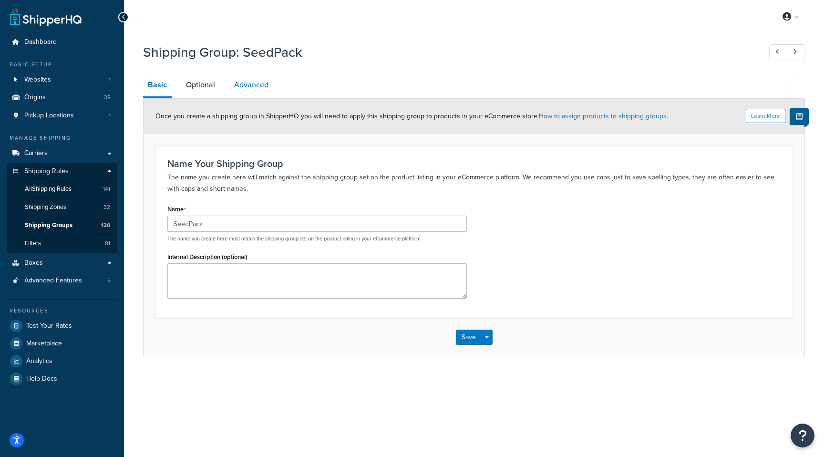
click at [263, 83] on link "Advanced" at bounding box center [251, 84] width 44 height 23
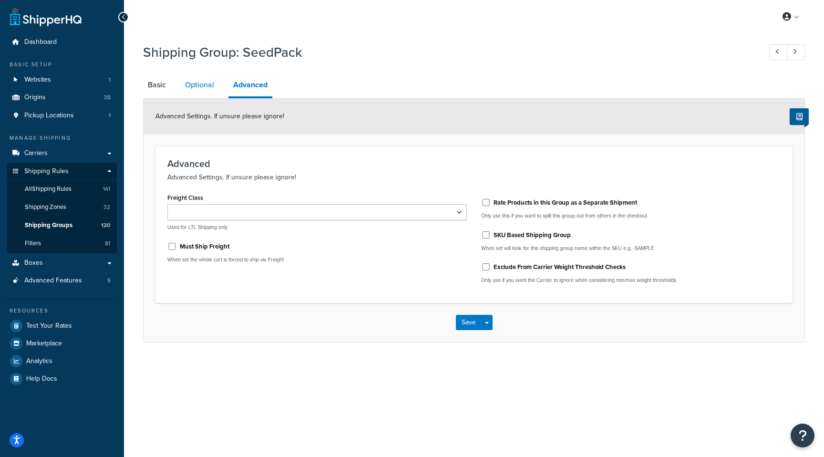
click at [200, 85] on link "Optional" at bounding box center [199, 84] width 39 height 23
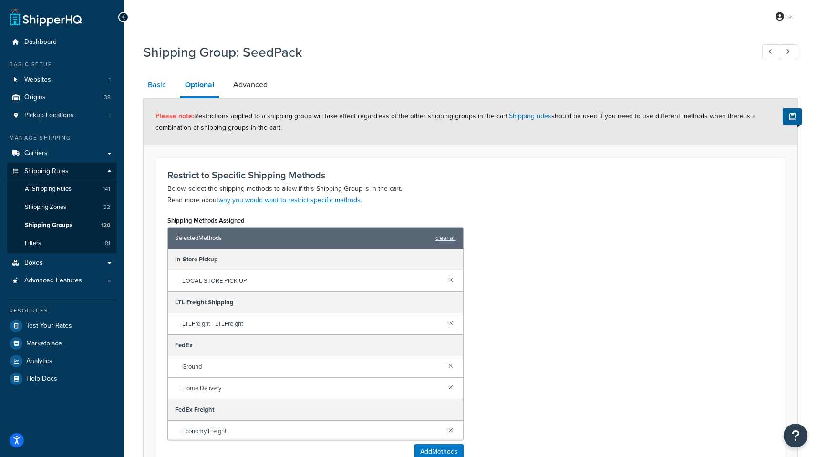
click at [153, 90] on link "Basic" at bounding box center [157, 84] width 28 height 23
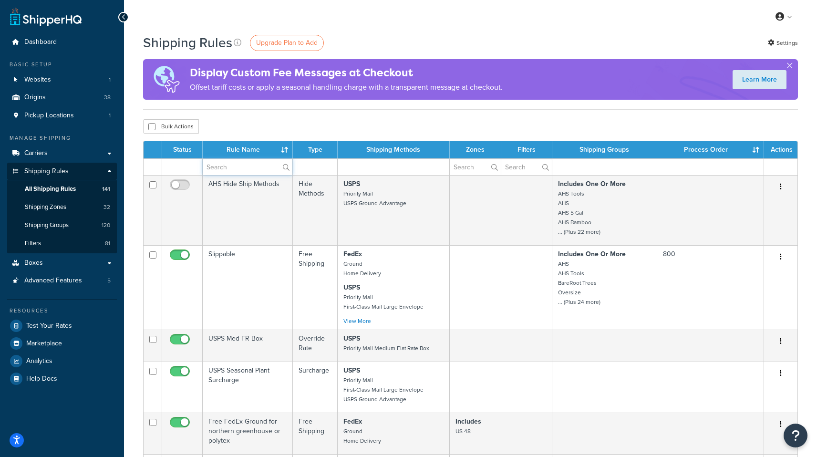
click at [220, 162] on input "text" at bounding box center [248, 167] width 90 height 16
paste input "[PERSON_NAME]'s Flat Rate Shipping (4 and 6 Plants) USPS ONLY"
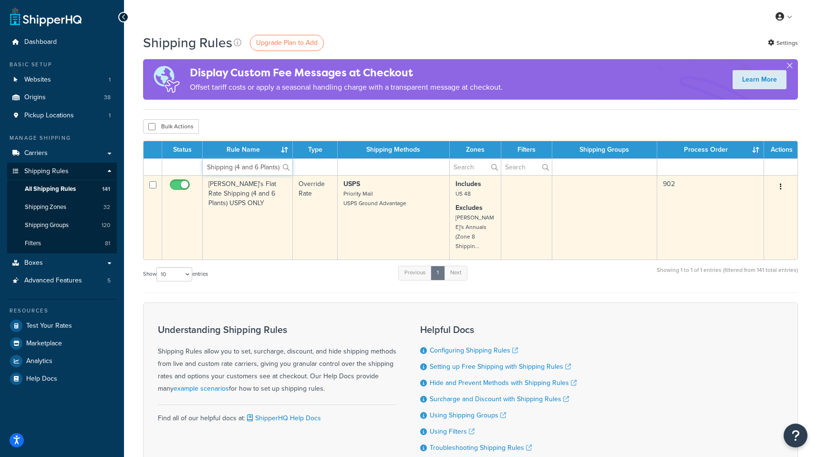
type input "[PERSON_NAME]'s Flat Rate Shipping (4 and 6 Plants) USPS ONLY"
click at [180, 186] on input "checkbox" at bounding box center [181, 187] width 26 height 12
click at [177, 186] on input "checkbox" at bounding box center [181, 187] width 26 height 12
checkbox input "true"
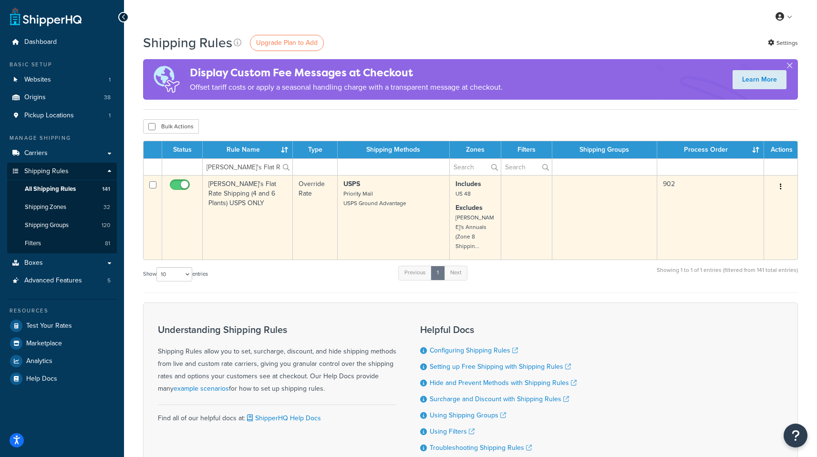
click at [406, 208] on p "USPS Priority Mail USPS Ground Advantage" at bounding box center [393, 193] width 100 height 29
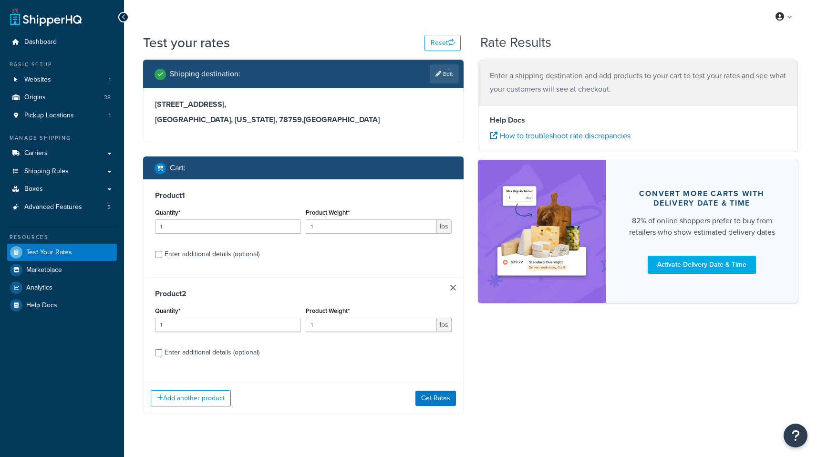
scroll to position [20, 0]
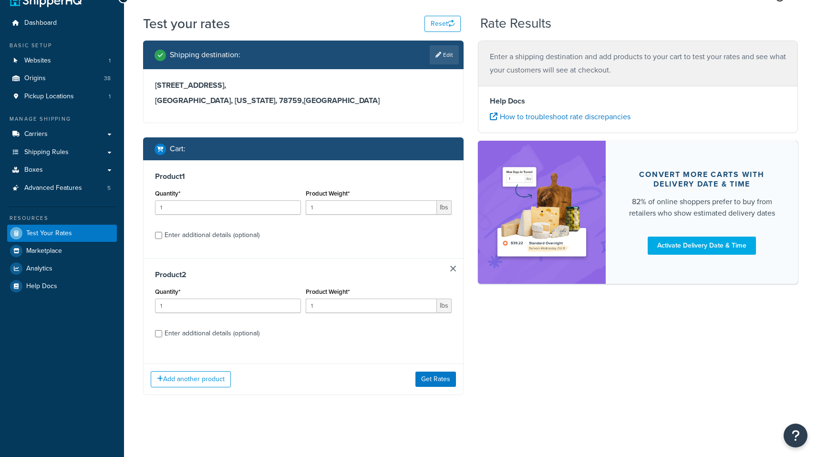
click at [436, 401] on div "Shipping destination : Edit 9631 Summer Hill Lane NE, Bainbridge Island, Washin…" at bounding box center [303, 225] width 335 height 369
click at [438, 382] on button "Get Rates" at bounding box center [436, 379] width 41 height 15
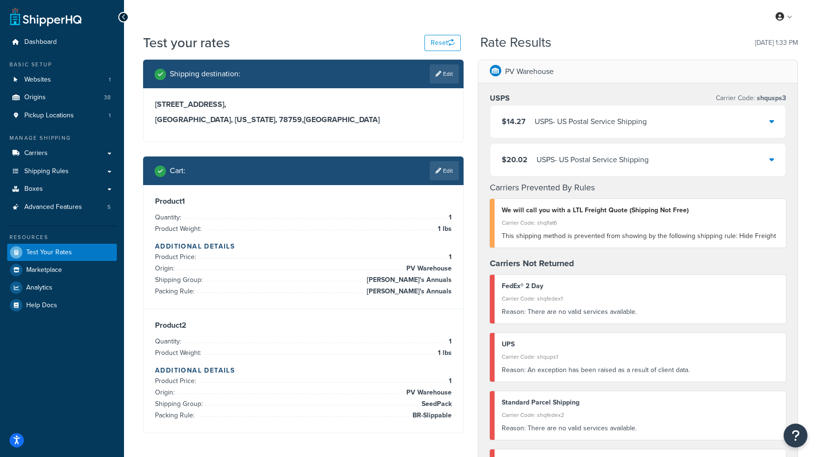
click at [611, 125] on div "USPS - US Postal Service Shipping" at bounding box center [591, 121] width 112 height 13
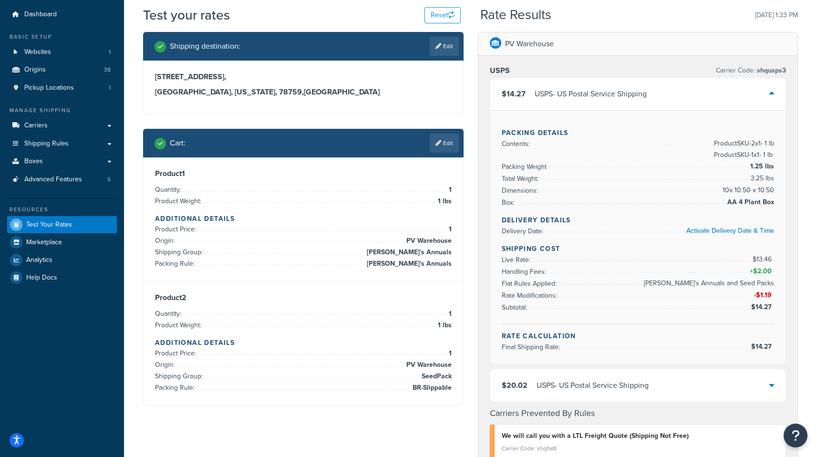
scroll to position [48, 0]
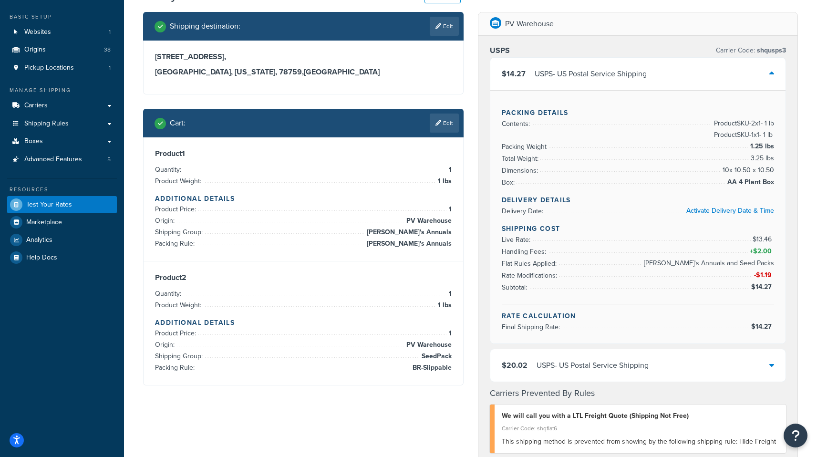
click at [558, 357] on div "$20.02 USPS - US Postal Service Shipping" at bounding box center [638, 365] width 296 height 32
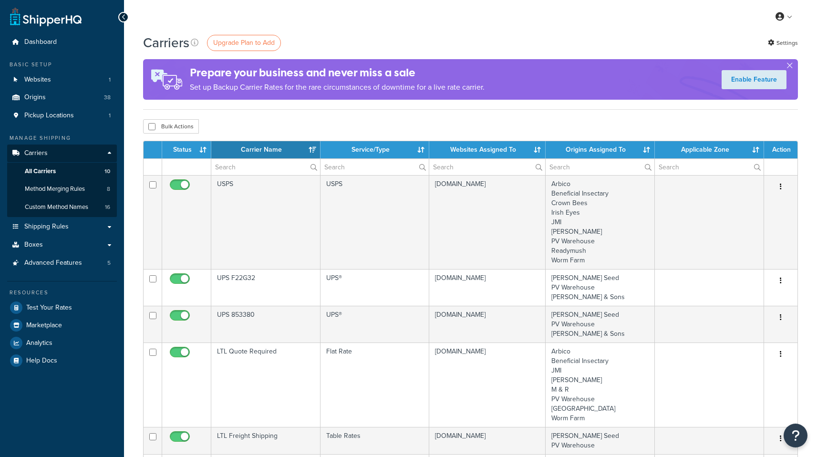
select select "15"
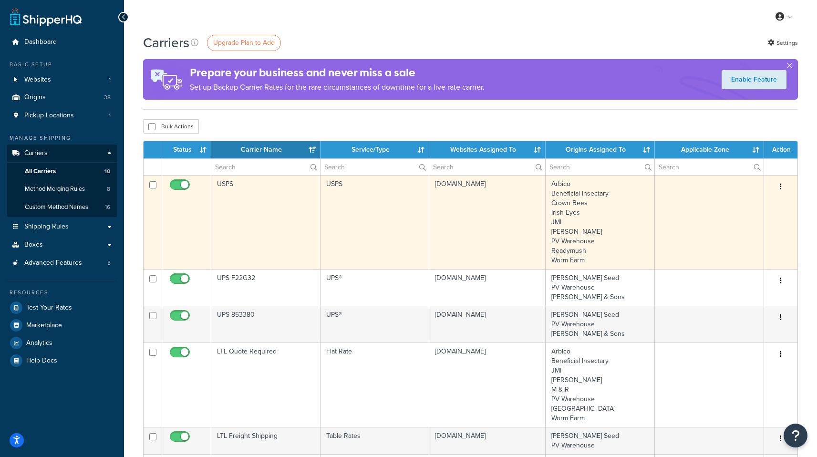
click at [230, 193] on td "USPS" at bounding box center [265, 222] width 109 height 94
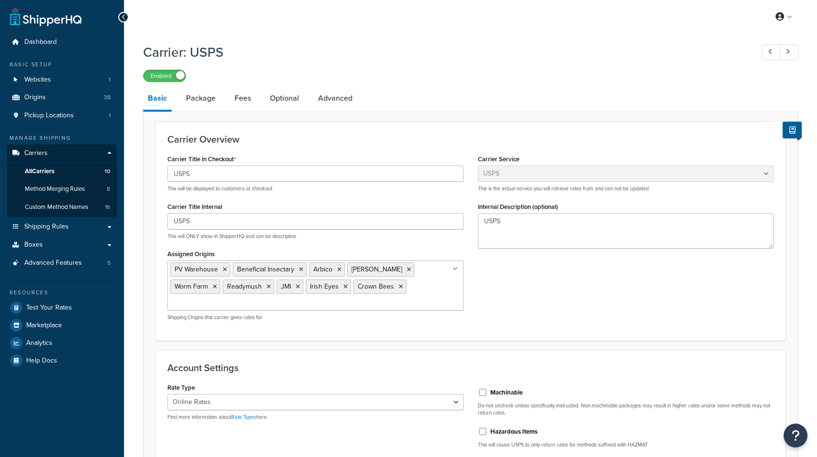
select select "usps"
select select "ONLINE"
click at [333, 102] on link "Advanced" at bounding box center [335, 98] width 44 height 23
select select "false"
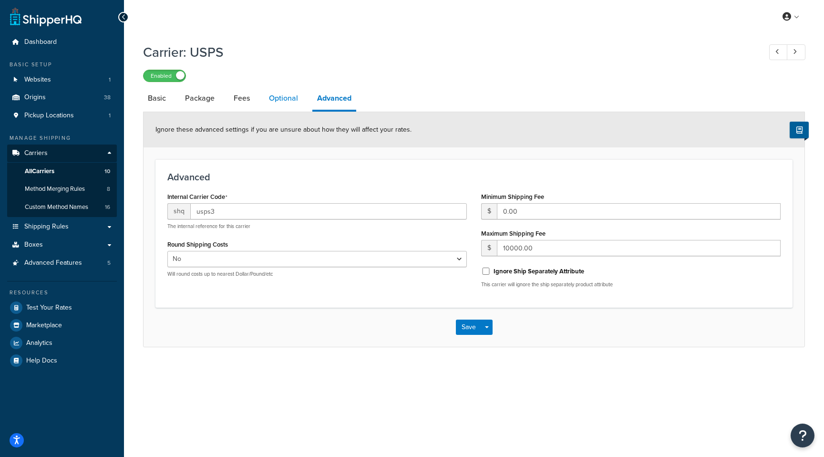
click at [287, 95] on link "Optional" at bounding box center [283, 98] width 39 height 23
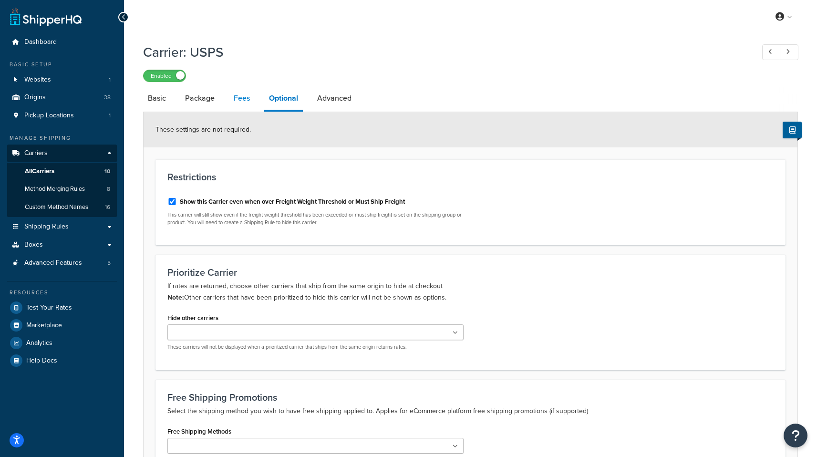
click at [246, 94] on link "Fees" at bounding box center [242, 98] width 26 height 23
select select "package"
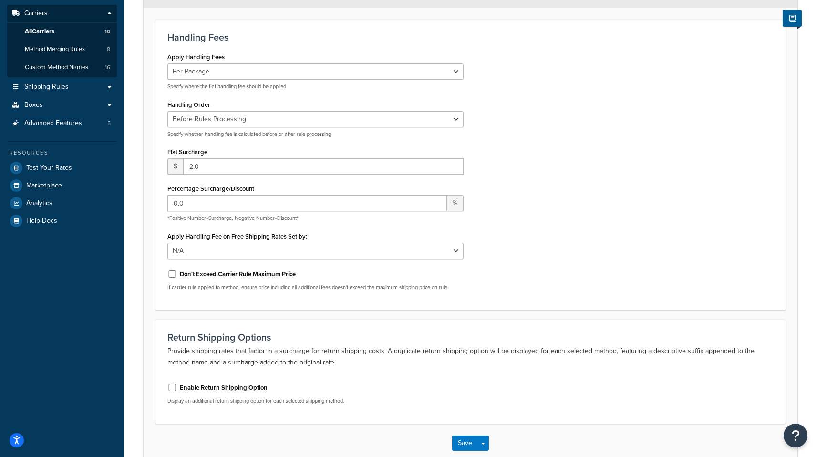
scroll to position [142, 0]
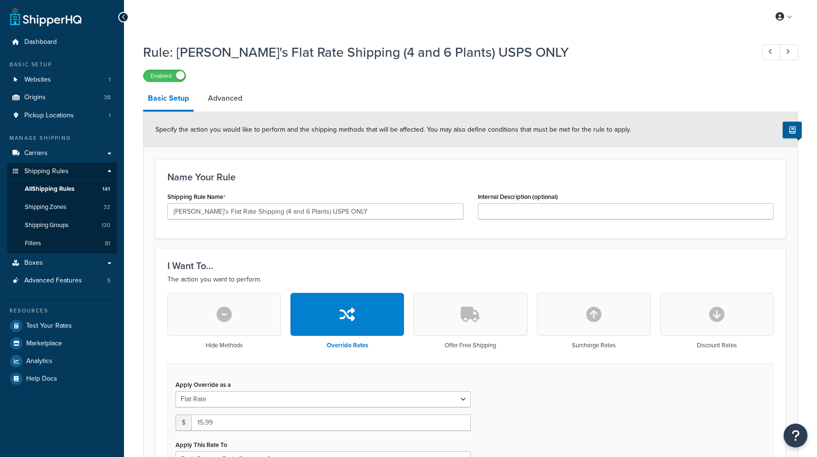
select select "BOX"
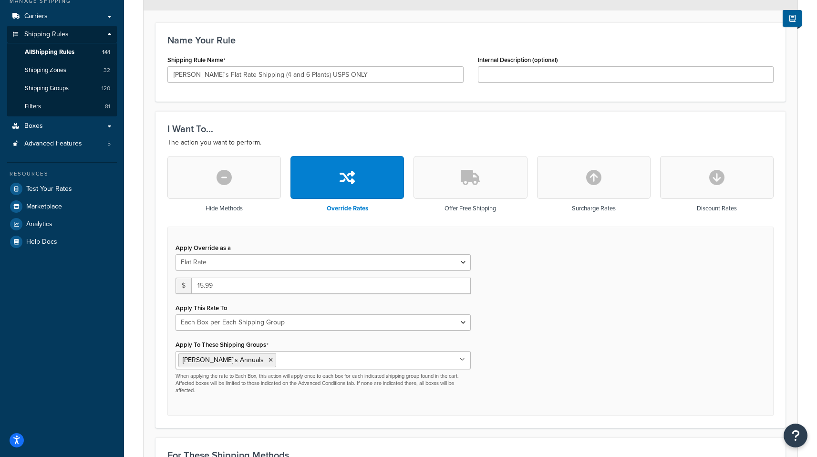
scroll to position [45, 0]
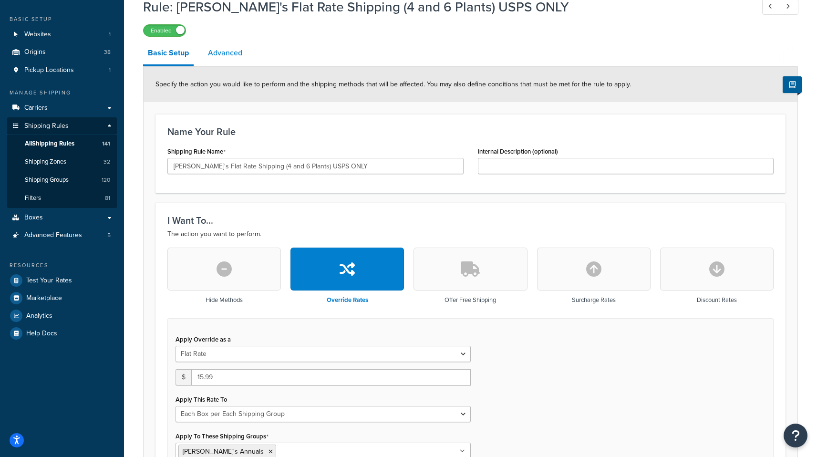
click at [227, 57] on link "Advanced" at bounding box center [225, 53] width 44 height 23
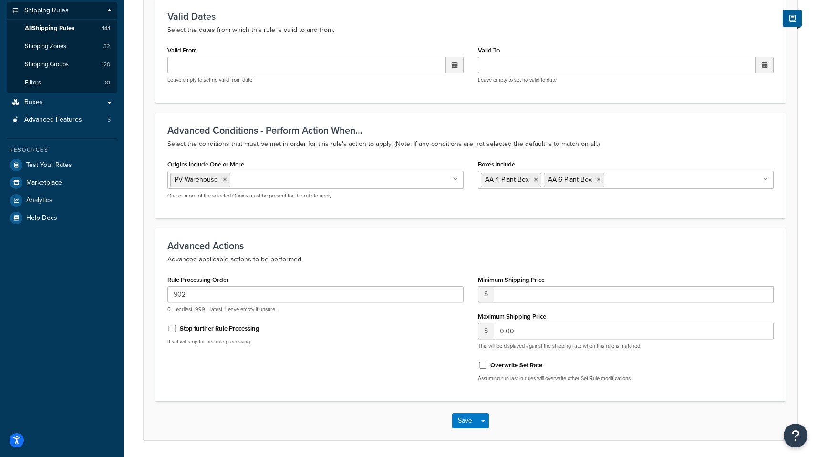
scroll to position [167, 0]
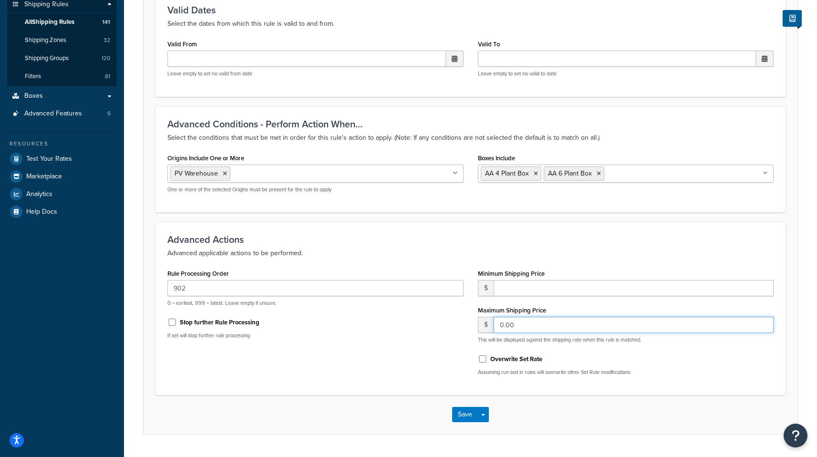
drag, startPoint x: 524, startPoint y: 328, endPoint x: 490, endPoint y: 325, distance: 34.0
click at [490, 325] on div "$ 0.00" at bounding box center [626, 325] width 296 height 16
click at [483, 410] on button "Save Dropdown" at bounding box center [483, 414] width 11 height 15
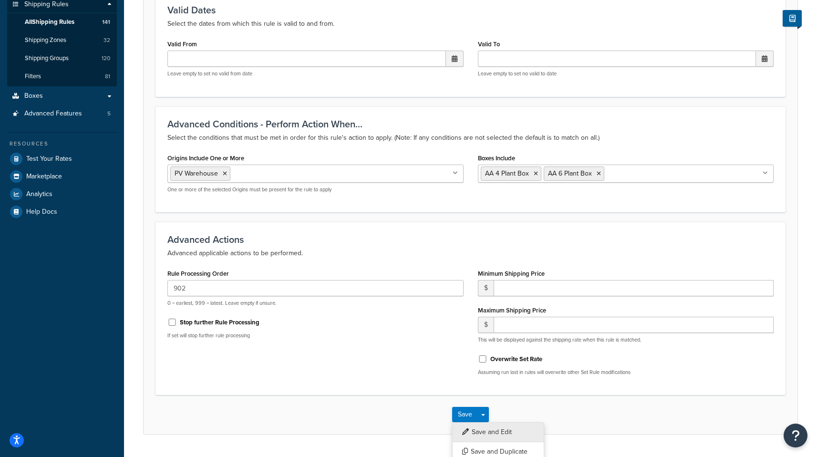
click at [500, 432] on button "Save and Edit" at bounding box center [498, 432] width 92 height 20
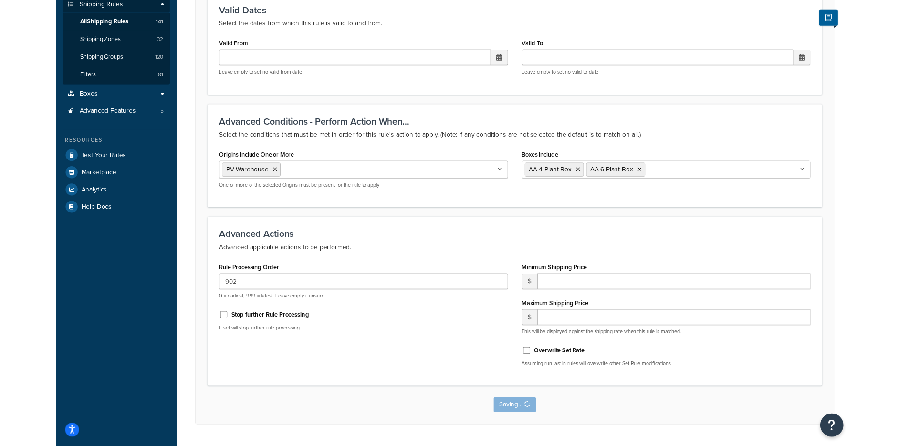
scroll to position [0, 0]
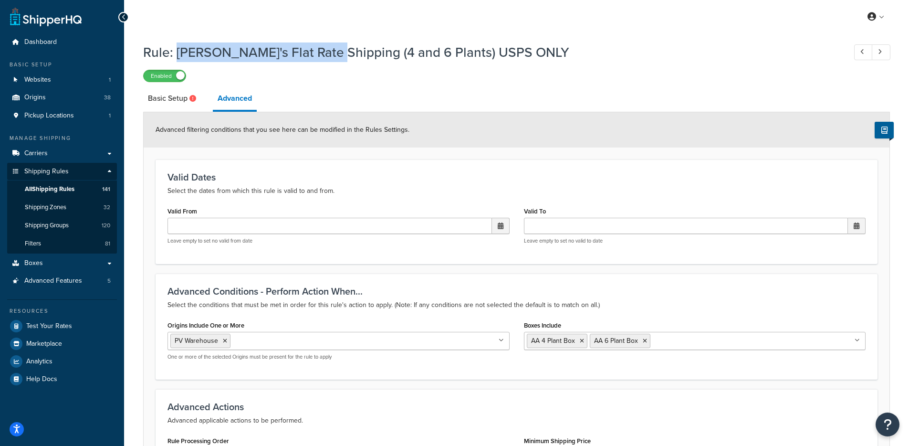
drag, startPoint x: 179, startPoint y: 51, endPoint x: 328, endPoint y: 53, distance: 148.9
click at [329, 52] on h1 "Rule: [PERSON_NAME]'s Flat Rate Shipping (4 and 6 Plants) USPS ONLY" at bounding box center [489, 52] width 693 height 19
copy h1 "[PERSON_NAME]'s Flat Rate Shipping"
click at [60, 192] on span "All Shipping Rules" at bounding box center [50, 189] width 50 height 8
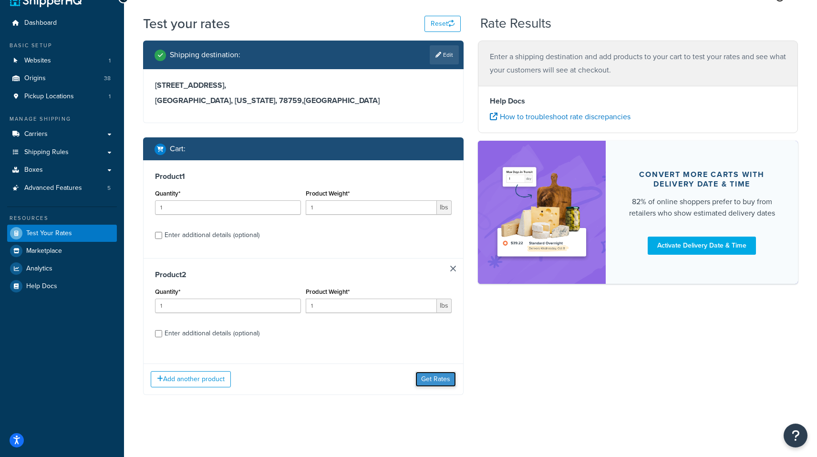
click at [441, 384] on button "Get Rates" at bounding box center [436, 379] width 41 height 15
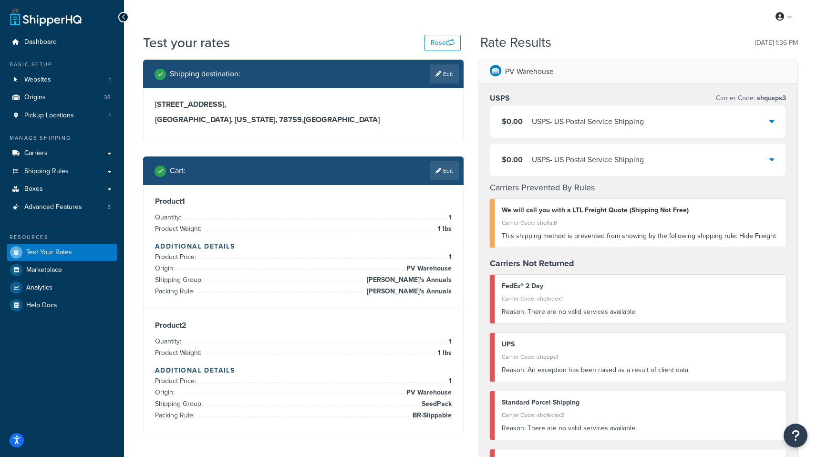
click at [637, 126] on div "USPS - US Postal Service Shipping" at bounding box center [588, 121] width 112 height 13
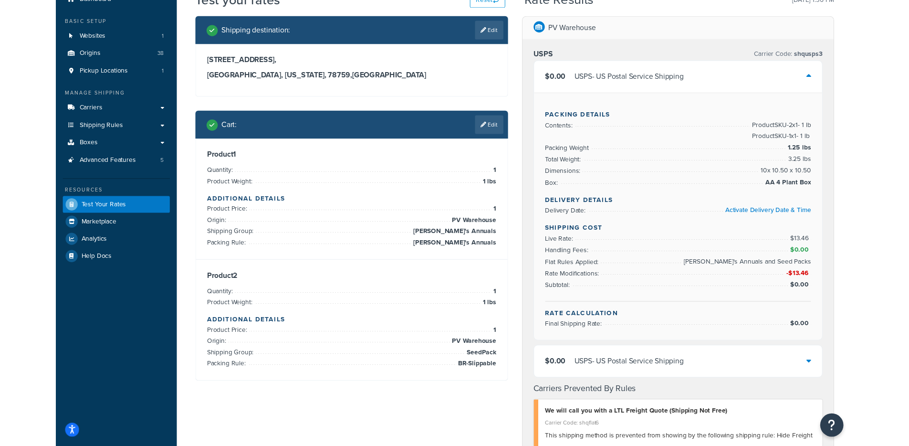
scroll to position [20, 0]
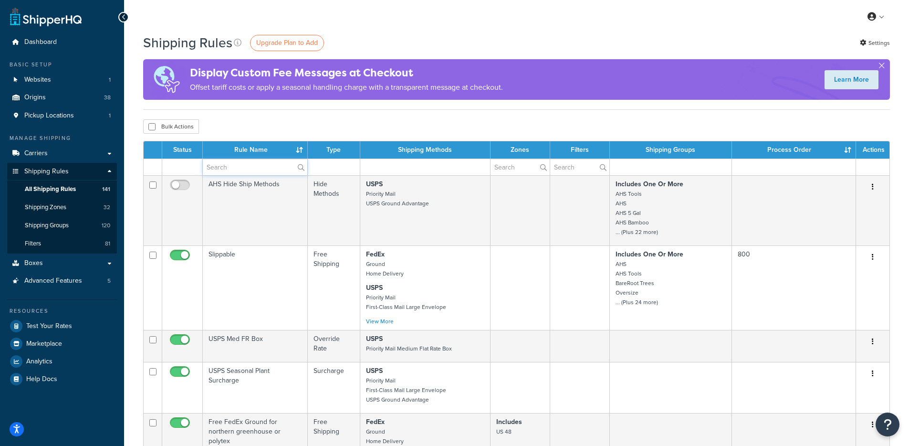
click at [225, 168] on input "text" at bounding box center [255, 167] width 104 height 16
paste input "[PERSON_NAME]'s Flat Rate Shipping"
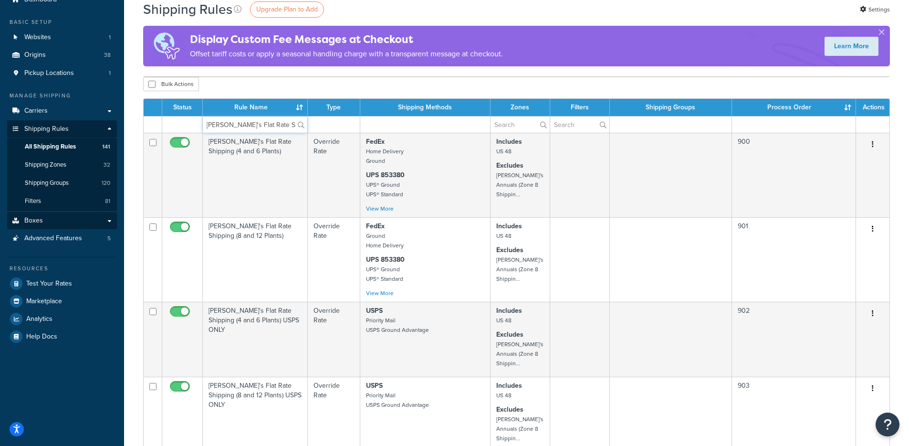
scroll to position [41, 0]
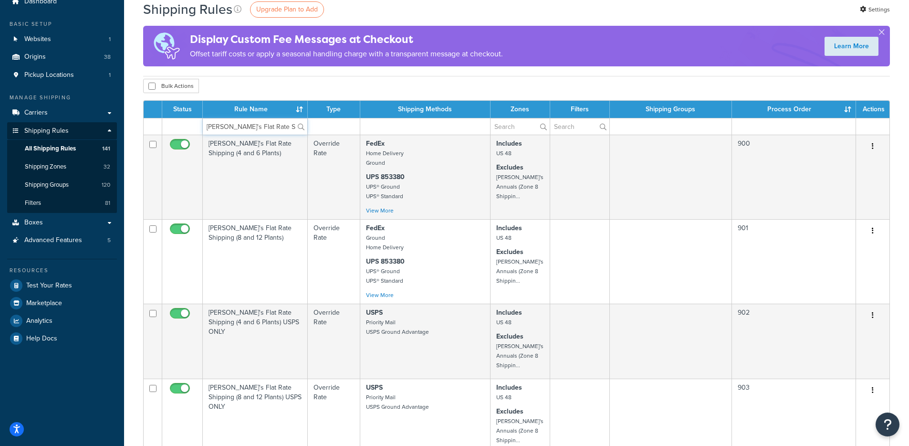
type input "Annie's Flat Rate Shipping"
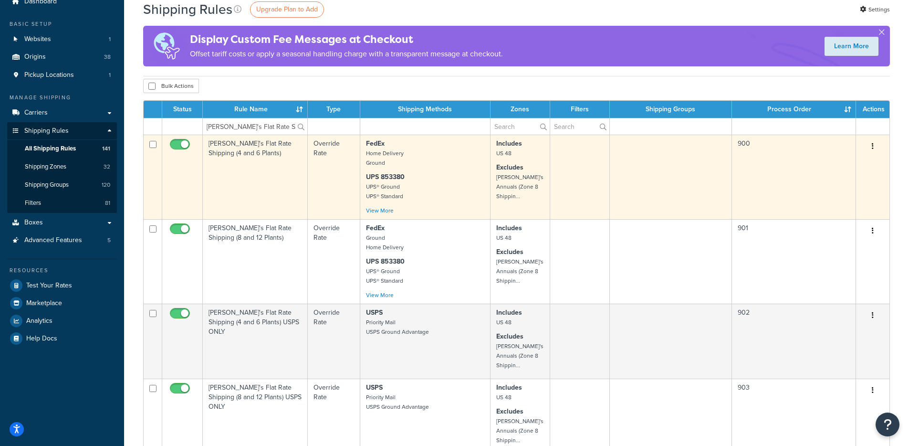
click at [874, 147] on button "button" at bounding box center [872, 146] width 13 height 15
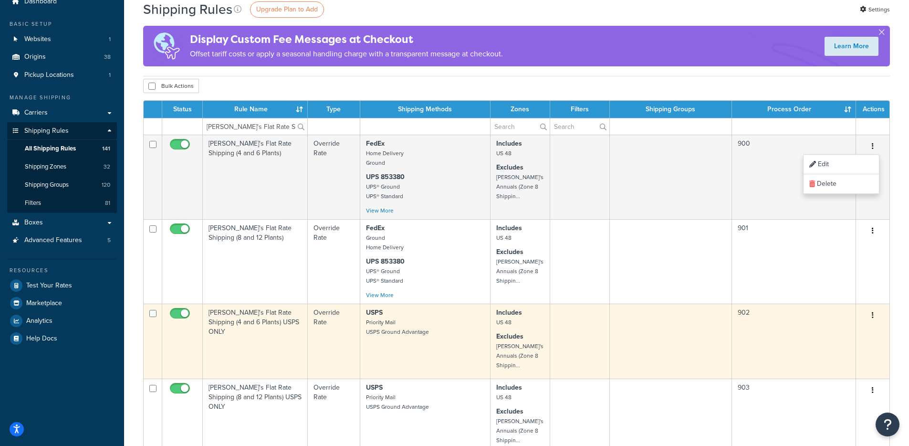
click at [278, 320] on td "Annie's Flat Rate Shipping (4 and 6 Plants) USPS ONLY" at bounding box center [255, 340] width 105 height 75
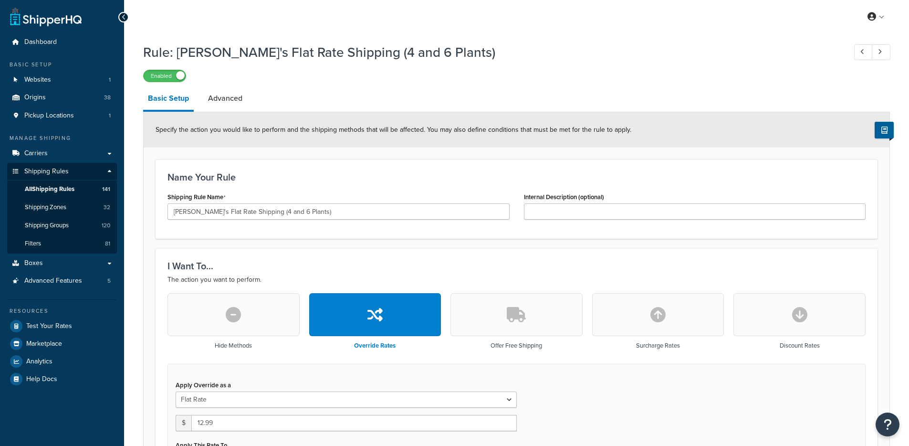
select select "BOX"
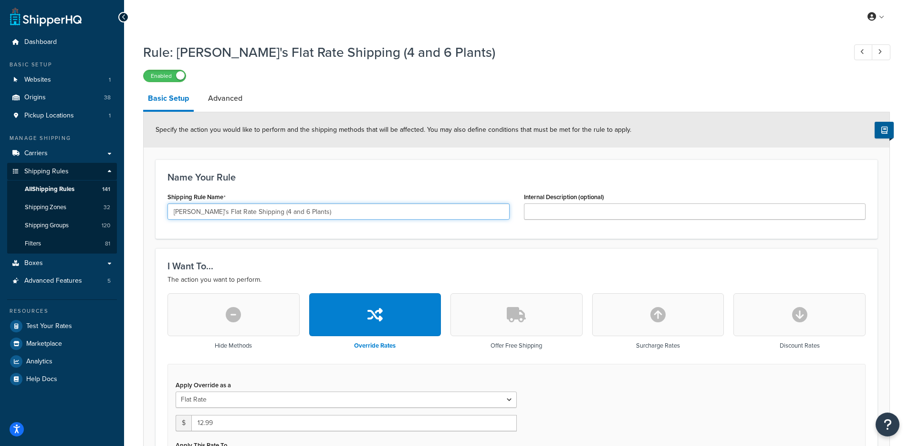
click at [235, 217] on input "[PERSON_NAME]'s Flat Rate Shipping (4 and 6 Plants)" at bounding box center [338, 211] width 342 height 16
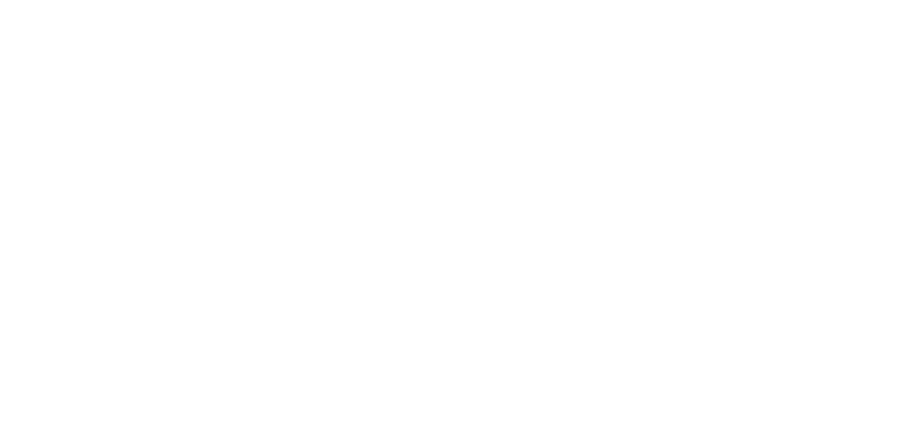
select select "BOX"
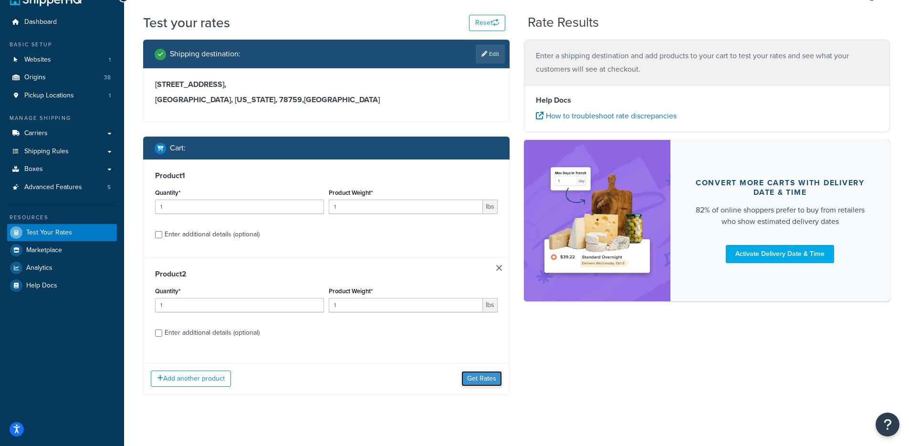
click at [480, 381] on button "Get Rates" at bounding box center [481, 378] width 41 height 15
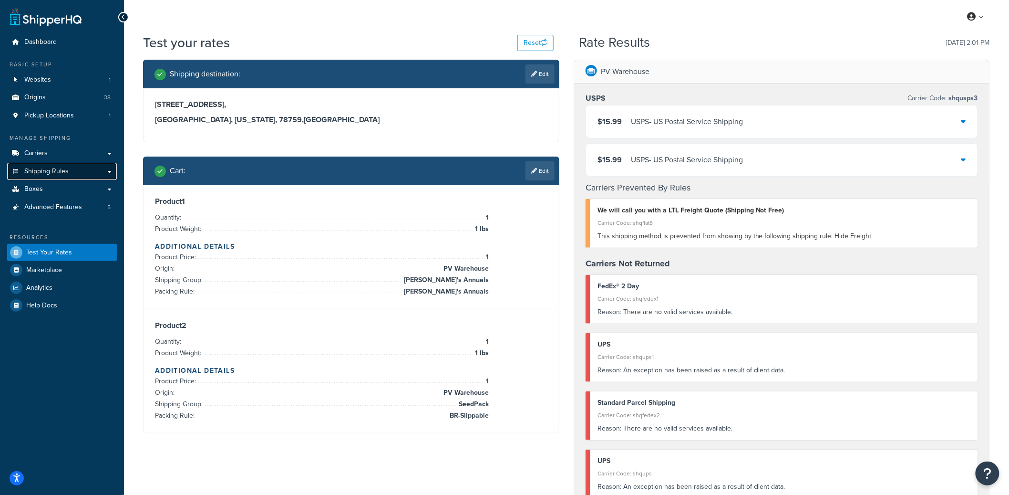
click at [80, 169] on link "Shipping Rules" at bounding box center [62, 172] width 110 height 18
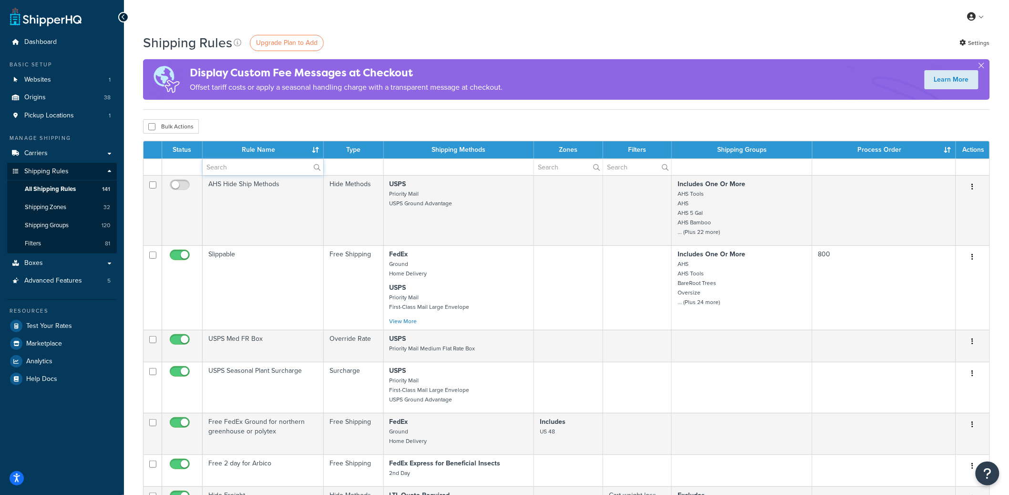
click at [247, 164] on input "text" at bounding box center [263, 167] width 121 height 16
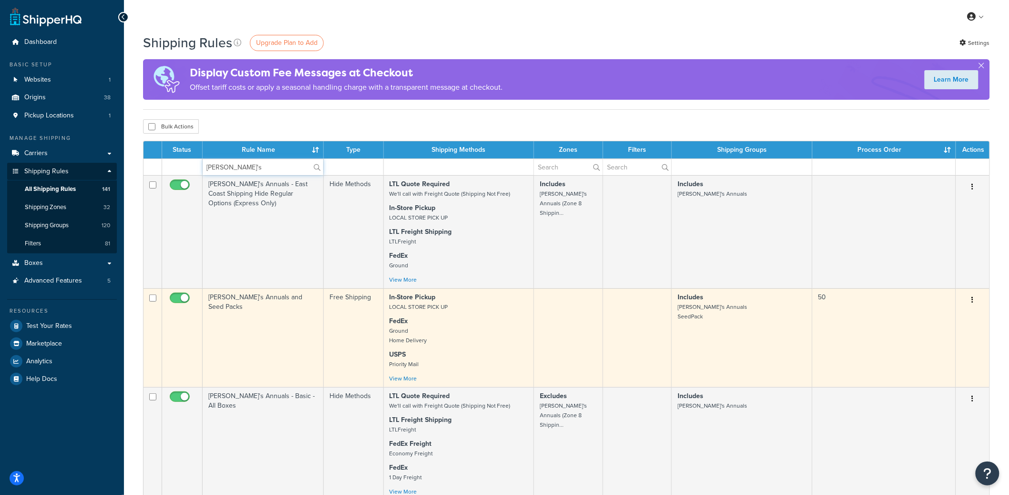
type input "[PERSON_NAME]'s"
click at [261, 374] on td "[PERSON_NAME]'s Annuals and Seed Packs" at bounding box center [263, 337] width 121 height 99
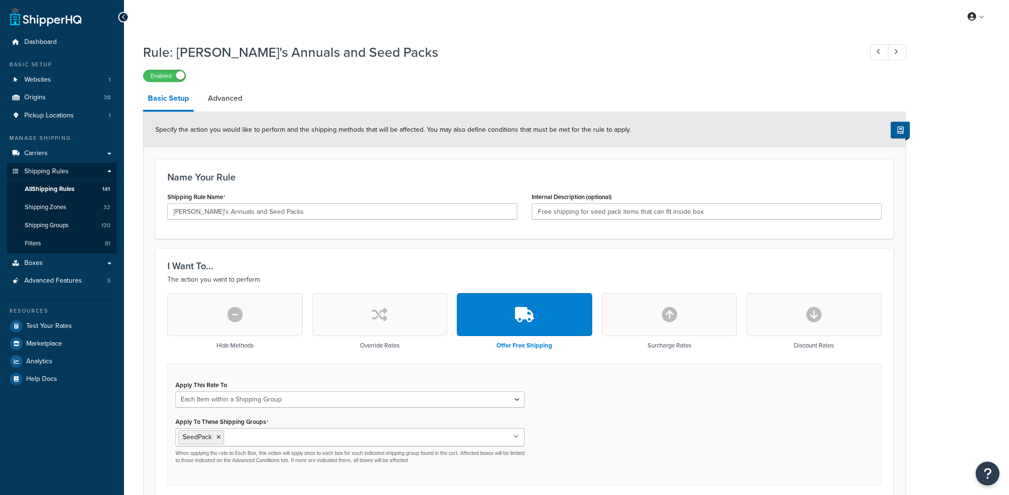
select select "ITEM"
click at [232, 104] on link "Advanced" at bounding box center [225, 98] width 44 height 23
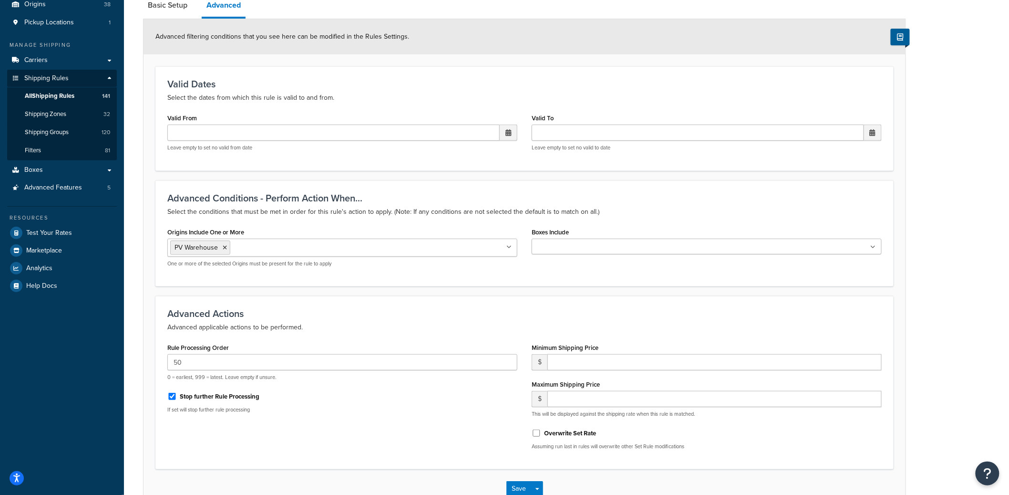
scroll to position [155, 0]
